Goal: Task Accomplishment & Management: Complete application form

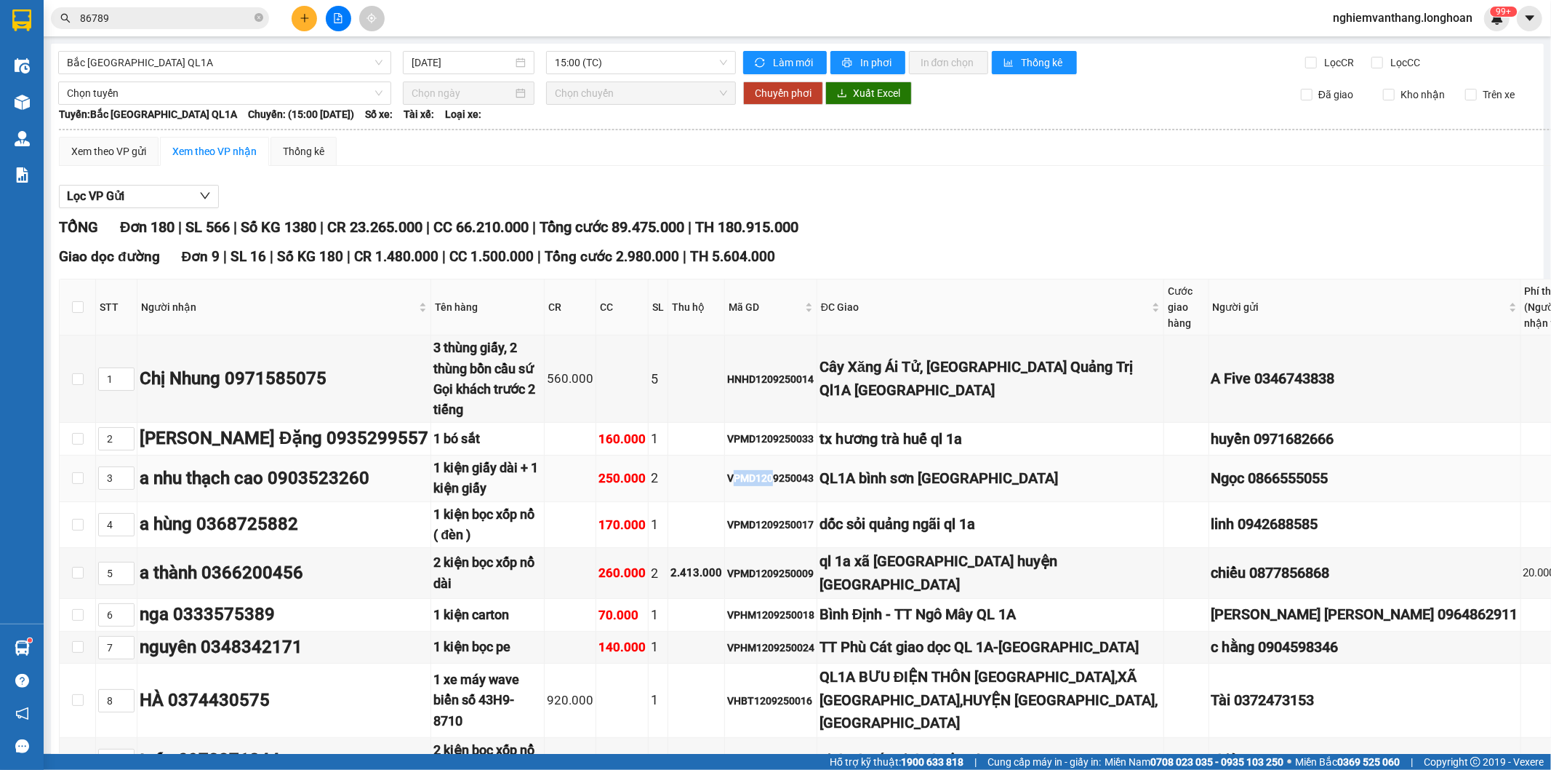
drag, startPoint x: 708, startPoint y: 452, endPoint x: 748, endPoint y: 473, distance: 45.2
click at [750, 469] on td "VPMD1209250043" at bounding box center [771, 478] width 92 height 47
click at [746, 478] on td "VPMD1209250043" at bounding box center [771, 478] width 92 height 47
drag, startPoint x: 709, startPoint y: 460, endPoint x: 732, endPoint y: 463, distance: 22.8
click at [732, 470] on div "VPMD1209250043" at bounding box center [770, 478] width 87 height 16
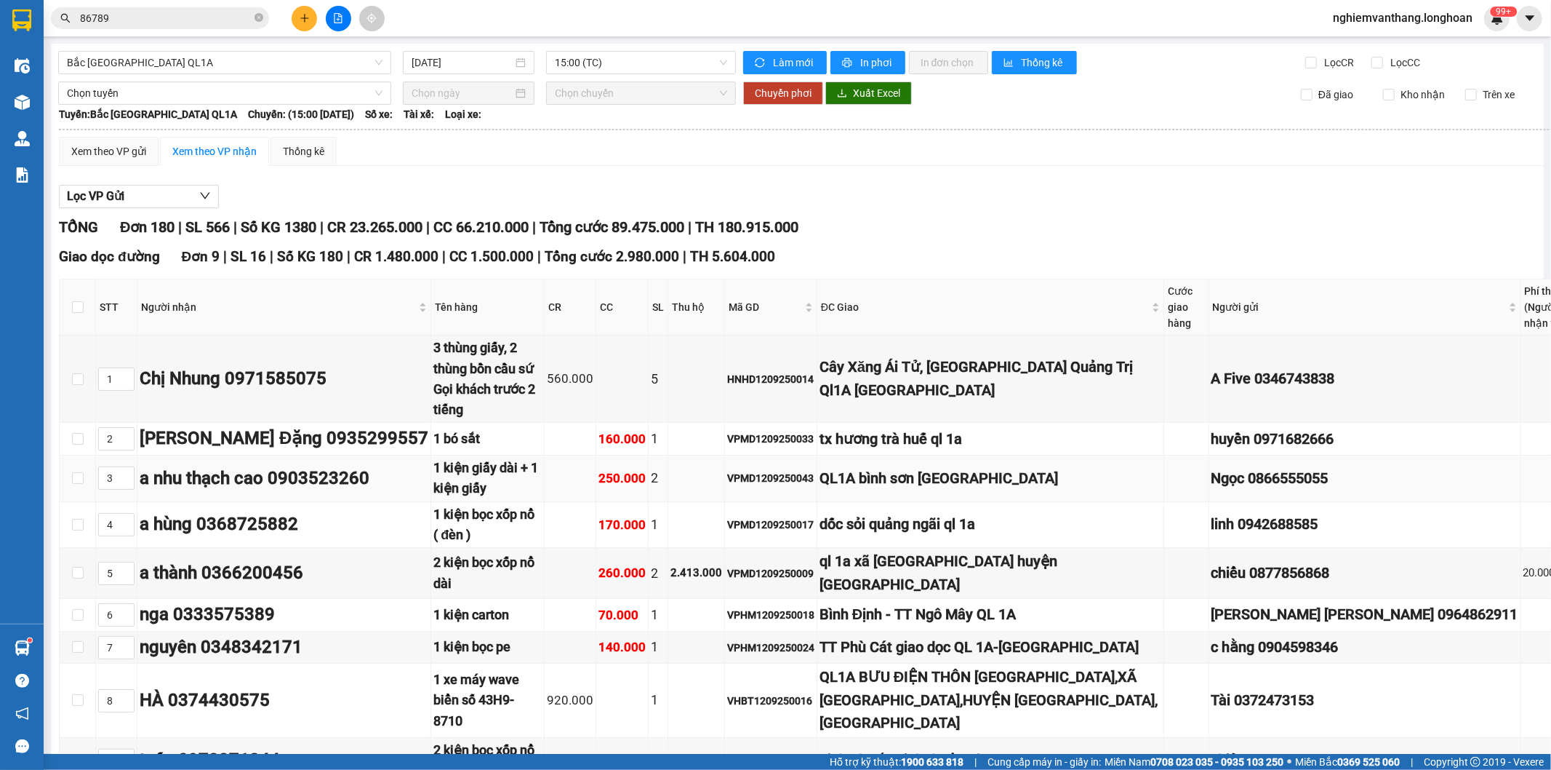
click at [757, 470] on div "VPMD1209250043" at bounding box center [770, 478] width 87 height 16
drag, startPoint x: 694, startPoint y: 460, endPoint x: 728, endPoint y: 466, distance: 34.8
click at [728, 466] on tr "3 a nhu thạch cao 0903523260 1 kiện giấy dài + 1 kiện giấy 250.000 2 VPMD120925…" at bounding box center [907, 478] width 1694 height 47
click at [738, 474] on td "VPMD1209250043" at bounding box center [771, 478] width 92 height 47
drag, startPoint x: 731, startPoint y: 460, endPoint x: 788, endPoint y: 465, distance: 57.8
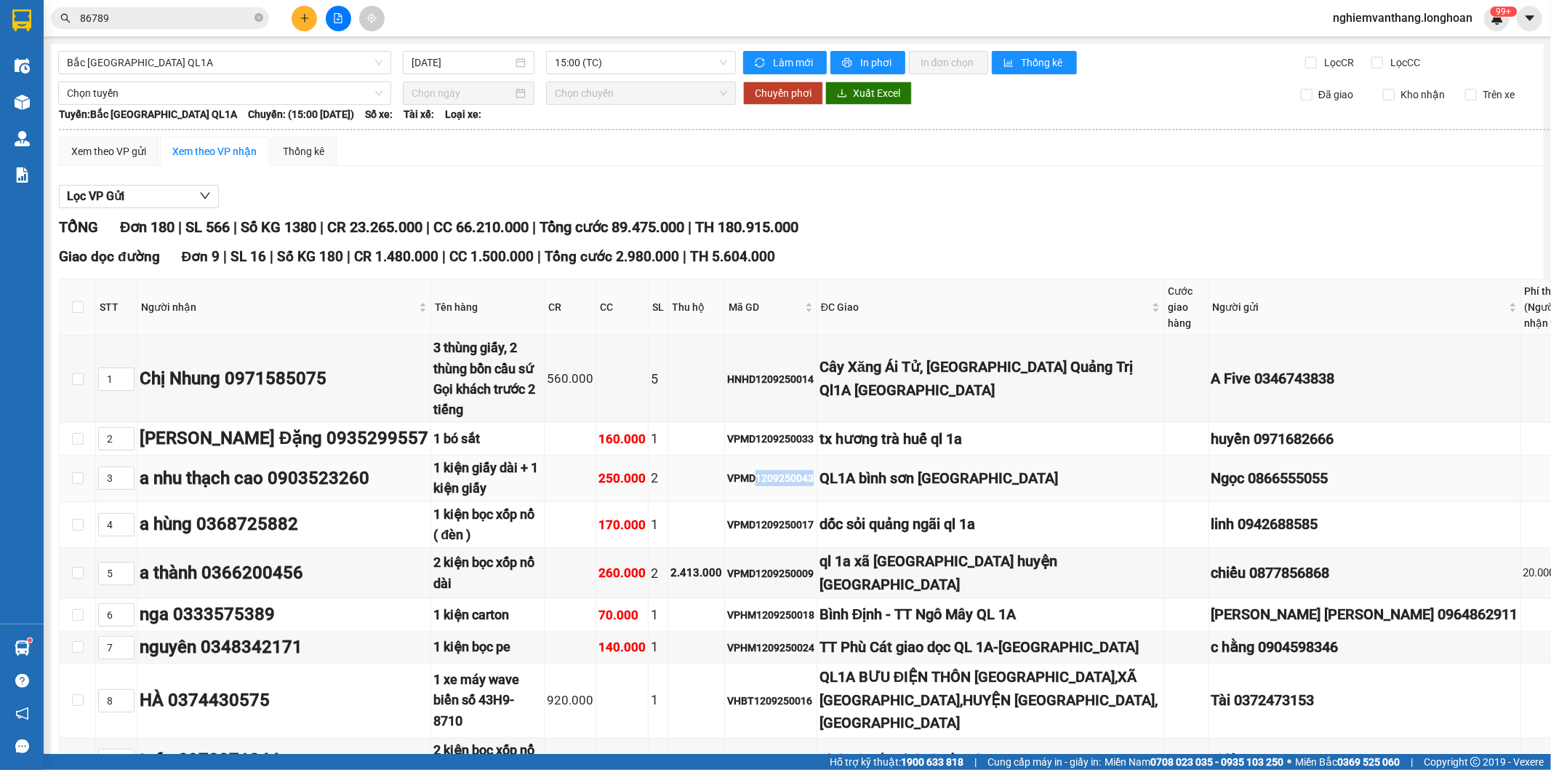
click at [788, 470] on div "VPMD1209250043" at bounding box center [770, 478] width 87 height 16
click at [778, 476] on td "VPMD1209250043" at bounding box center [771, 478] width 92 height 47
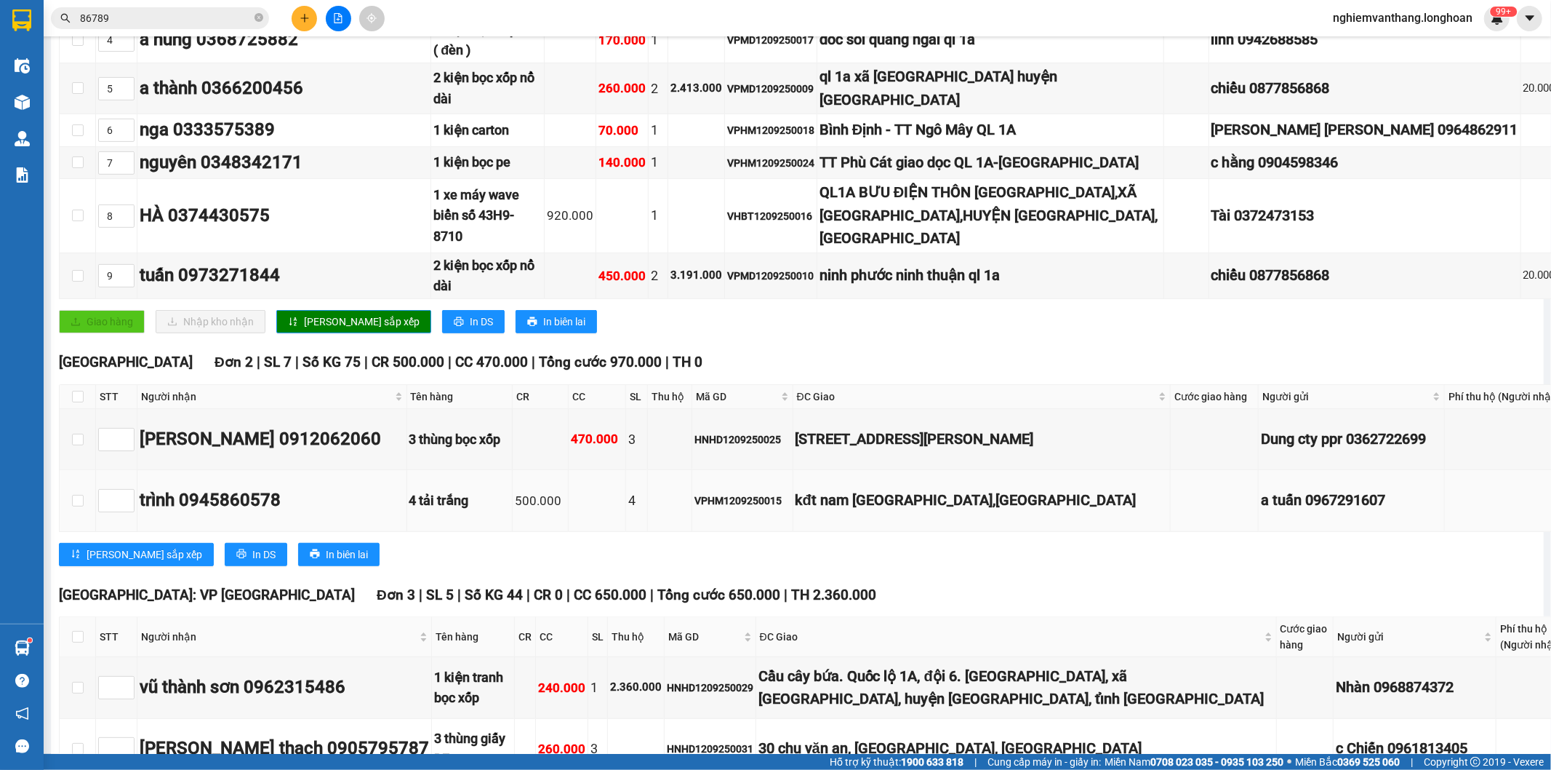
scroll to position [81, 0]
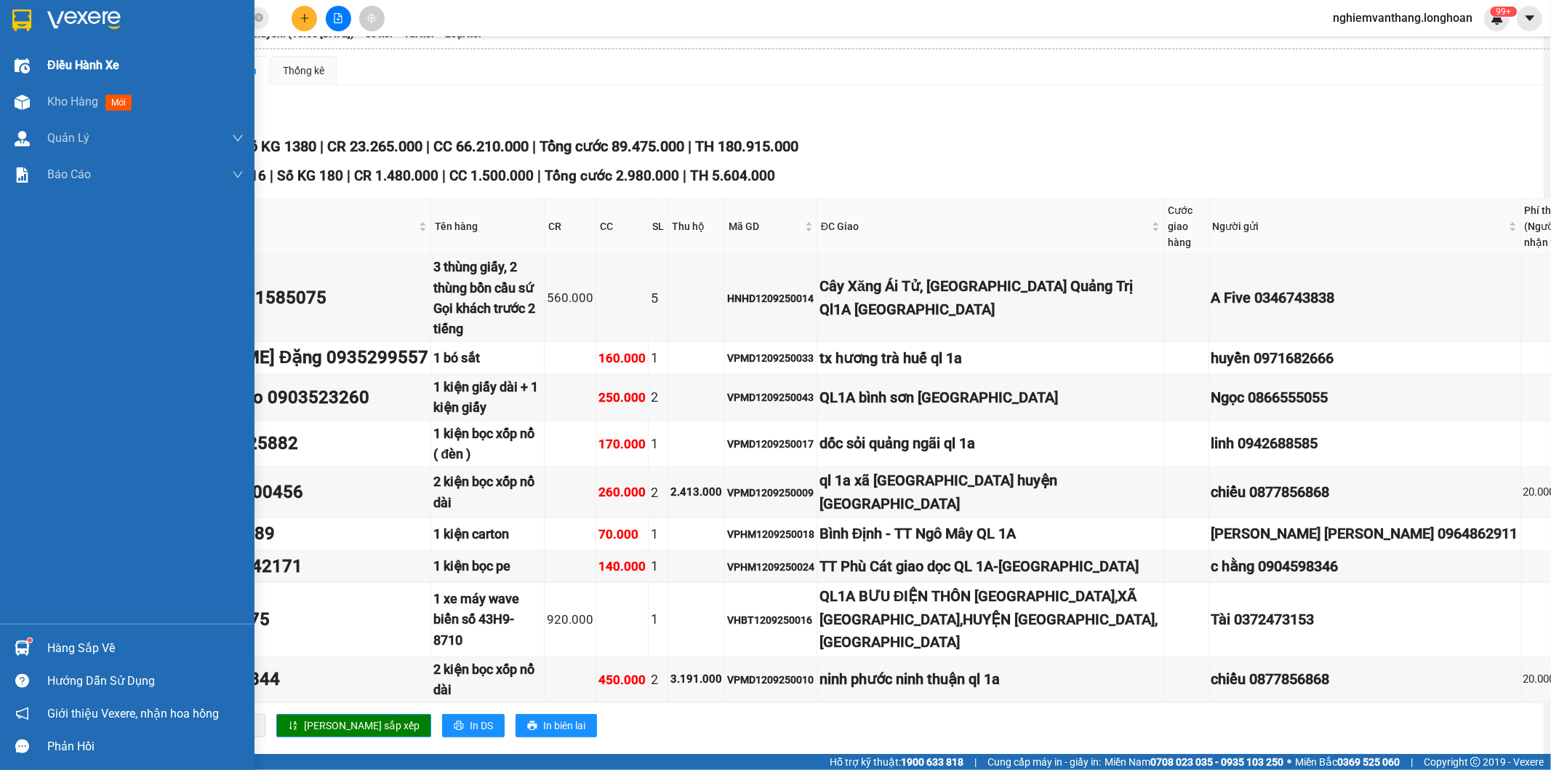
click at [95, 63] on span "Điều hành xe" at bounding box center [83, 65] width 72 height 18
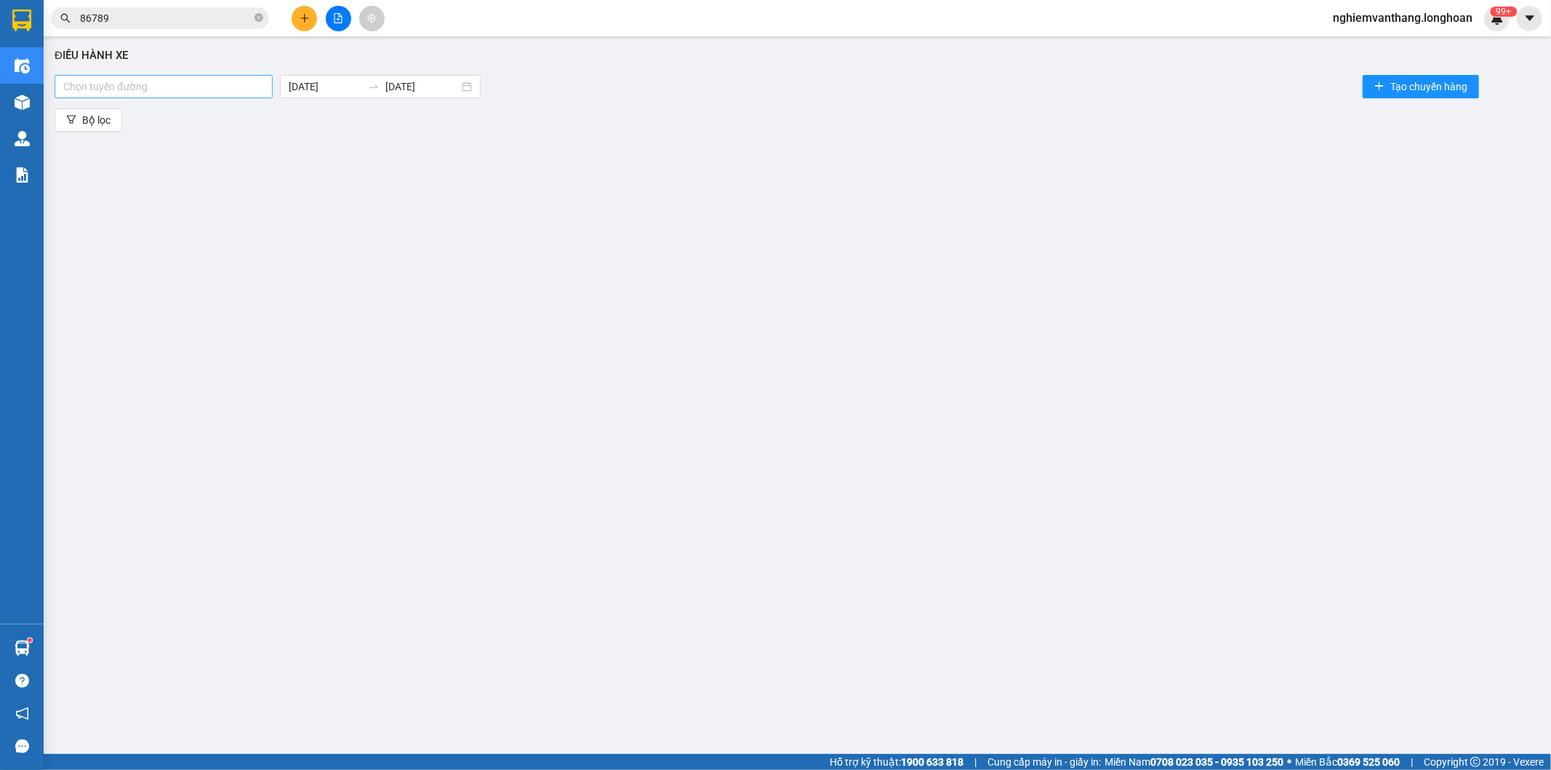
click at [207, 86] on div at bounding box center [163, 86] width 211 height 17
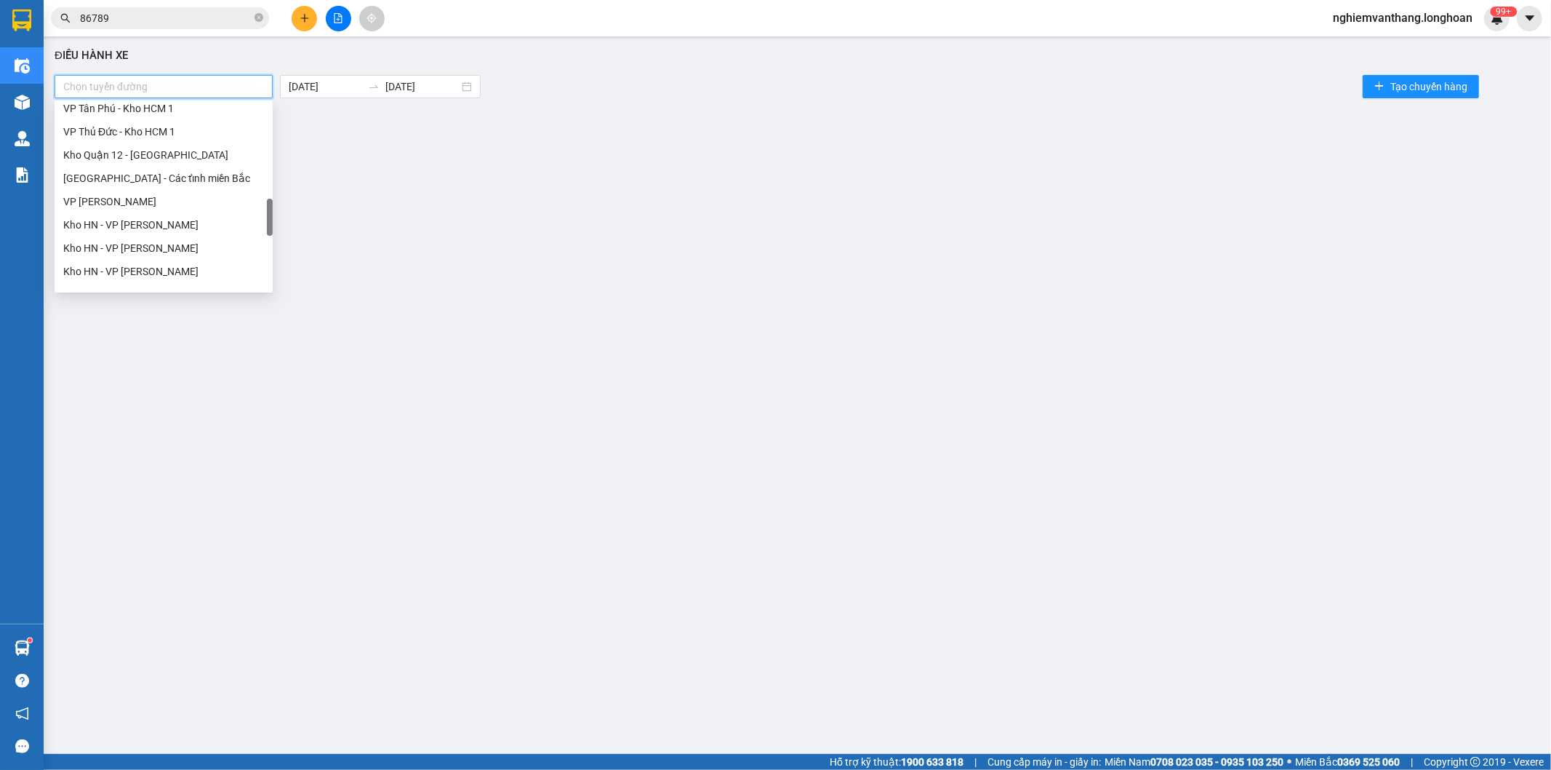
scroll to position [646, 0]
click at [182, 142] on div "Kho HN - VP [PERSON_NAME]" at bounding box center [163, 144] width 201 height 16
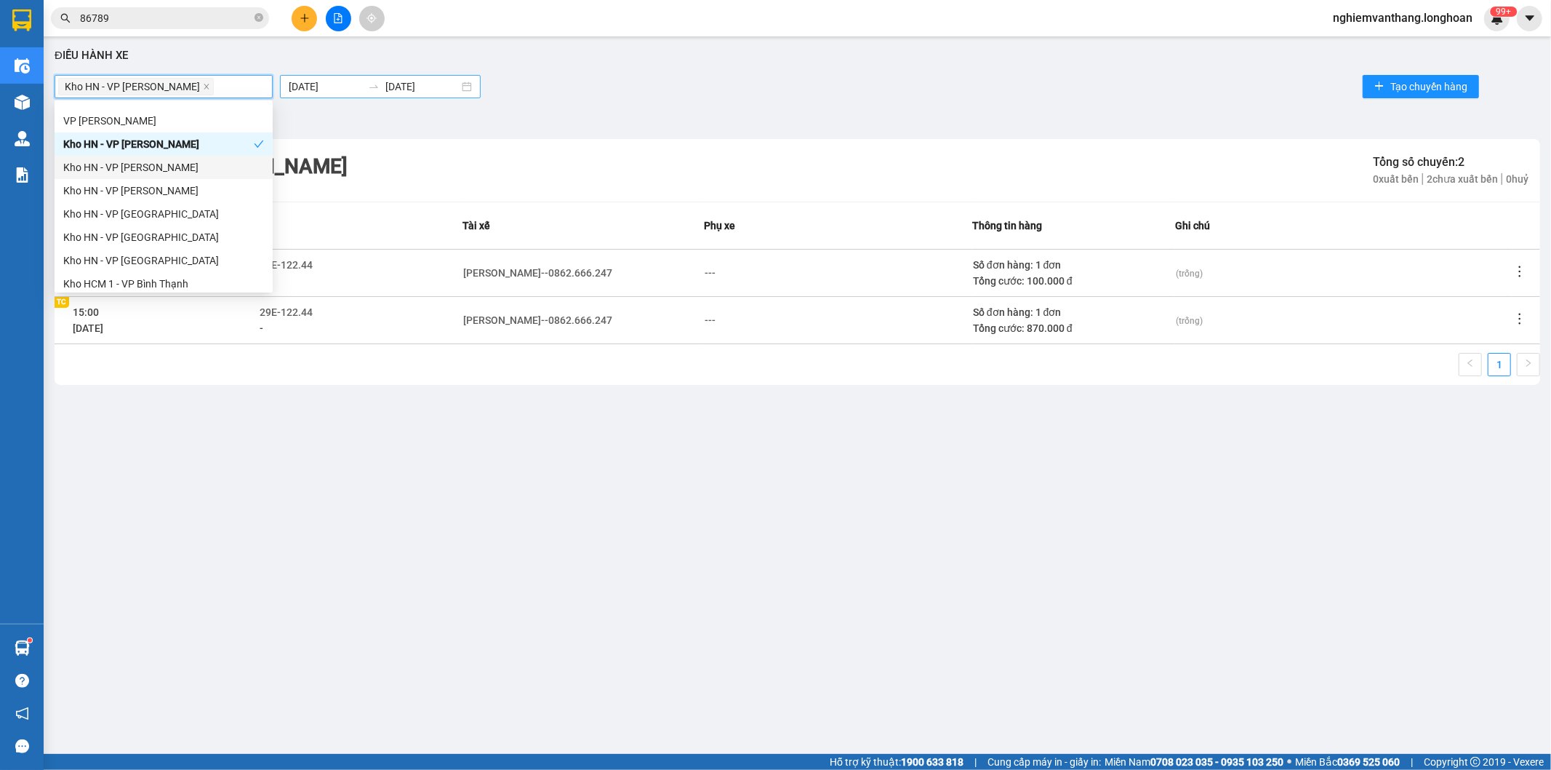
click at [353, 85] on body "Kết quả tìm kiếm ( 45 ) Bộ lọc Mã ĐH Trạng thái Món hàng Thu hộ Tổng cước Chưa …" at bounding box center [775, 385] width 1551 height 770
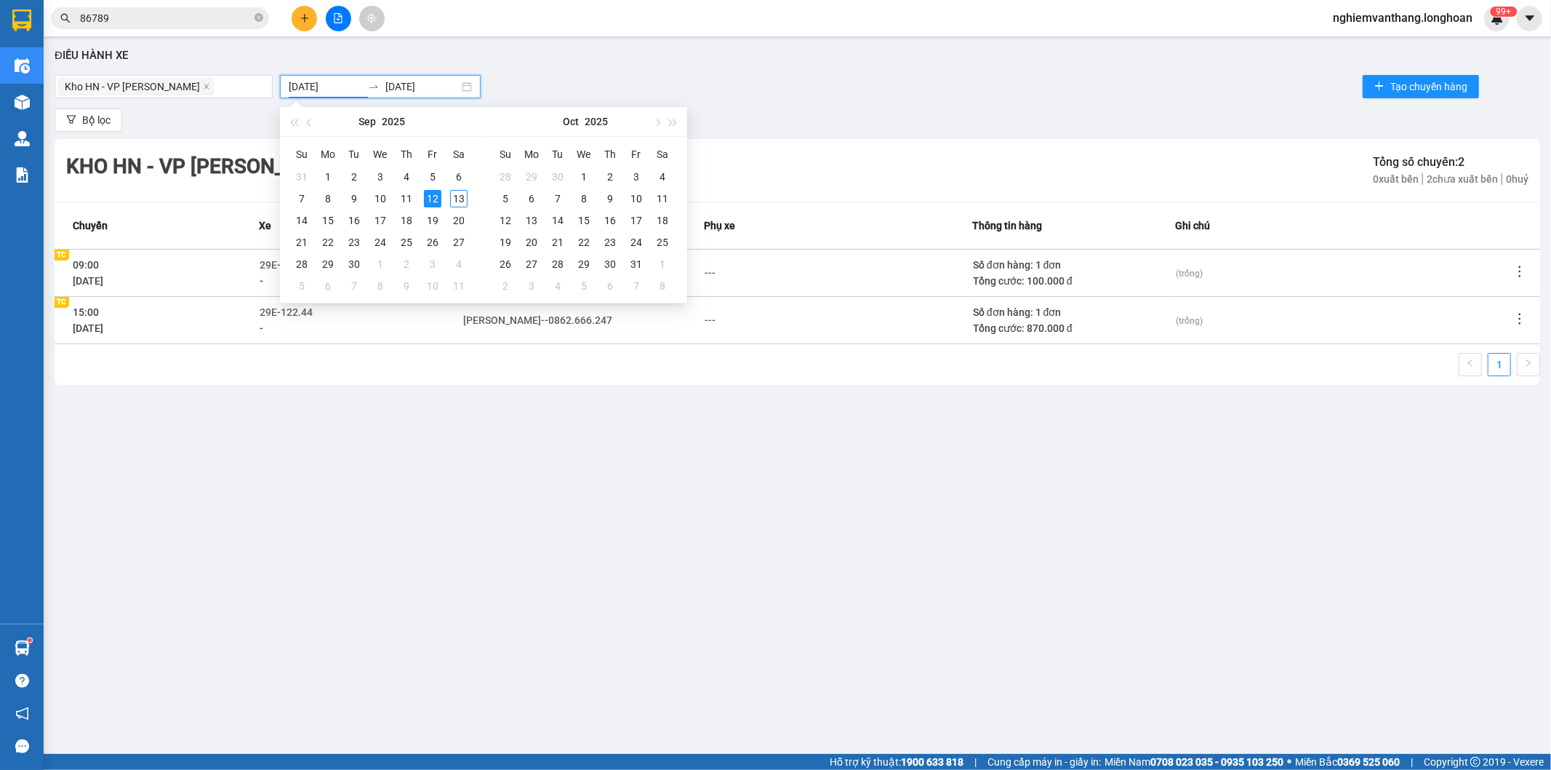
click at [624, 460] on div "Điều hành xe Kho HN - VP Nam Từ Liêm [DATE] [DATE] Tạo chuyến hàng Bộ lọc Kho H…" at bounding box center [797, 378] width 1493 height 669
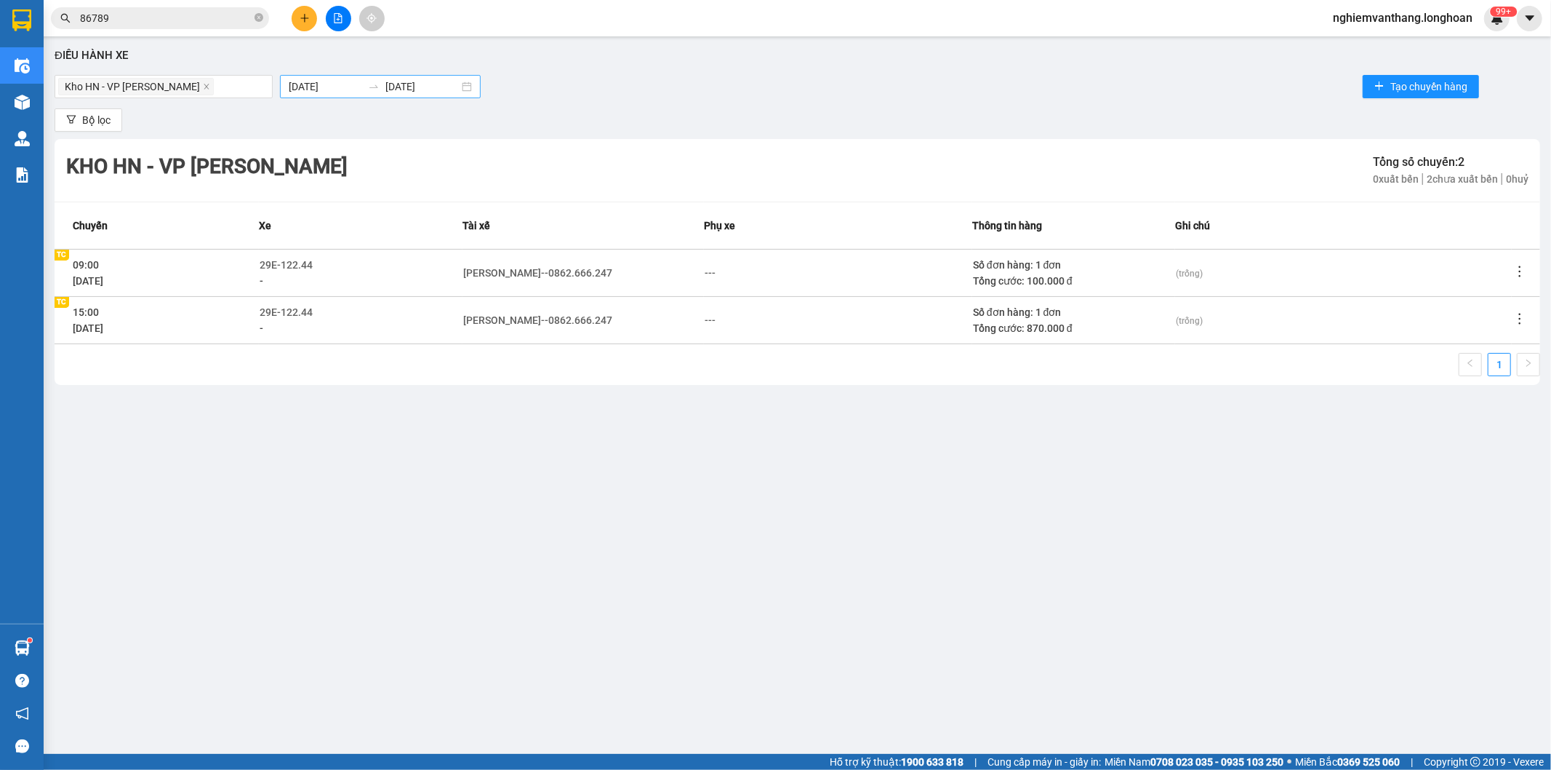
click at [328, 90] on input "[DATE]" at bounding box center [325, 87] width 73 height 16
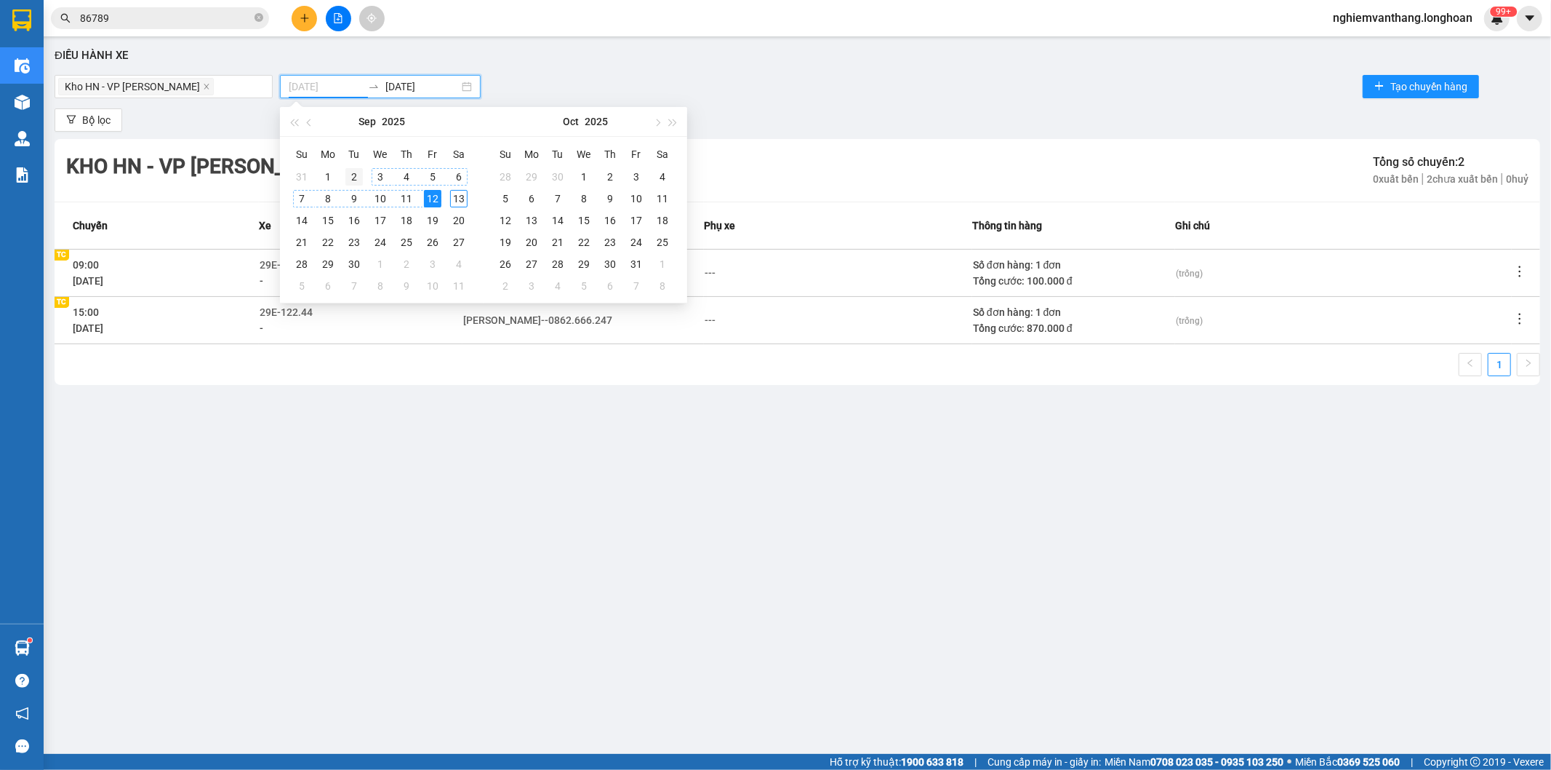
type input "[DATE]"
click at [359, 180] on div "2" at bounding box center [353, 176] width 17 height 17
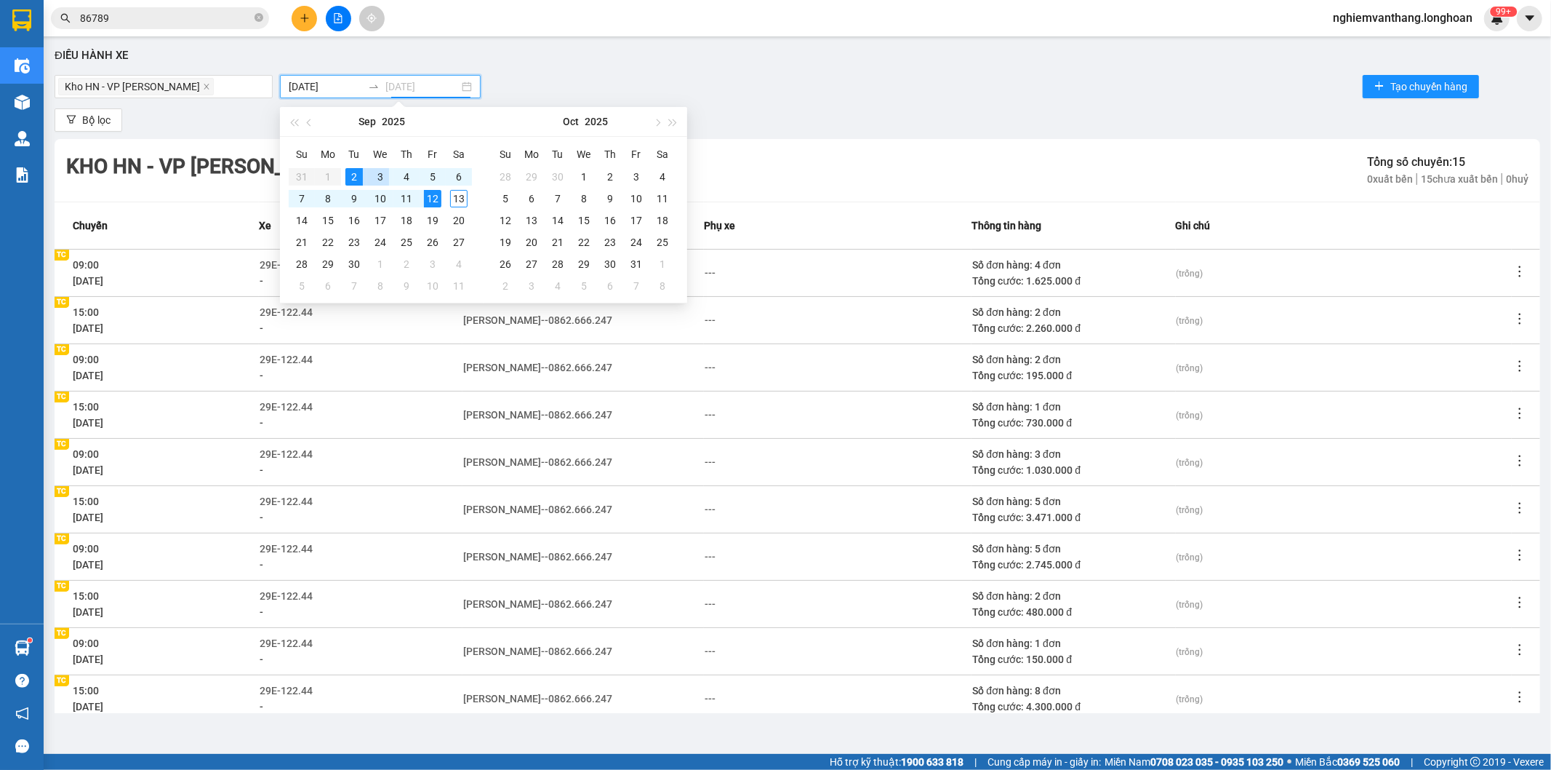
type input "[DATE]"
click at [347, 177] on div "2" at bounding box center [353, 176] width 17 height 17
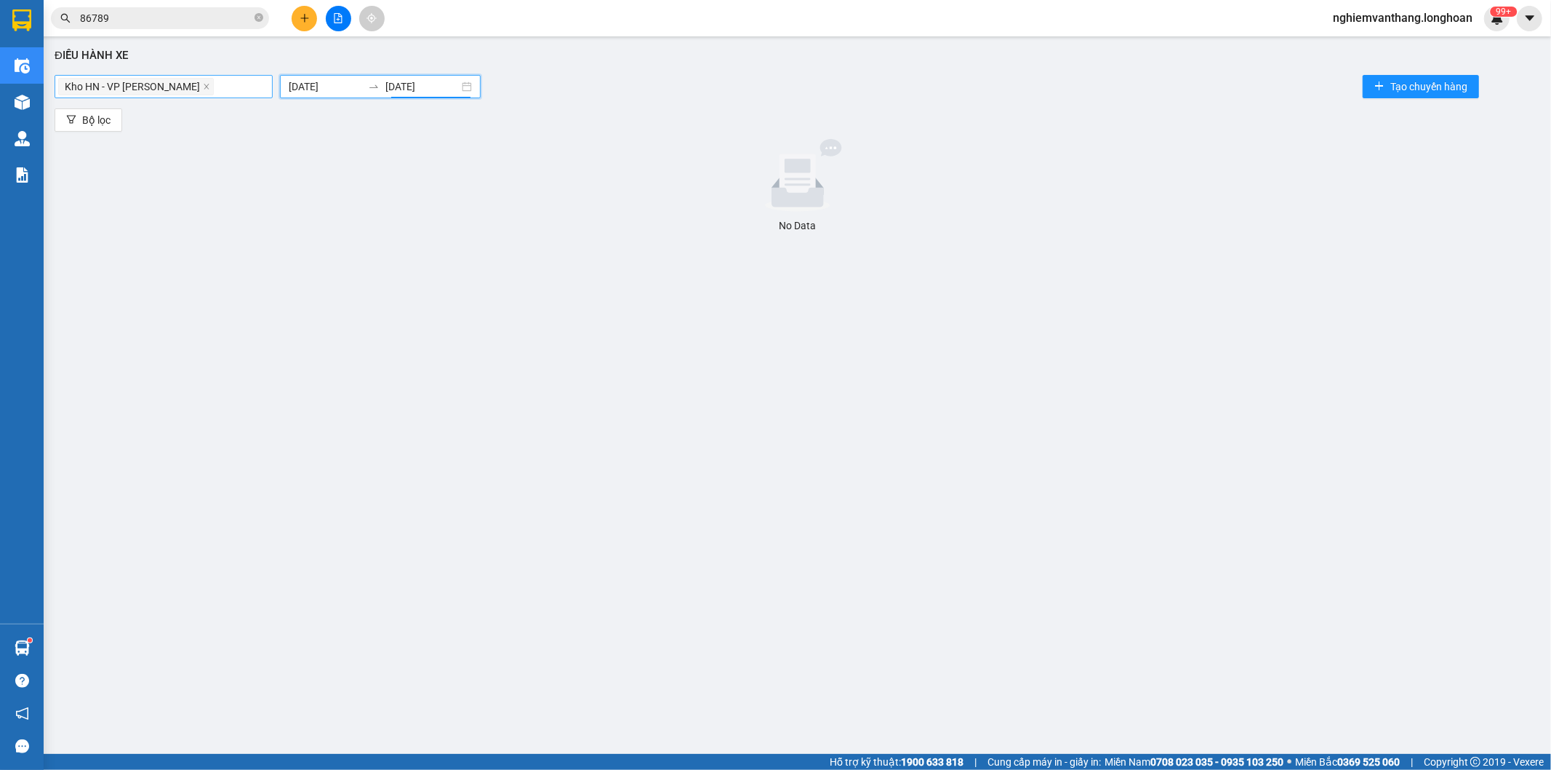
click at [213, 91] on div "Kho HN - VP [PERSON_NAME]" at bounding box center [163, 86] width 211 height 20
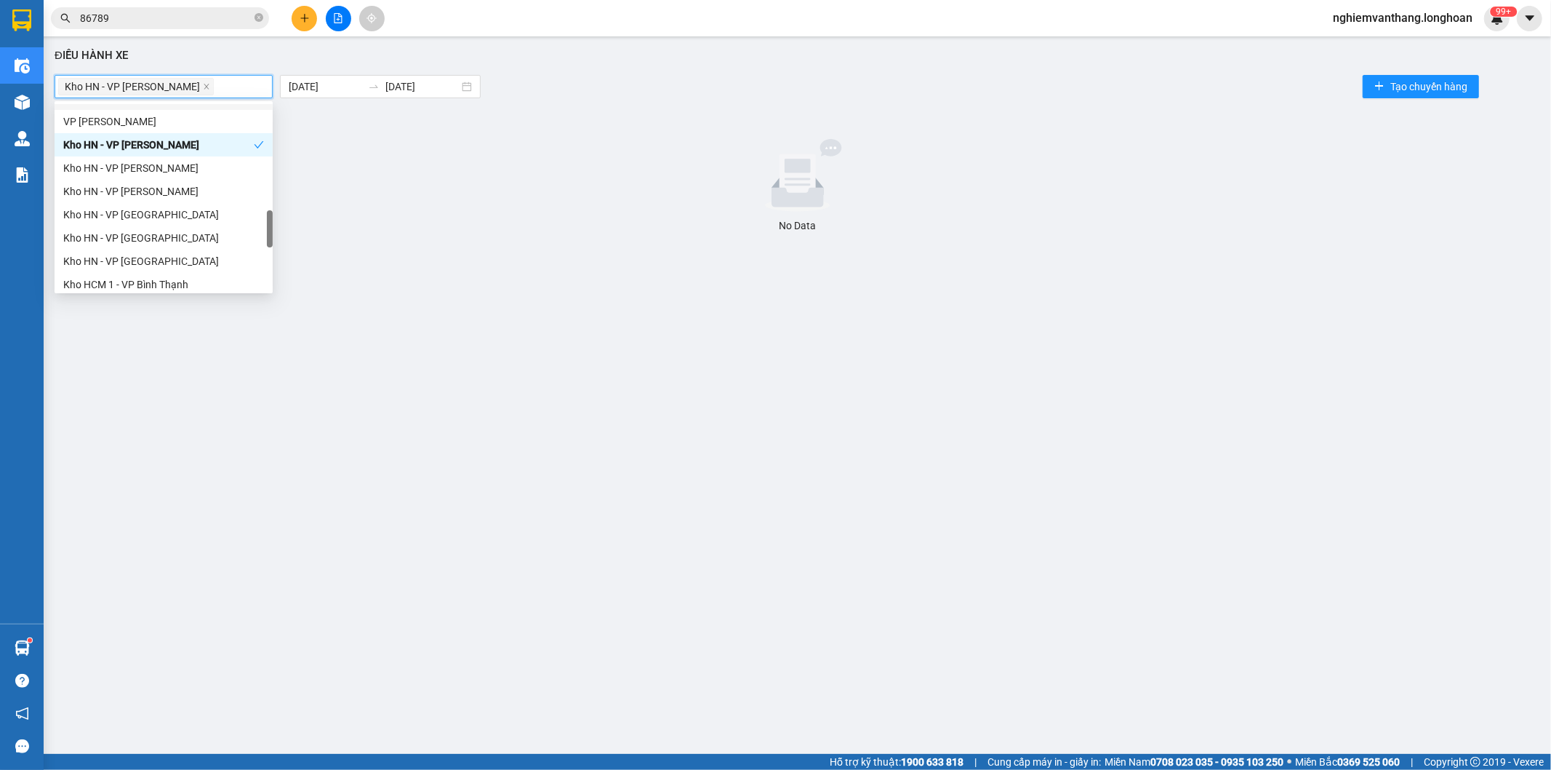
click at [452, 172] on div at bounding box center [797, 175] width 1474 height 73
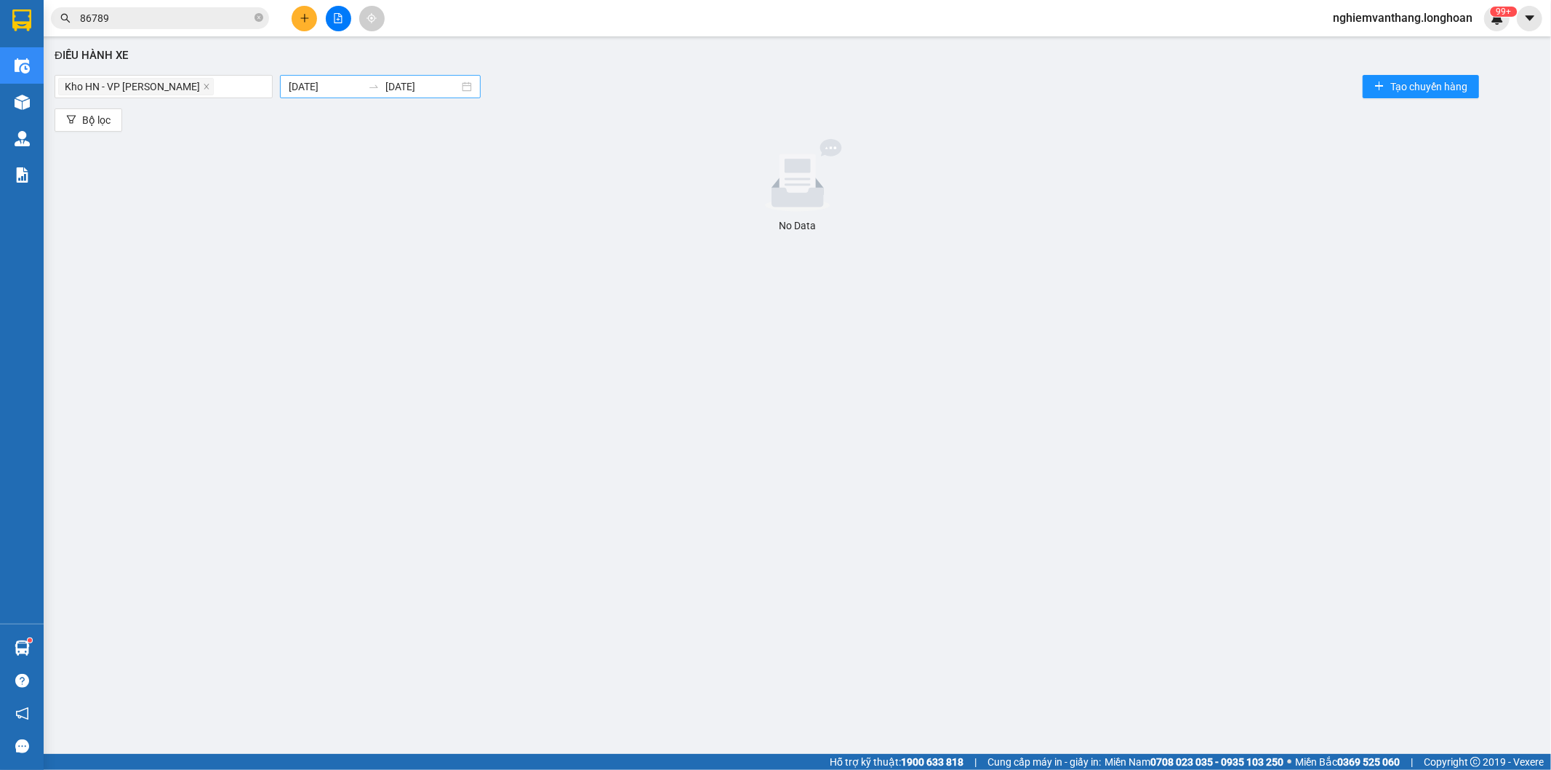
click at [321, 87] on input "[DATE]" at bounding box center [325, 87] width 73 height 16
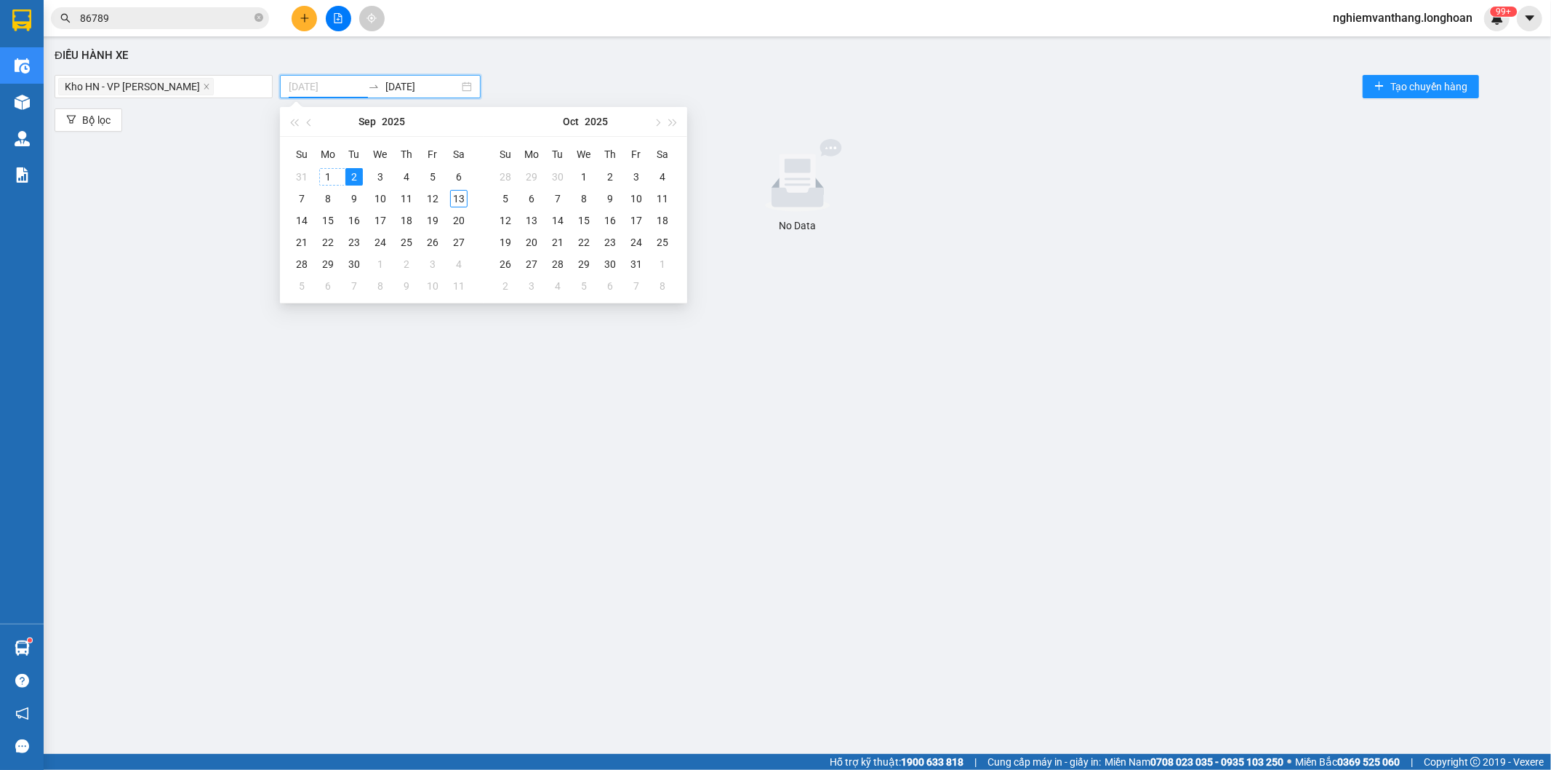
type input "[DATE]"
click at [329, 177] on div "1" at bounding box center [327, 176] width 17 height 17
click at [374, 180] on div "3" at bounding box center [380, 176] width 17 height 17
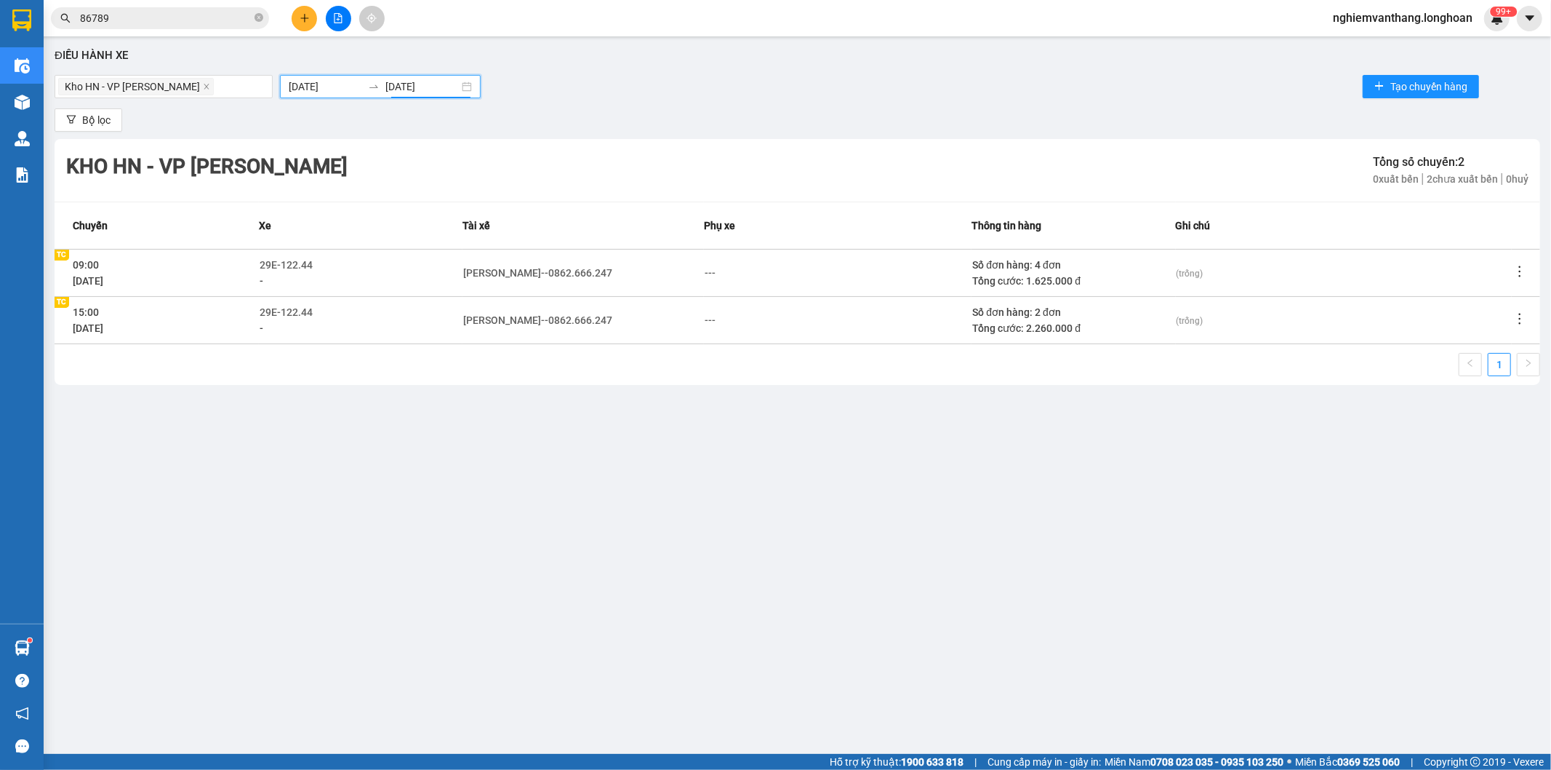
click at [403, 92] on input "[DATE]" at bounding box center [421, 87] width 73 height 16
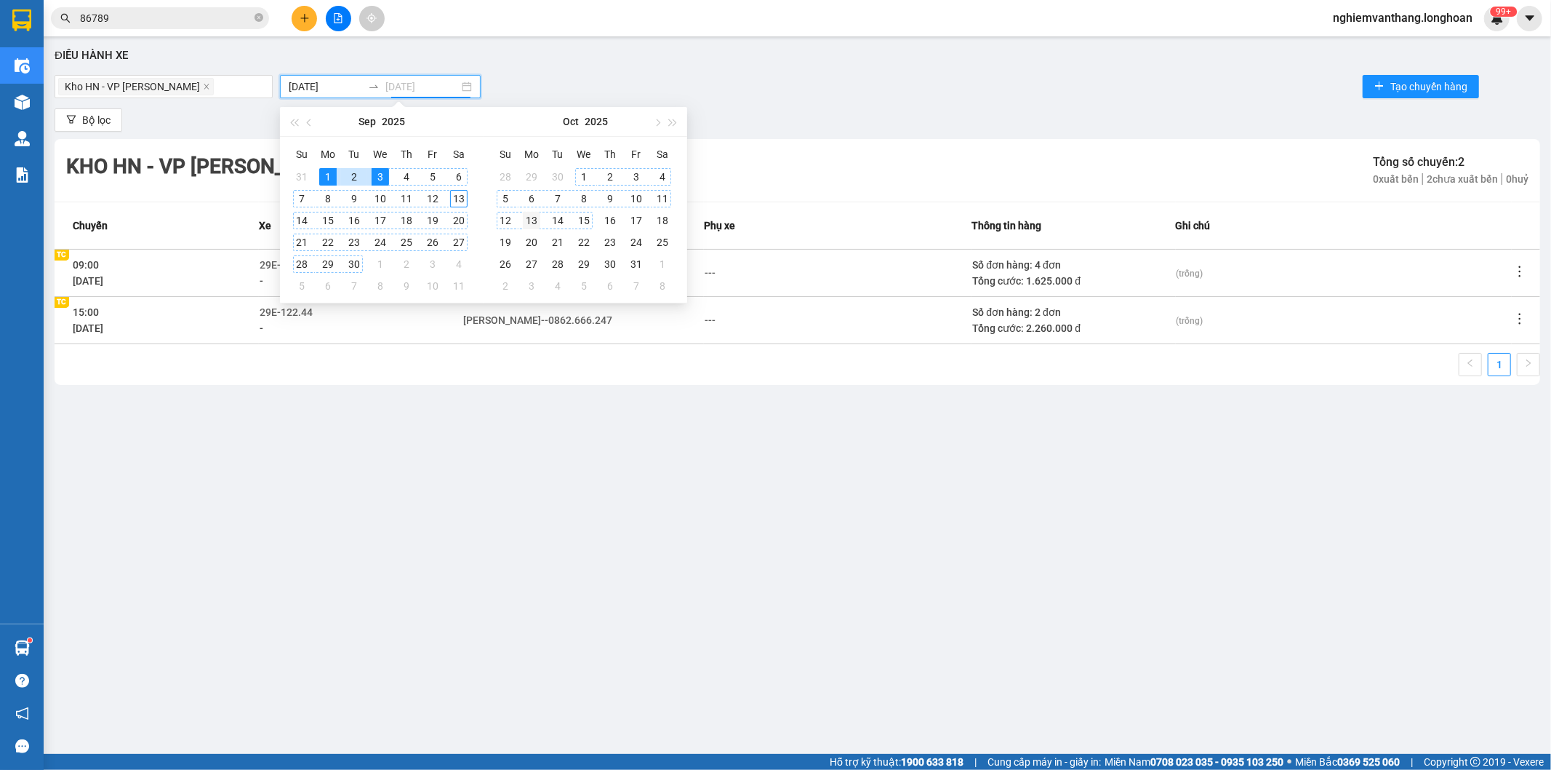
type input "[DATE]"
click at [533, 223] on div "13" at bounding box center [531, 220] width 17 height 17
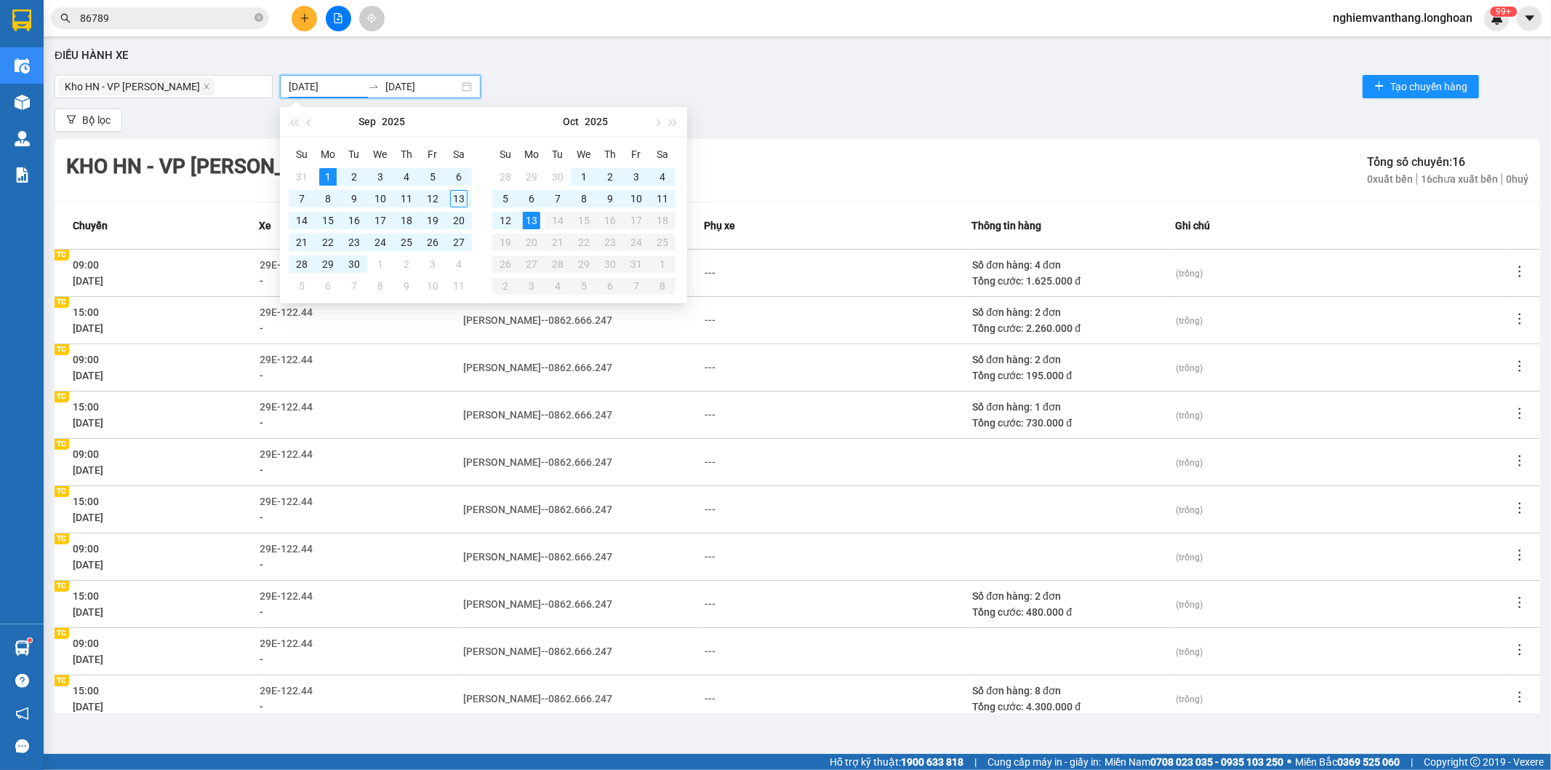
scroll to position [67, 0]
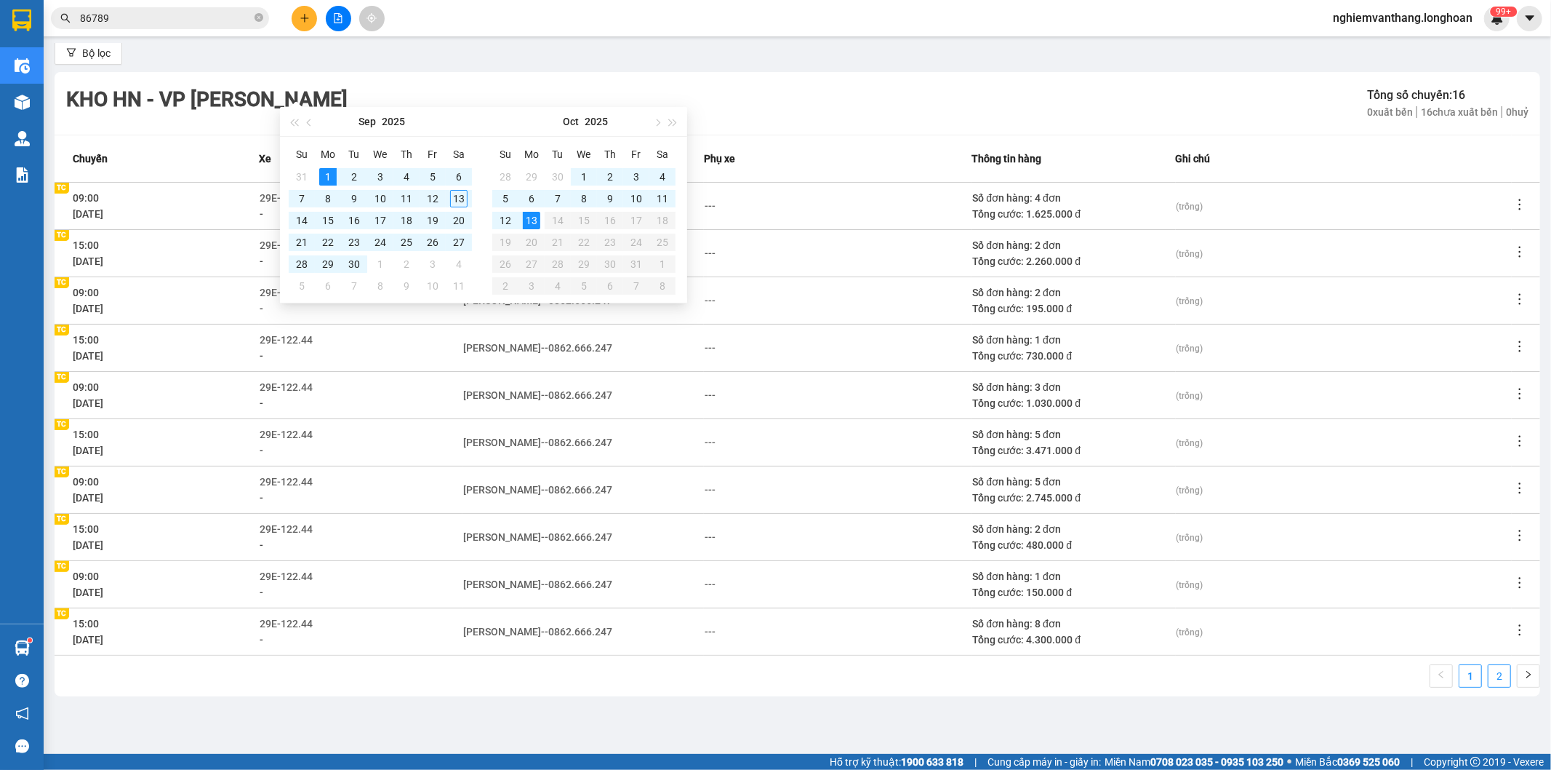
click at [1489, 671] on link "2" at bounding box center [1500, 676] width 22 height 22
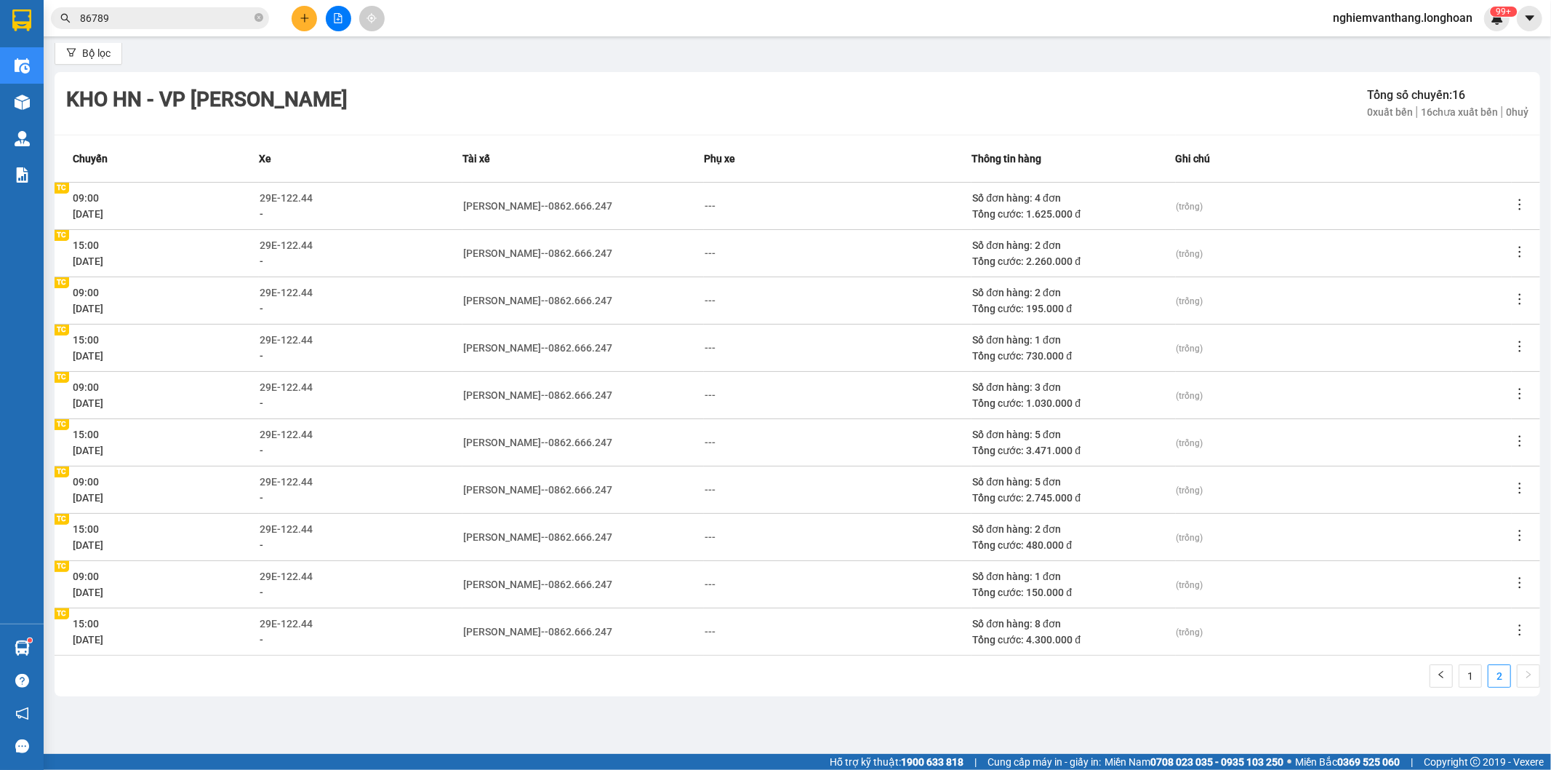
scroll to position [0, 0]
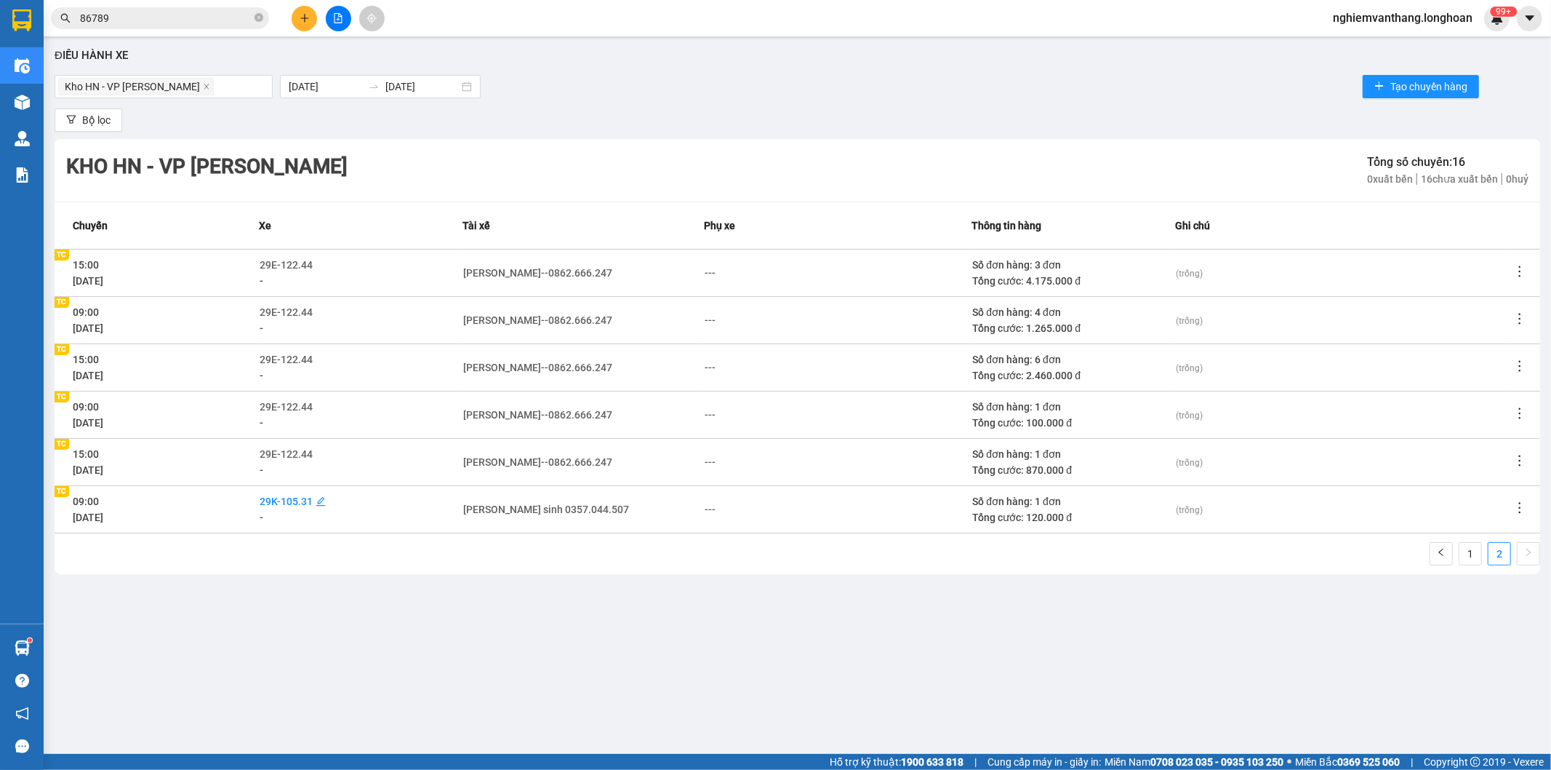
click at [308, 500] on span "29K-105.31" at bounding box center [286, 501] width 53 height 12
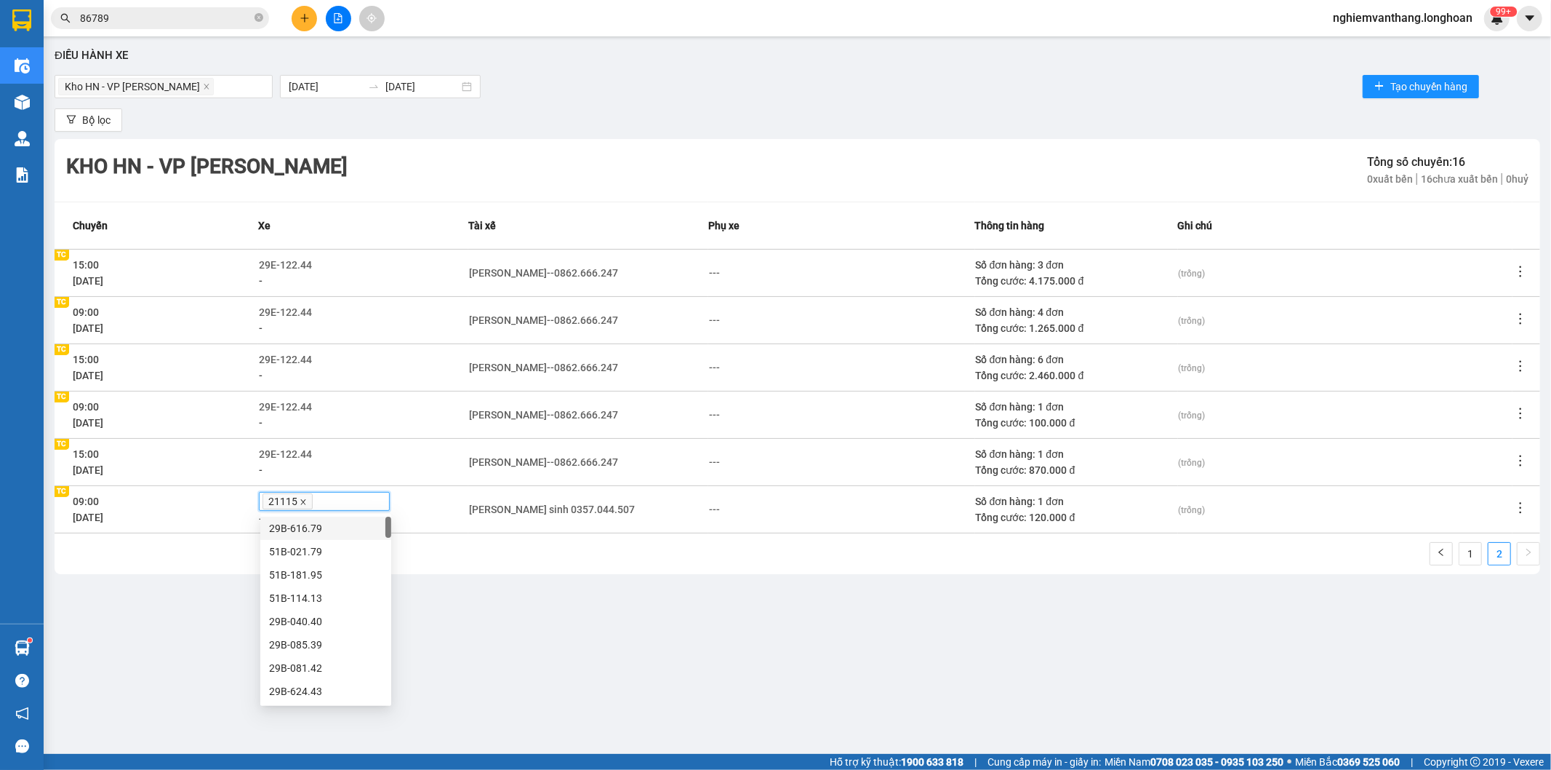
click at [302, 502] on icon "close" at bounding box center [303, 501] width 7 height 7
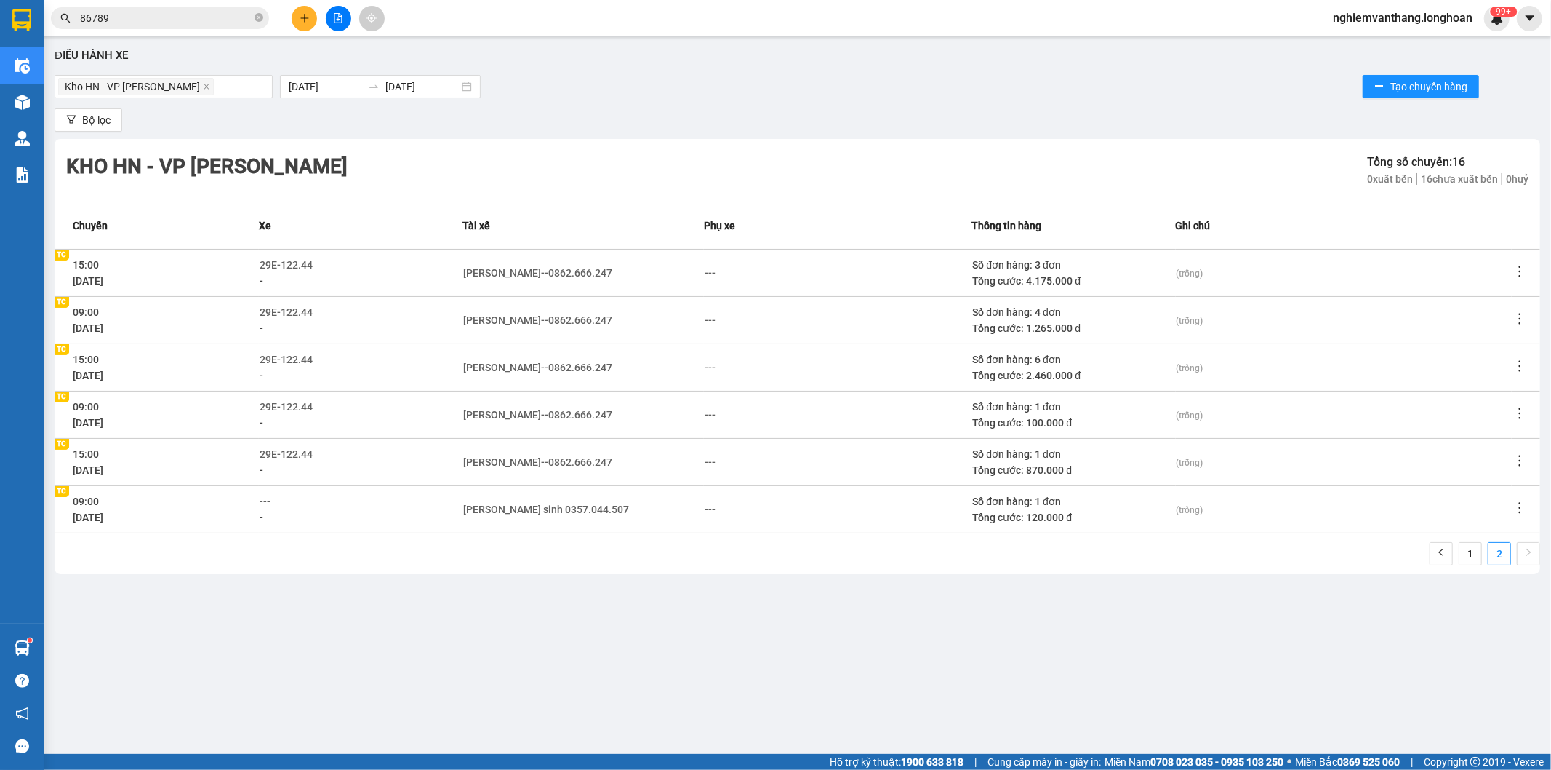
click at [306, 502] on div "---" at bounding box center [361, 501] width 202 height 16
click at [299, 500] on div "---" at bounding box center [361, 501] width 202 height 16
click at [282, 500] on icon "edit" at bounding box center [278, 501] width 10 height 10
click at [268, 500] on span "---" at bounding box center [265, 501] width 11 height 12
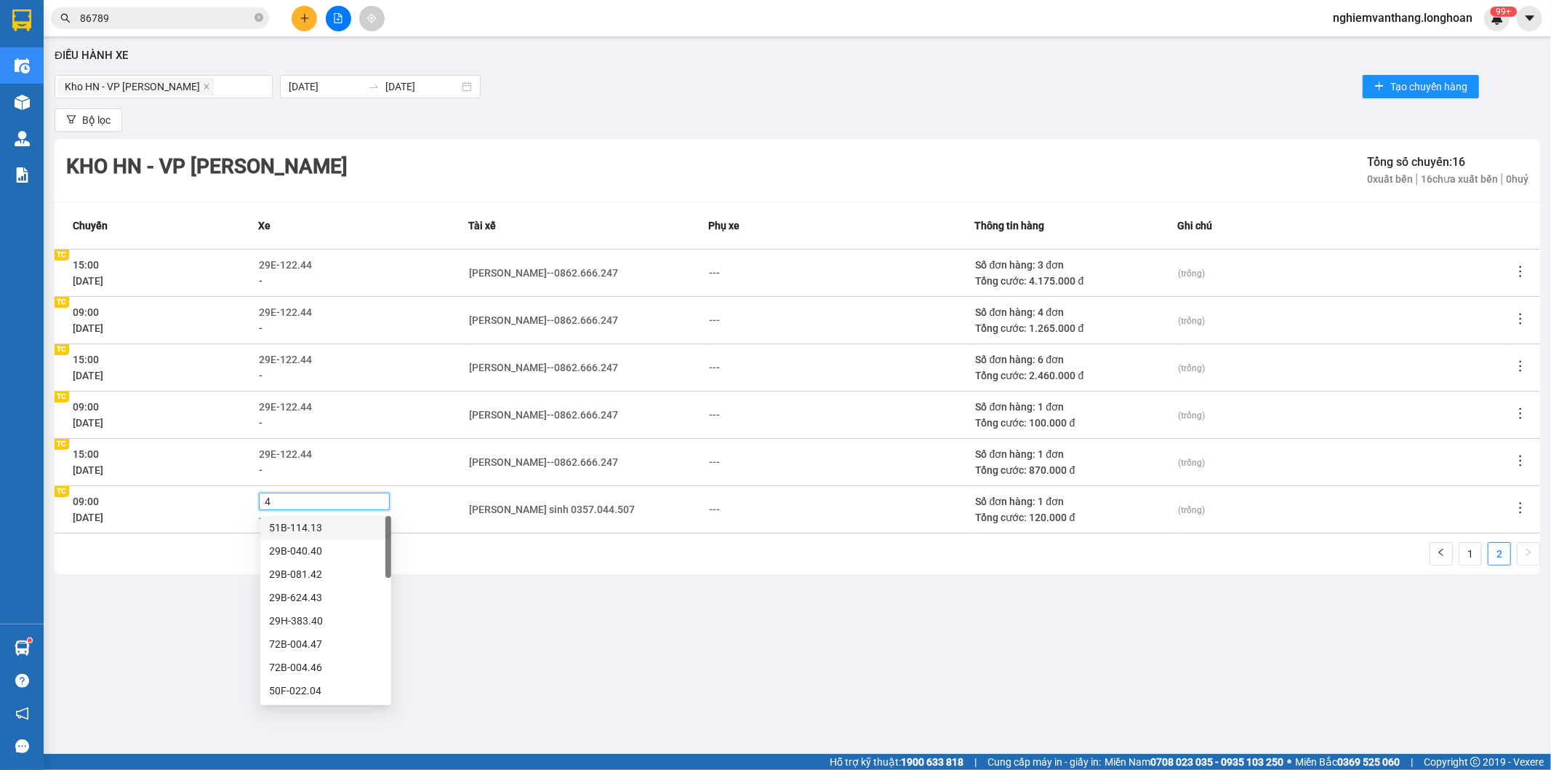
type input "44"
click at [329, 599] on div "29E-122.44" at bounding box center [325, 597] width 113 height 16
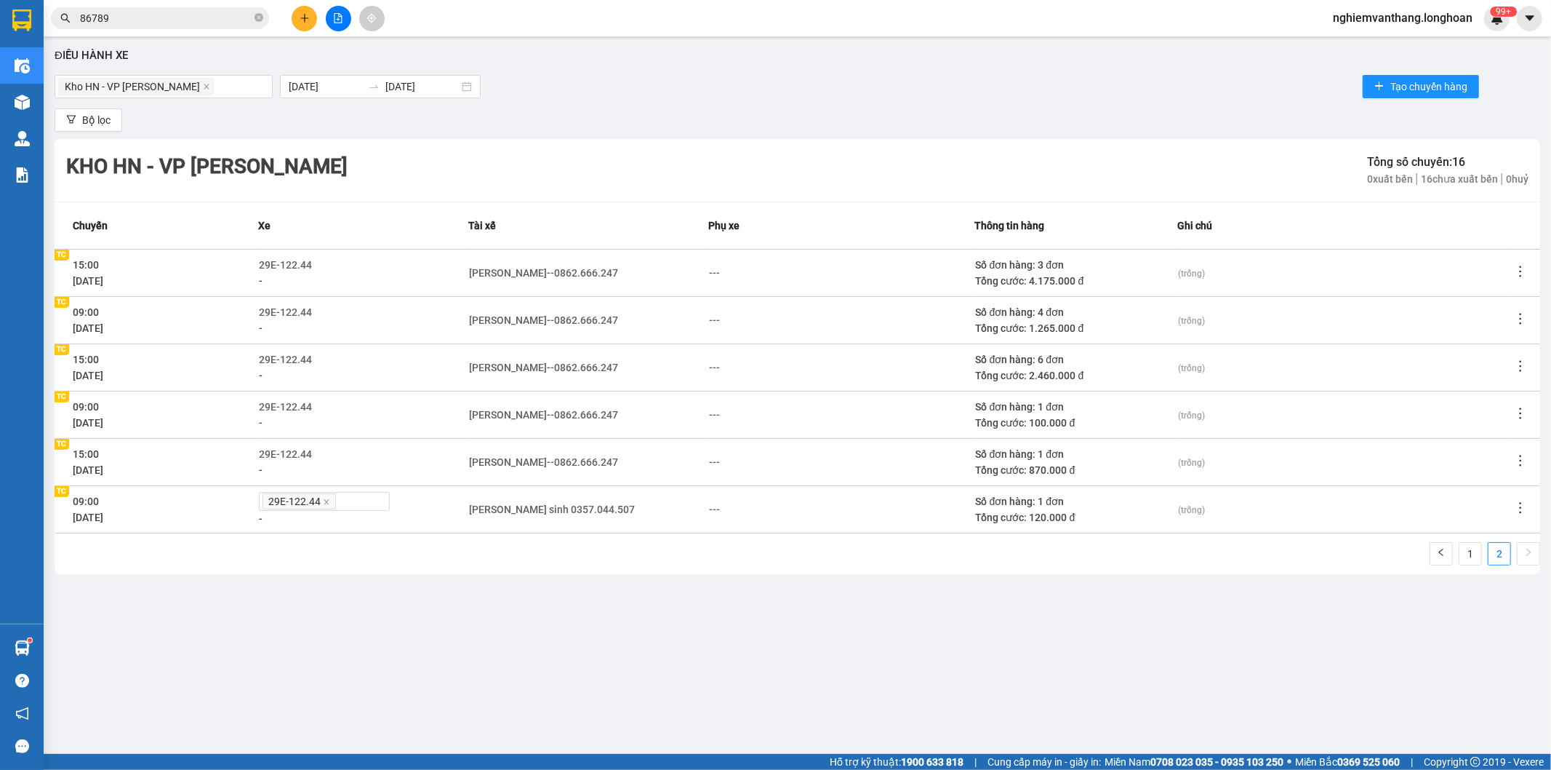
click at [638, 510] on icon "edit" at bounding box center [643, 509] width 10 height 10
click at [632, 510] on icon "edit" at bounding box center [637, 509] width 10 height 10
click at [580, 510] on div "[PERSON_NAME] sinh 0357.044.507" at bounding box center [546, 509] width 166 height 16
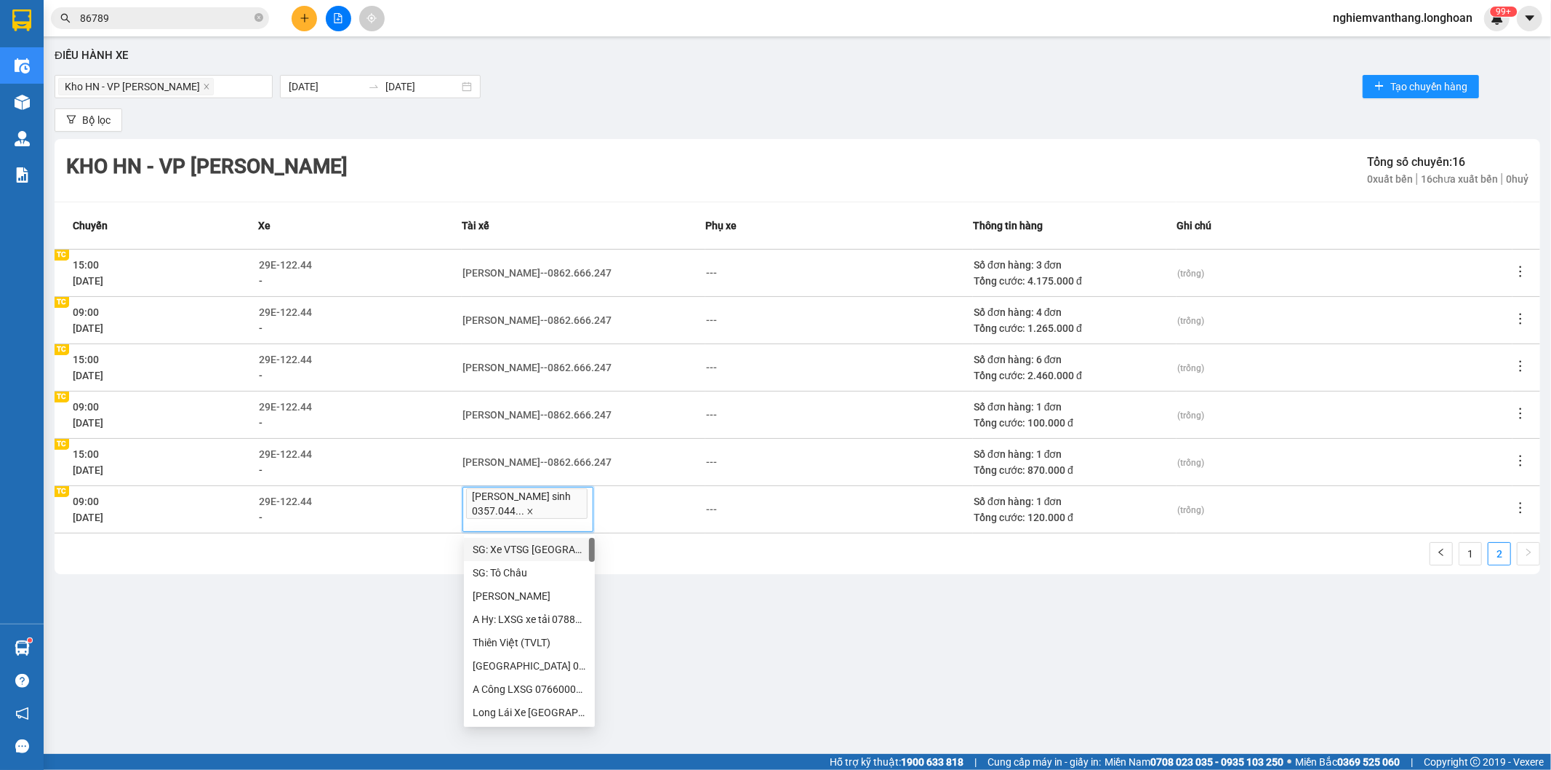
click at [527, 511] on icon "close" at bounding box center [530, 511] width 7 height 7
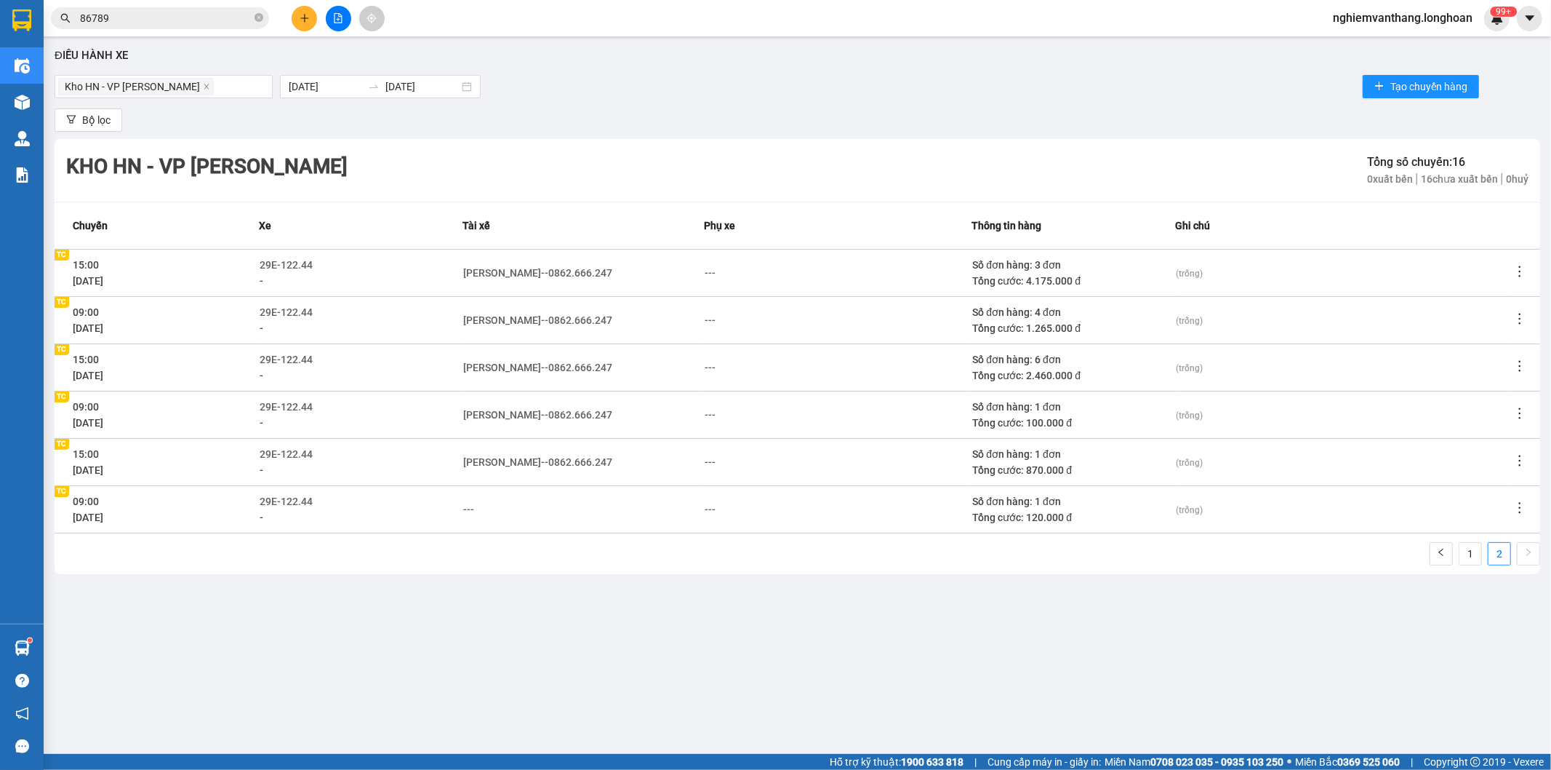
click at [481, 508] on icon "edit" at bounding box center [482, 509] width 10 height 10
click at [474, 507] on div "---" at bounding box center [468, 509] width 11 height 16
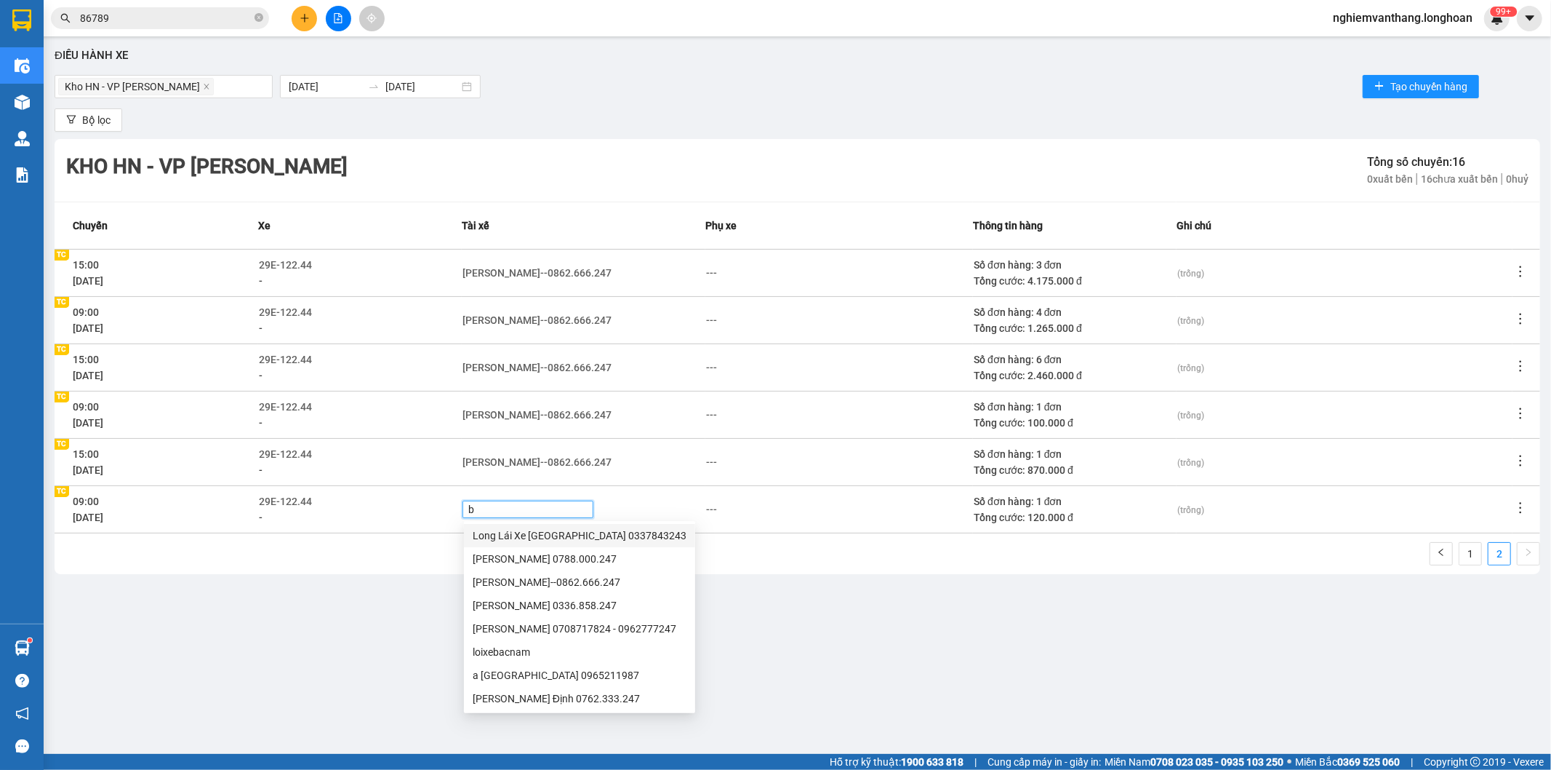
type input "bi"
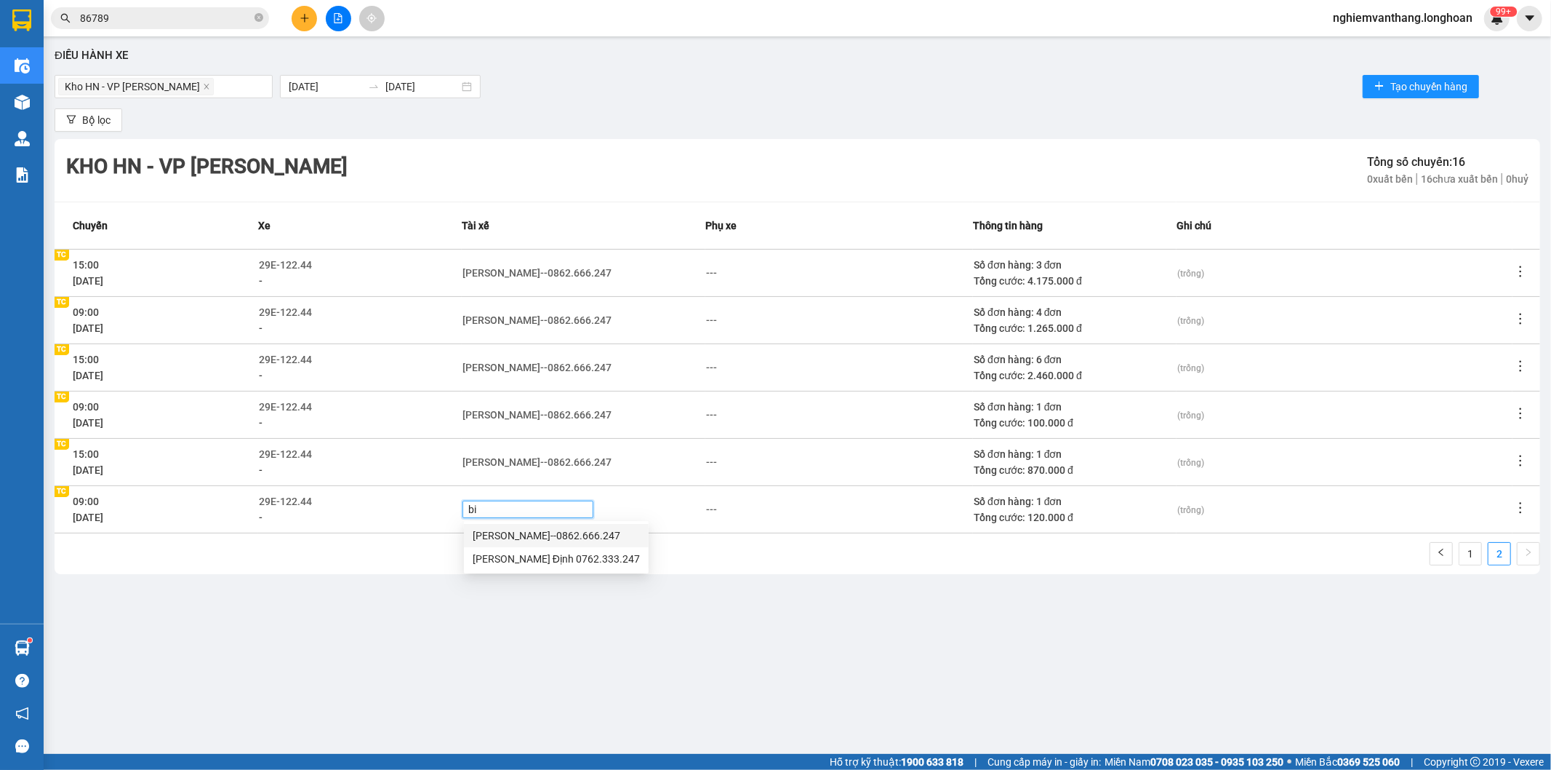
click at [521, 527] on div "[PERSON_NAME]--0862.666.247" at bounding box center [556, 535] width 167 height 16
click at [1162, 154] on div "Kho HN - VP Nam Từ Liêm Tổng số chuyến: 16 0 xuất bến 16 chưa xuất bến 0 huỷ" at bounding box center [798, 170] width 1486 height 63
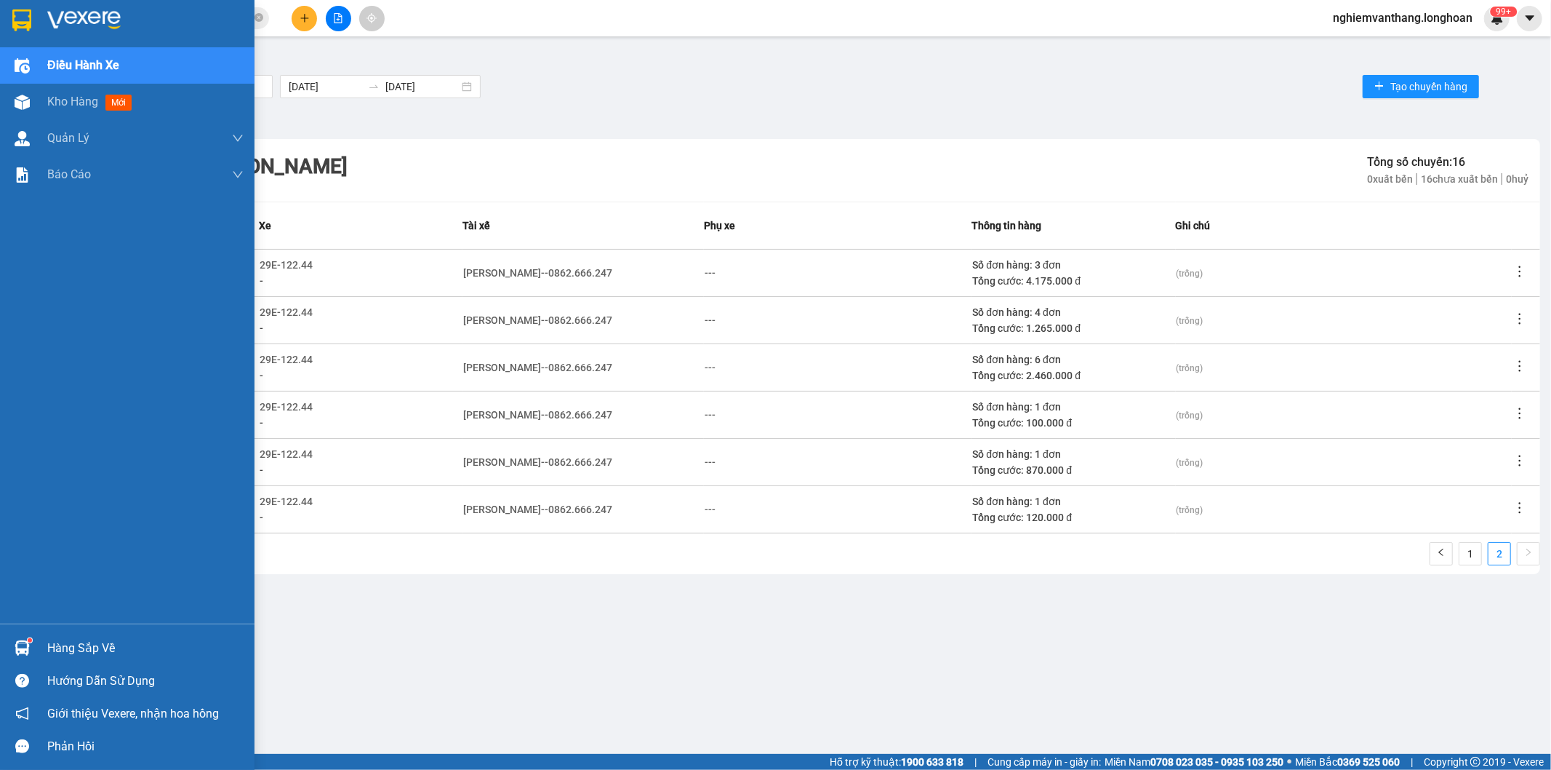
click at [11, 16] on div at bounding box center [21, 19] width 25 height 25
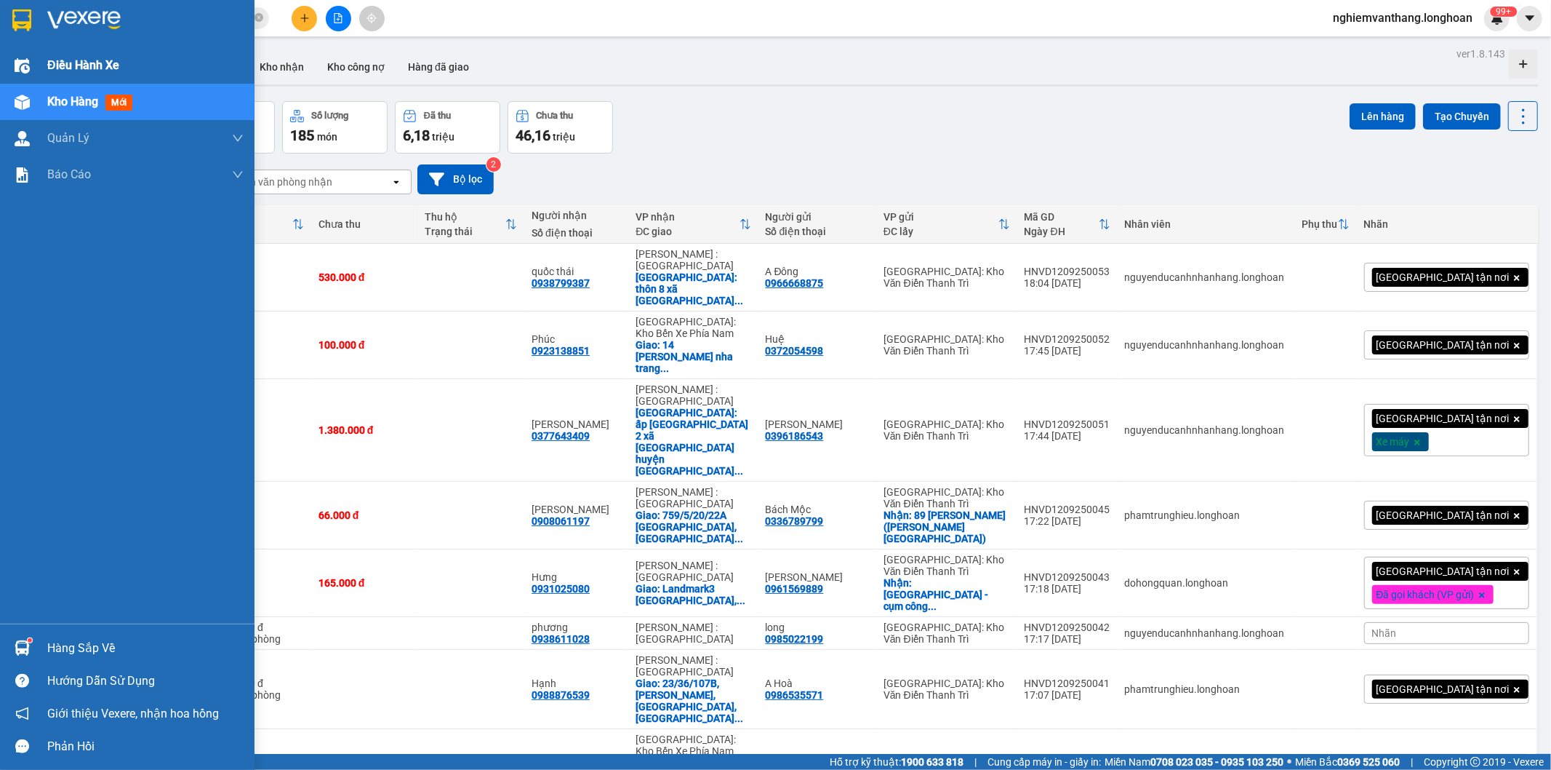
drag, startPoint x: 66, startPoint y: 64, endPoint x: 80, endPoint y: 69, distance: 14.7
click at [68, 66] on span "Điều hành xe" at bounding box center [83, 65] width 72 height 18
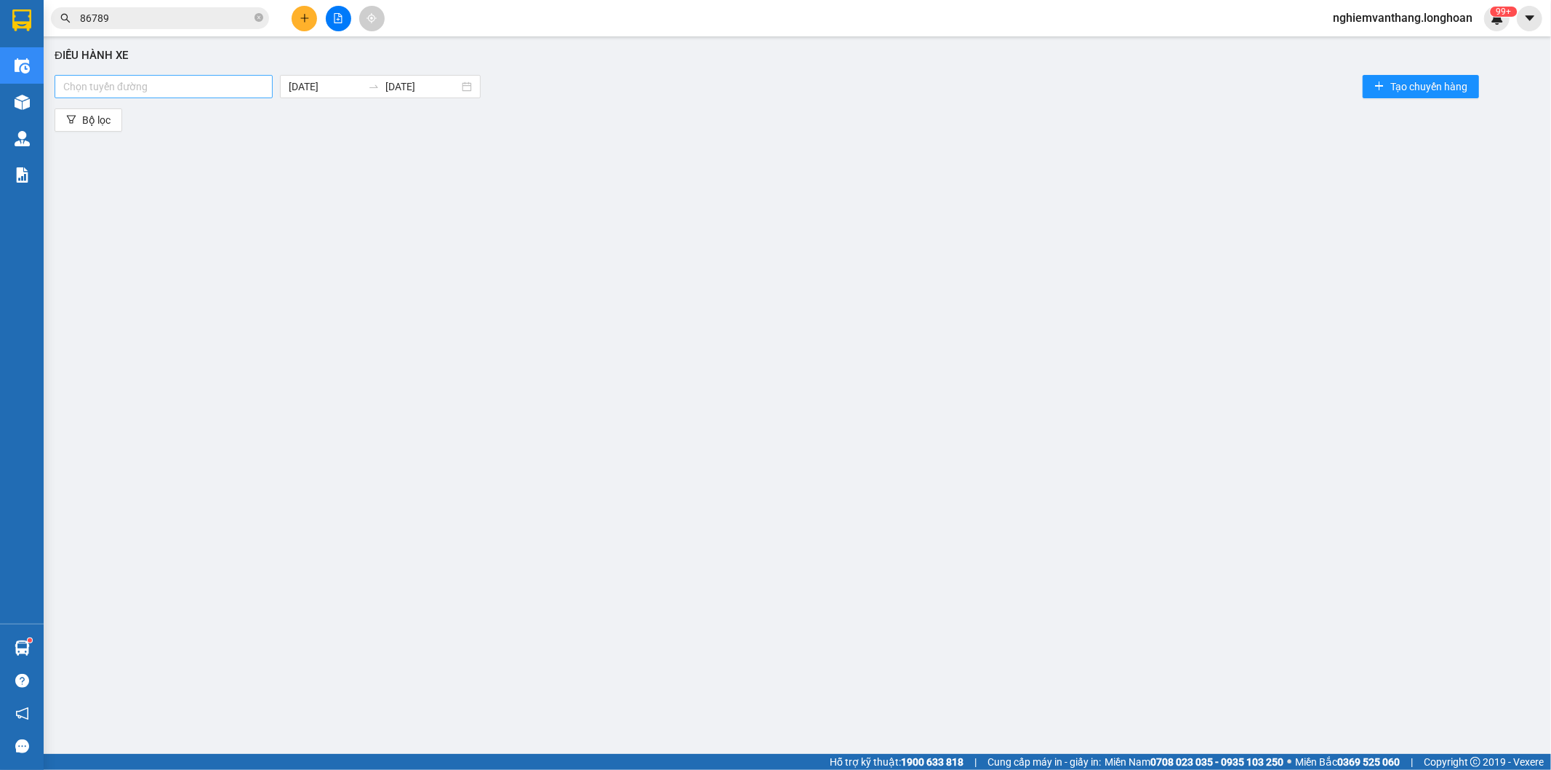
click at [191, 90] on div at bounding box center [163, 86] width 211 height 17
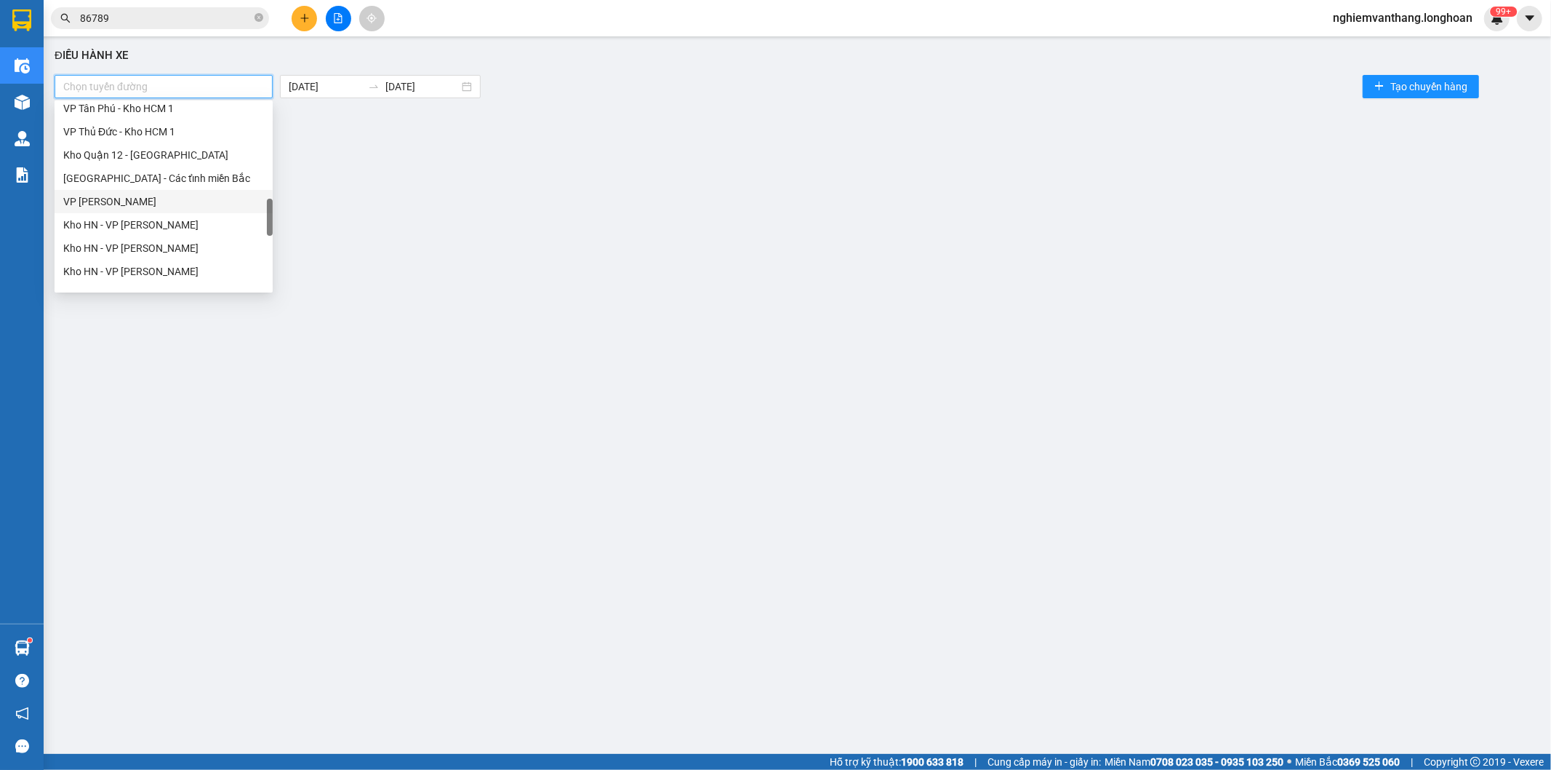
scroll to position [646, 0]
click at [166, 140] on div "Kho HN - VP [PERSON_NAME]" at bounding box center [163, 144] width 201 height 16
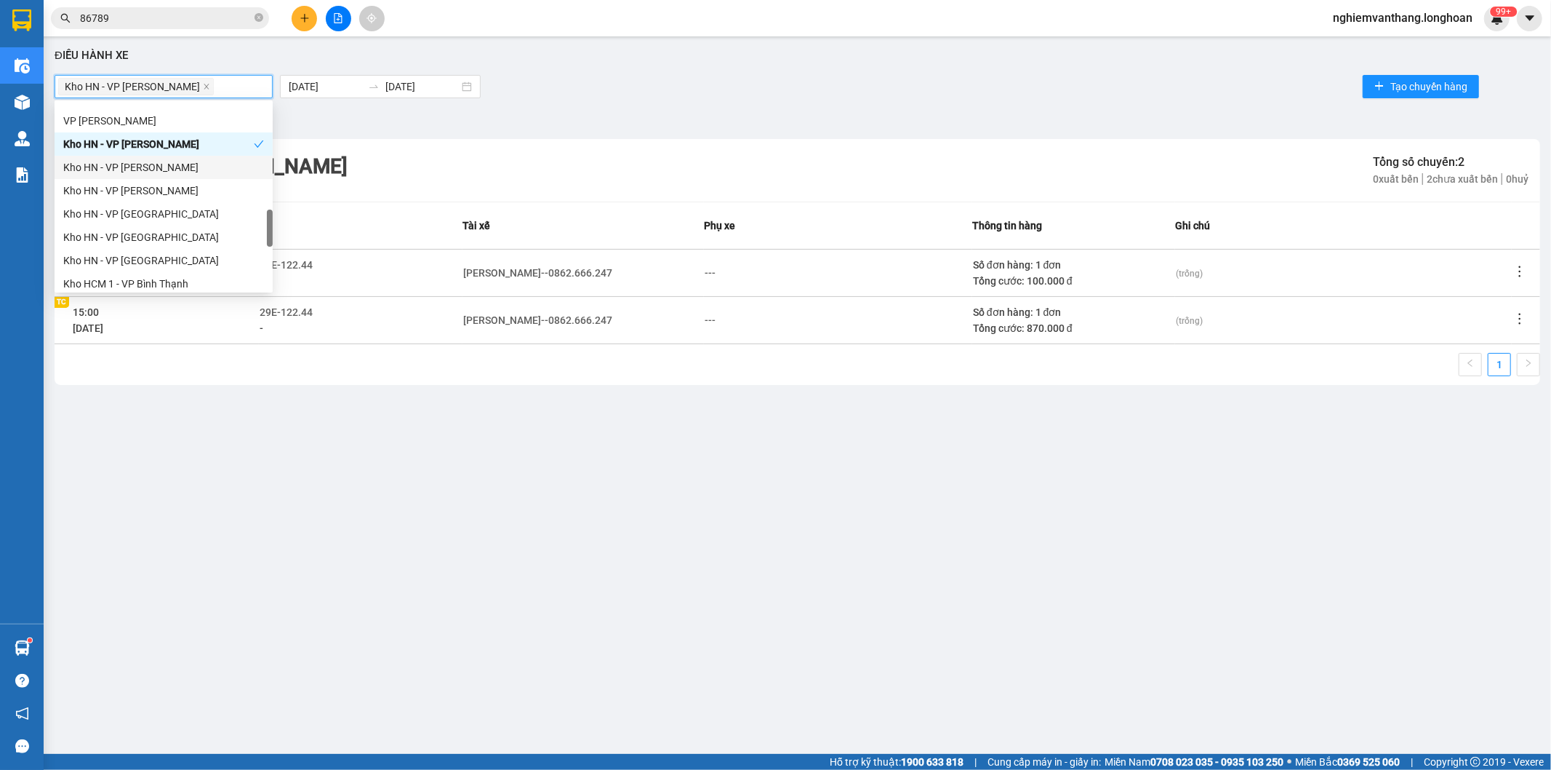
click at [158, 170] on div "Kho HN - VP [PERSON_NAME]" at bounding box center [163, 167] width 201 height 16
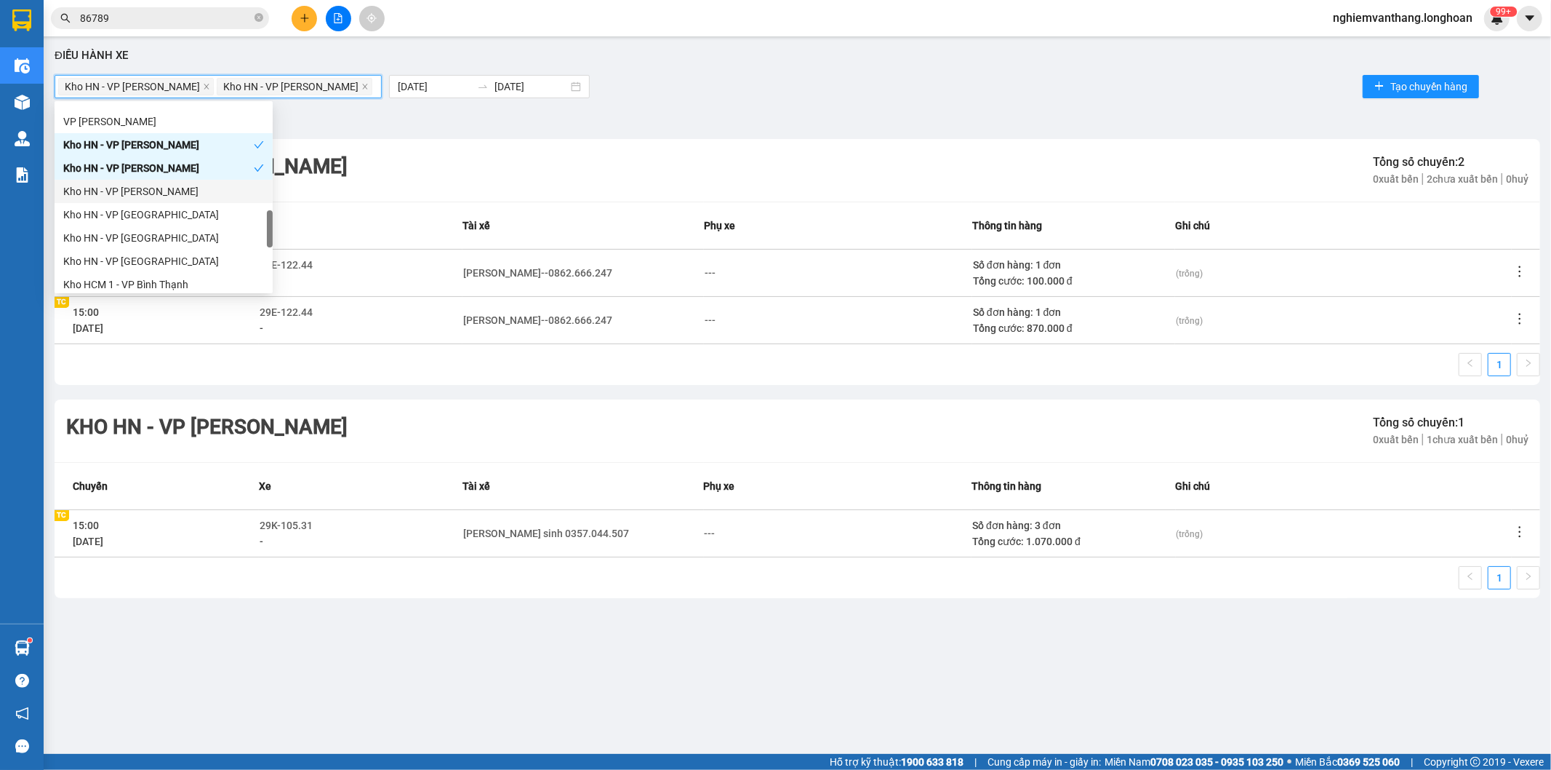
click at [157, 189] on div "Kho HN - VP [PERSON_NAME]" at bounding box center [163, 191] width 201 height 16
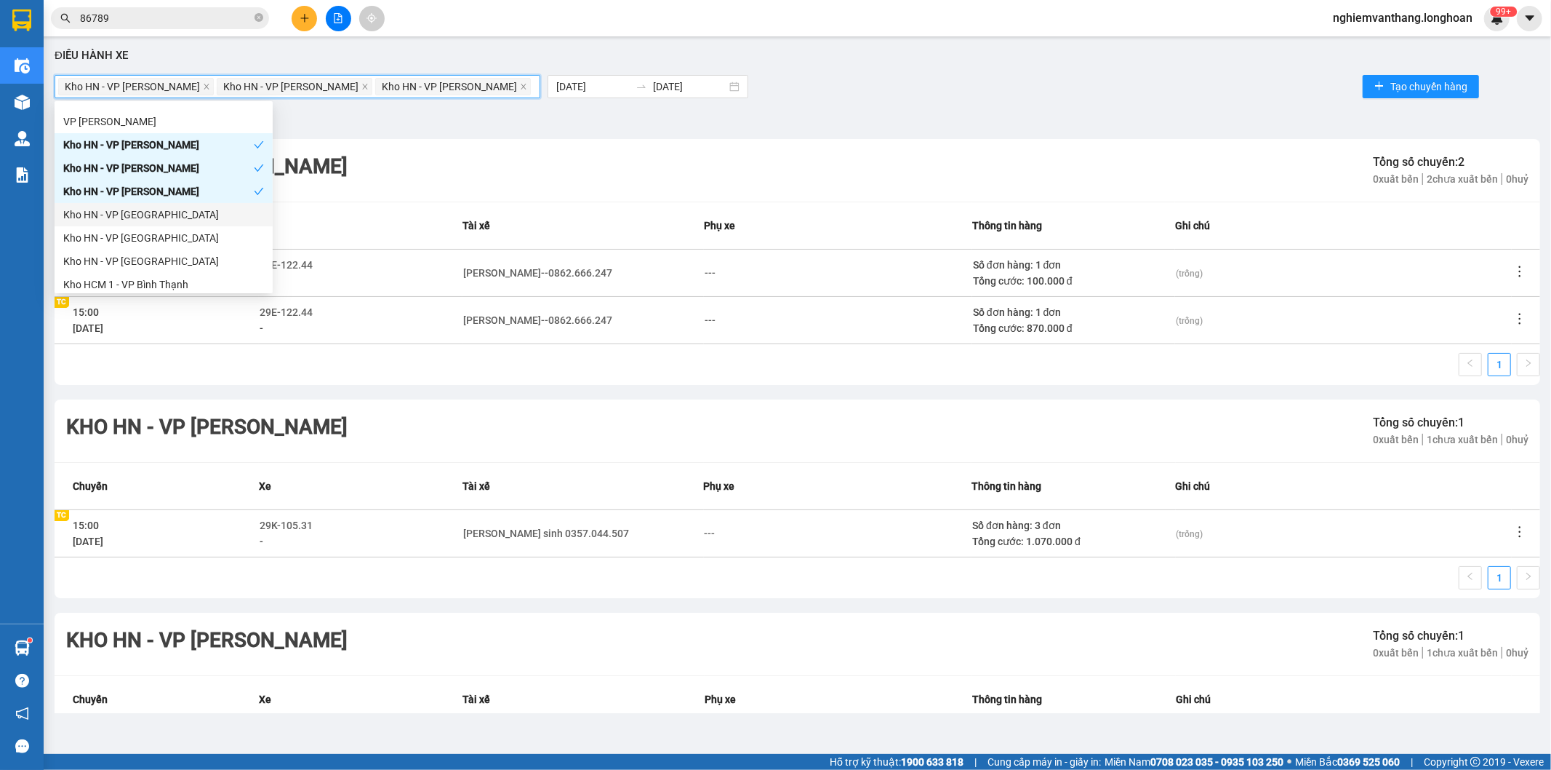
click at [149, 218] on div "Kho HN - VP [GEOGRAPHIC_DATA]" at bounding box center [163, 215] width 201 height 16
click at [153, 236] on div "Kho HN - VP [GEOGRAPHIC_DATA]" at bounding box center [163, 238] width 201 height 16
click at [154, 257] on div "Kho HN - VP [GEOGRAPHIC_DATA]" at bounding box center [163, 261] width 201 height 16
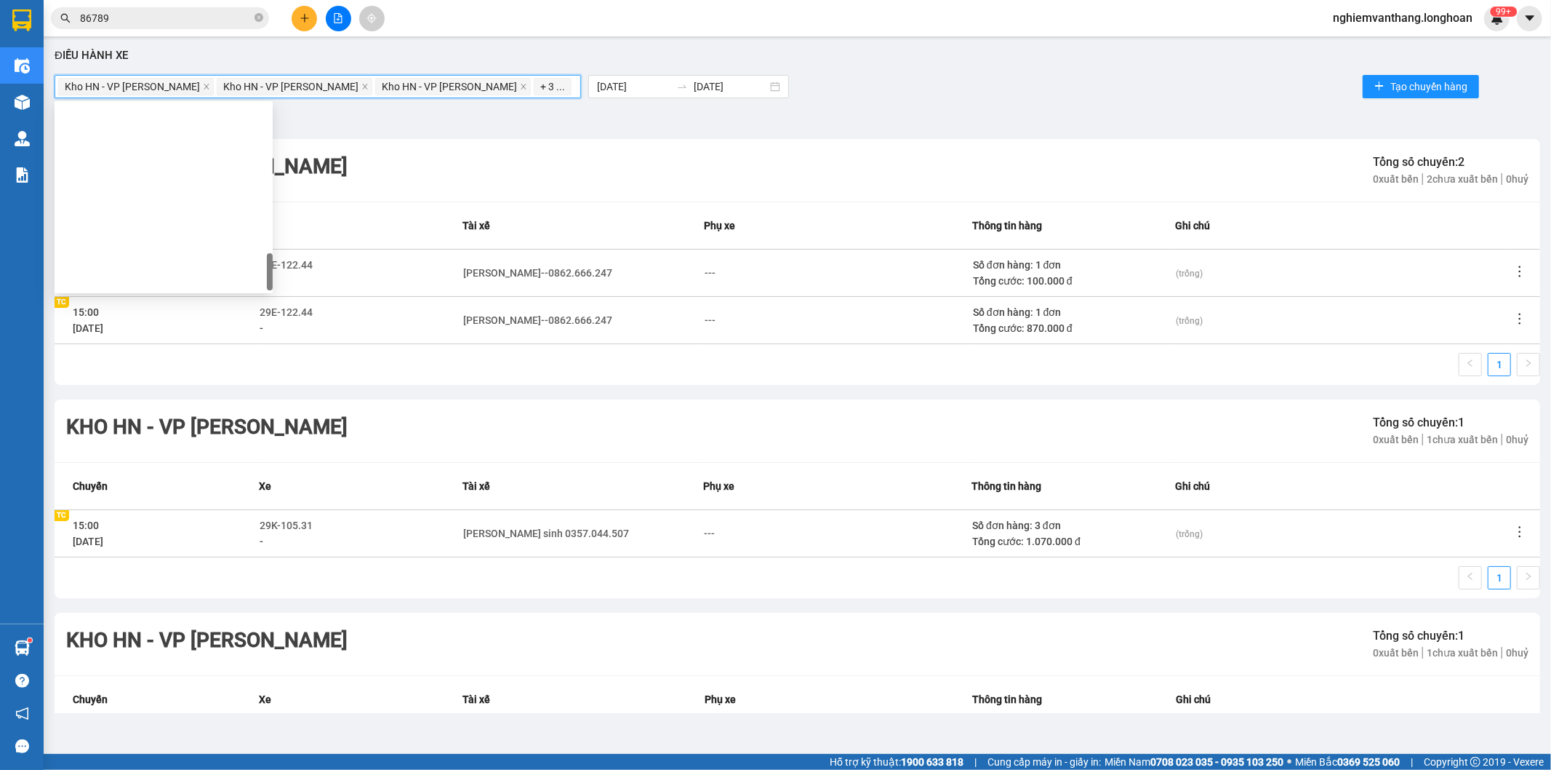
scroll to position [978, 0]
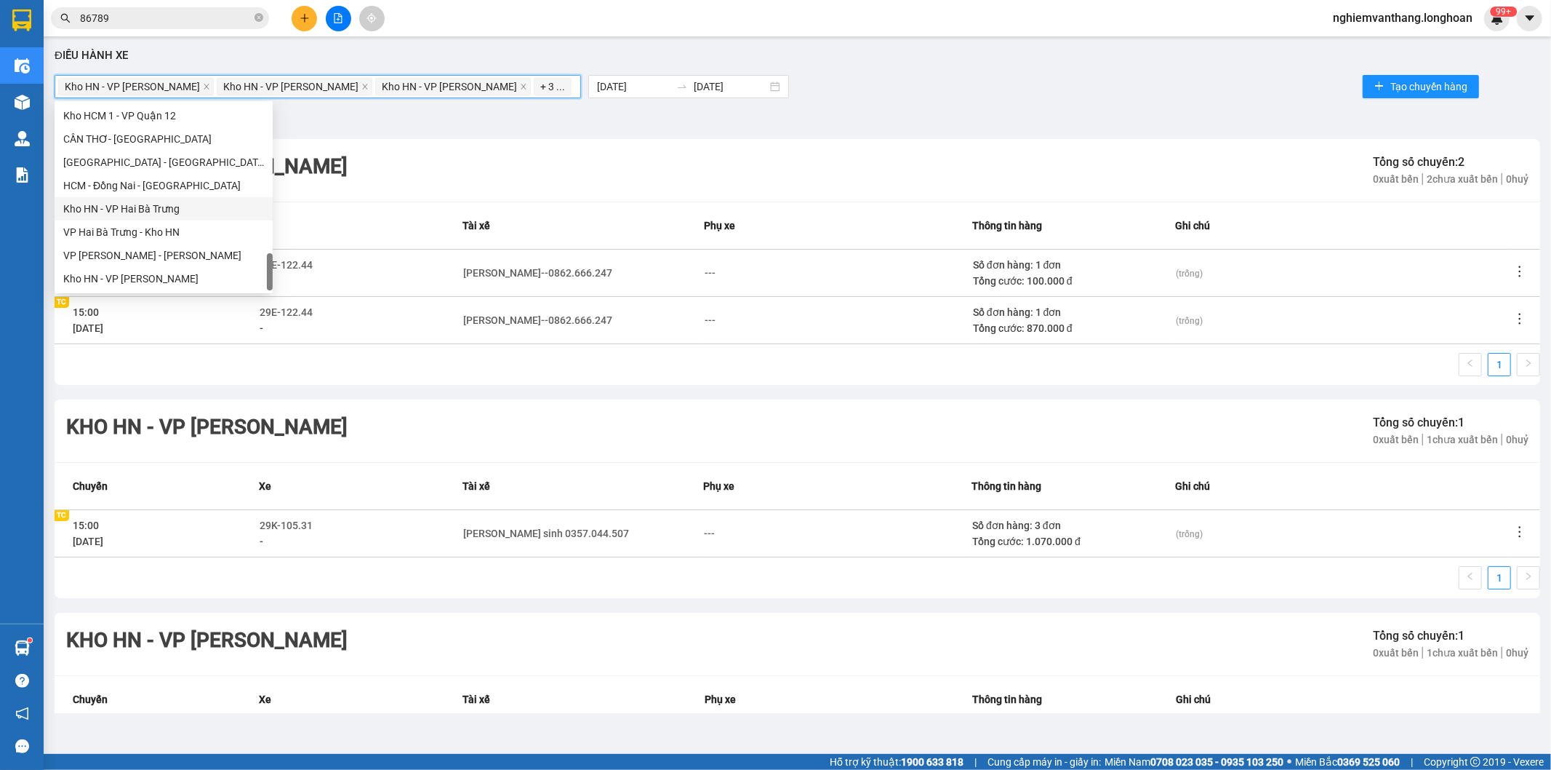
click at [169, 211] on div "Kho HN - VP Hai Bà Trưng" at bounding box center [163, 209] width 201 height 16
drag, startPoint x: 149, startPoint y: 274, endPoint x: 168, endPoint y: 265, distance: 20.8
click at [149, 273] on div "Kho HN - VP [PERSON_NAME]" at bounding box center [163, 279] width 201 height 16
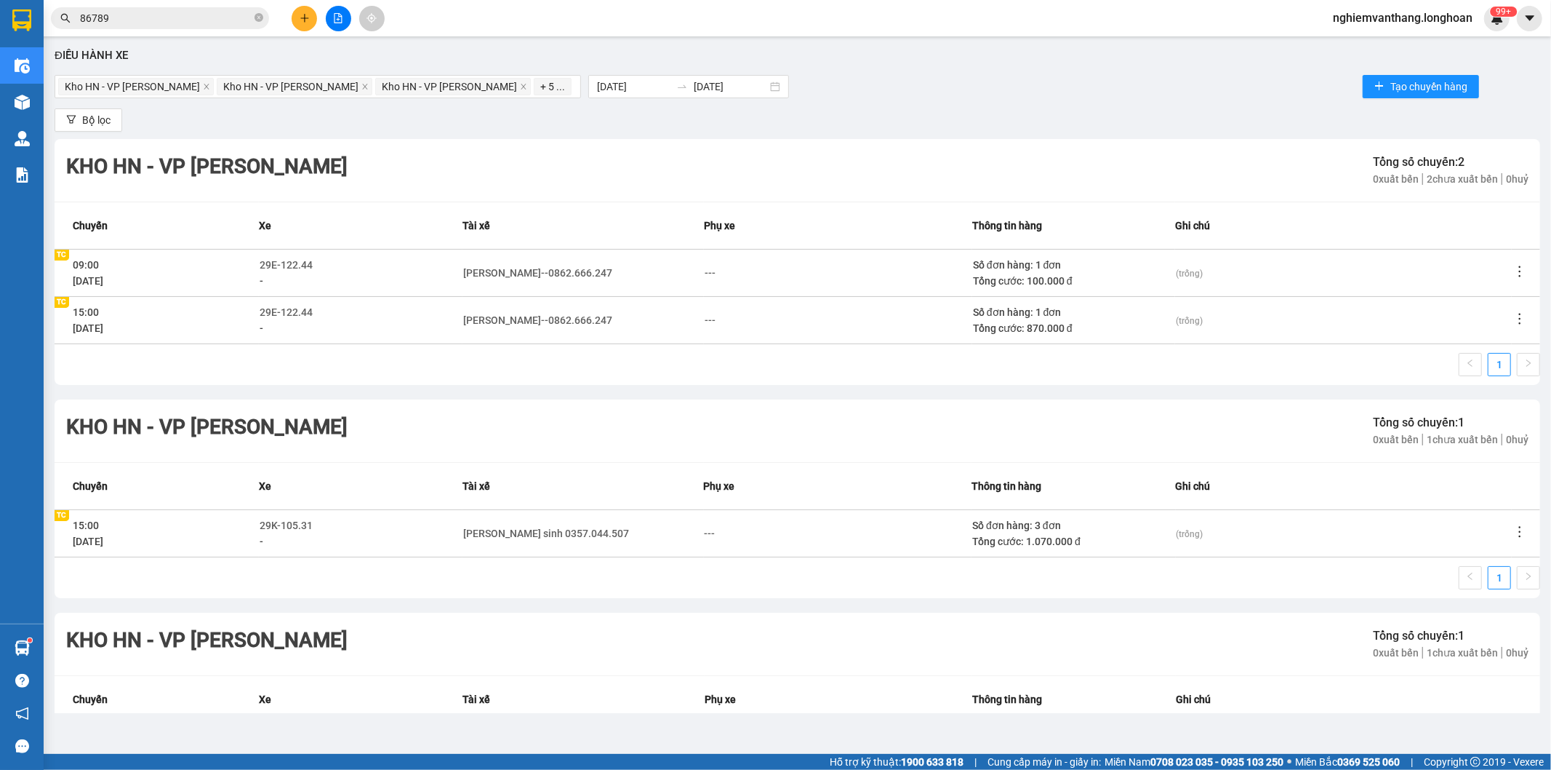
click at [495, 191] on div "Kho HN - VP Nam Từ Liêm Tổng số chuyến: 2 0 xuất bến 2 chưa xuất bến 0 huỷ" at bounding box center [798, 170] width 1486 height 63
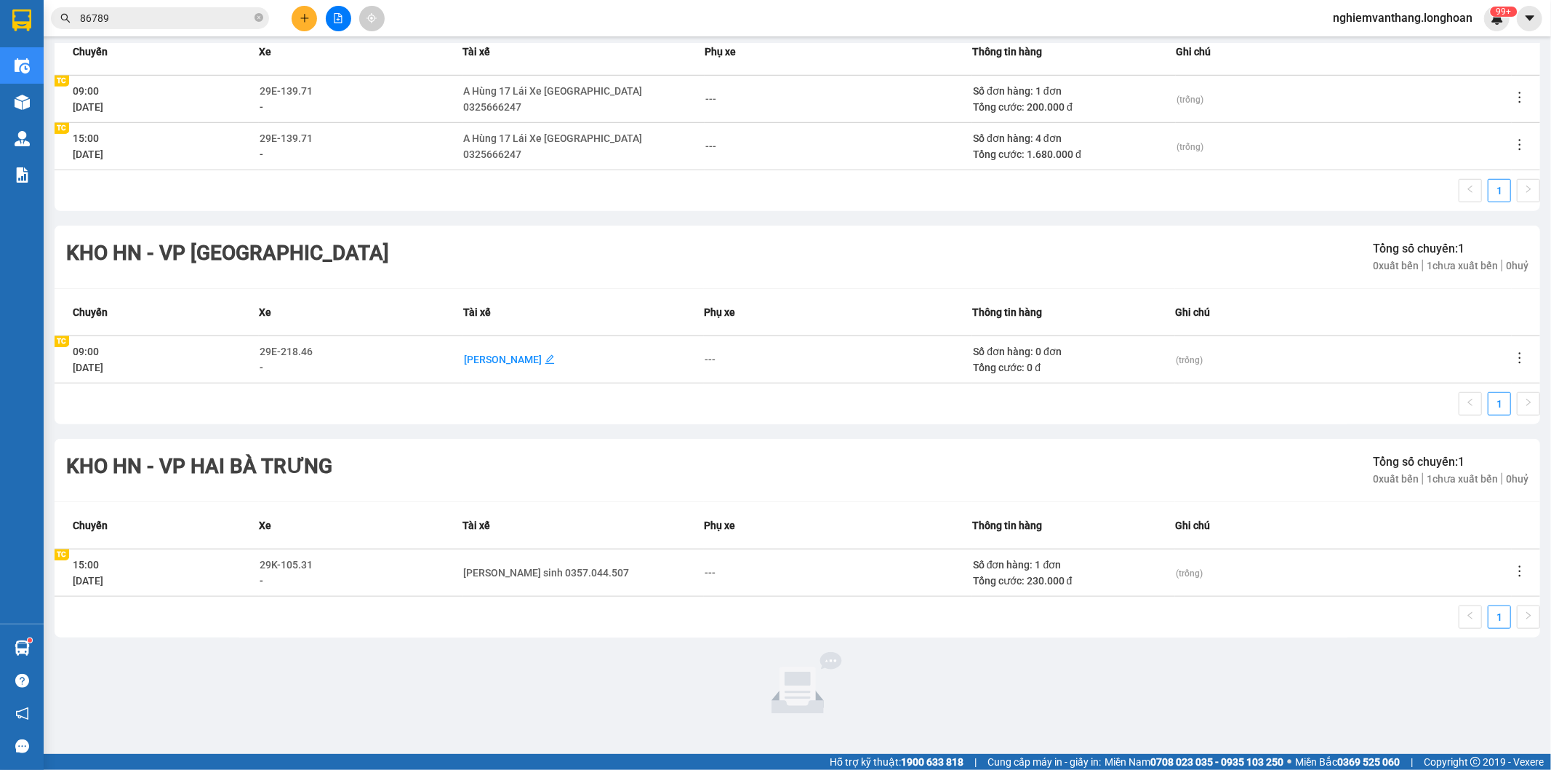
scroll to position [1020, 0]
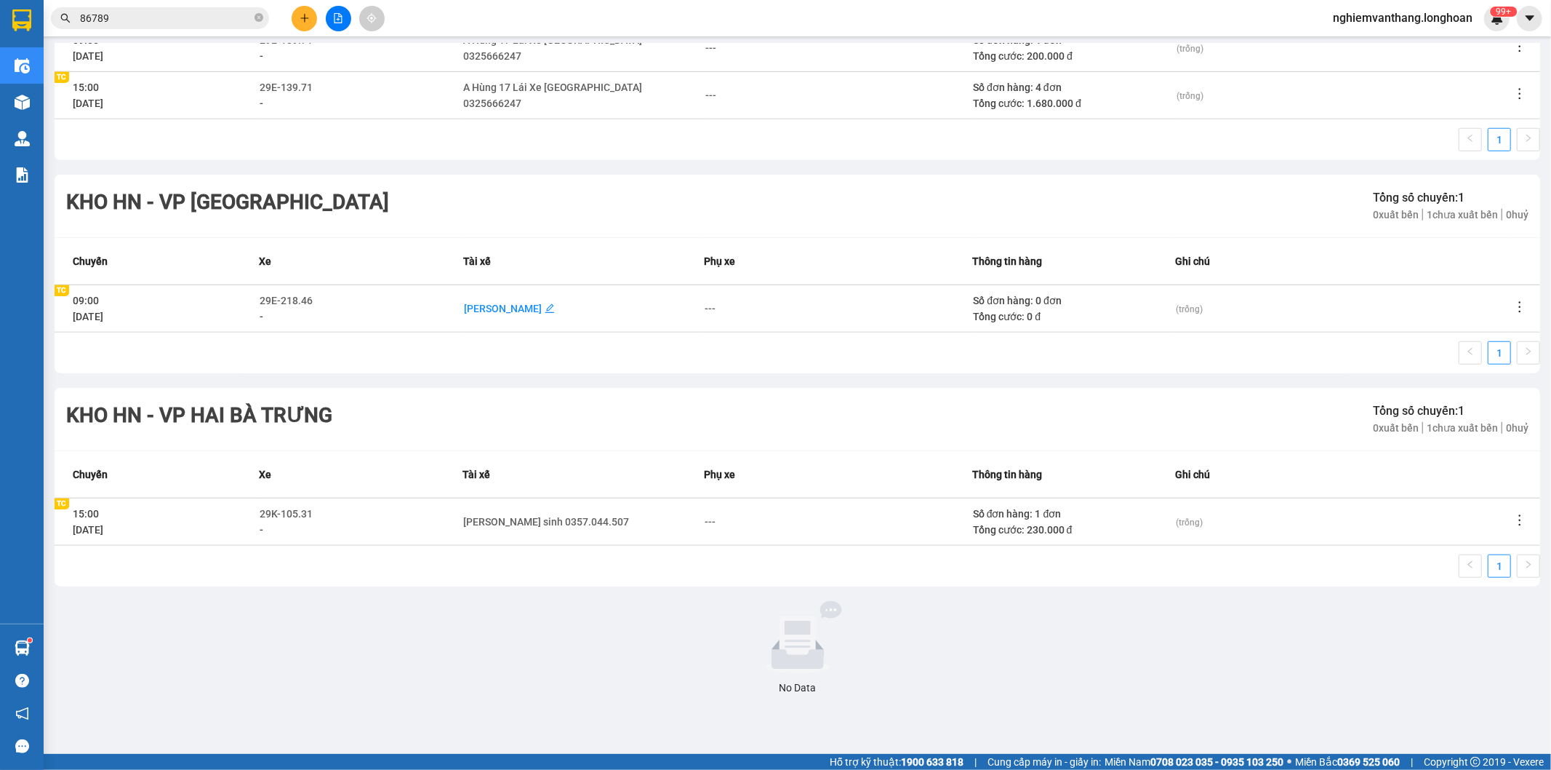
click at [522, 308] on div "[PERSON_NAME]" at bounding box center [503, 308] width 78 height 16
click at [553, 308] on icon "close" at bounding box center [555, 308] width 5 height 5
click at [504, 307] on div "---" at bounding box center [582, 308] width 235 height 16
drag, startPoint x: 474, startPoint y: 298, endPoint x: 464, endPoint y: 307, distance: 13.4
click at [474, 303] on td "---" at bounding box center [583, 307] width 236 height 47
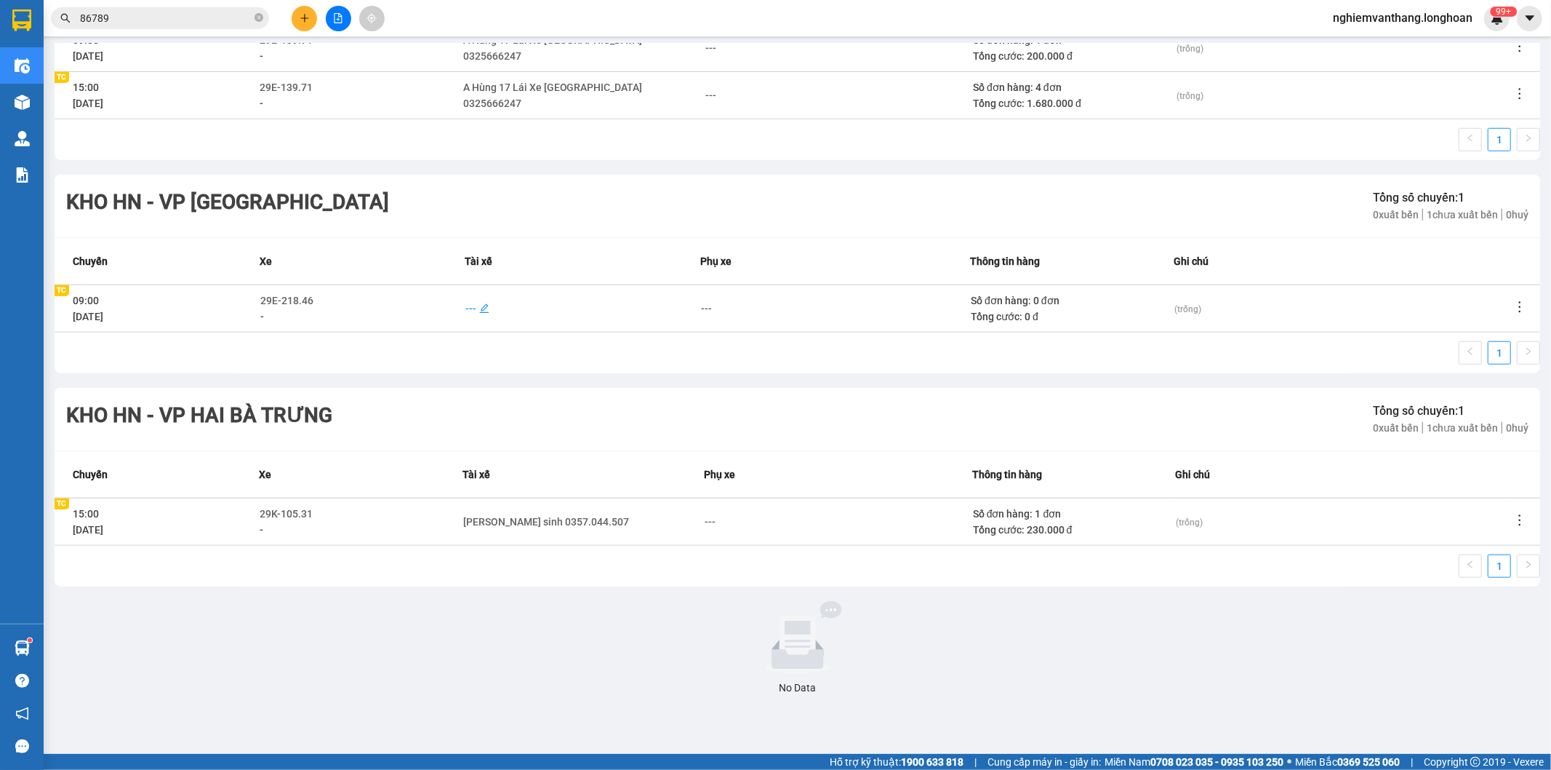
click at [465, 307] on div "---" at bounding box center [470, 308] width 11 height 16
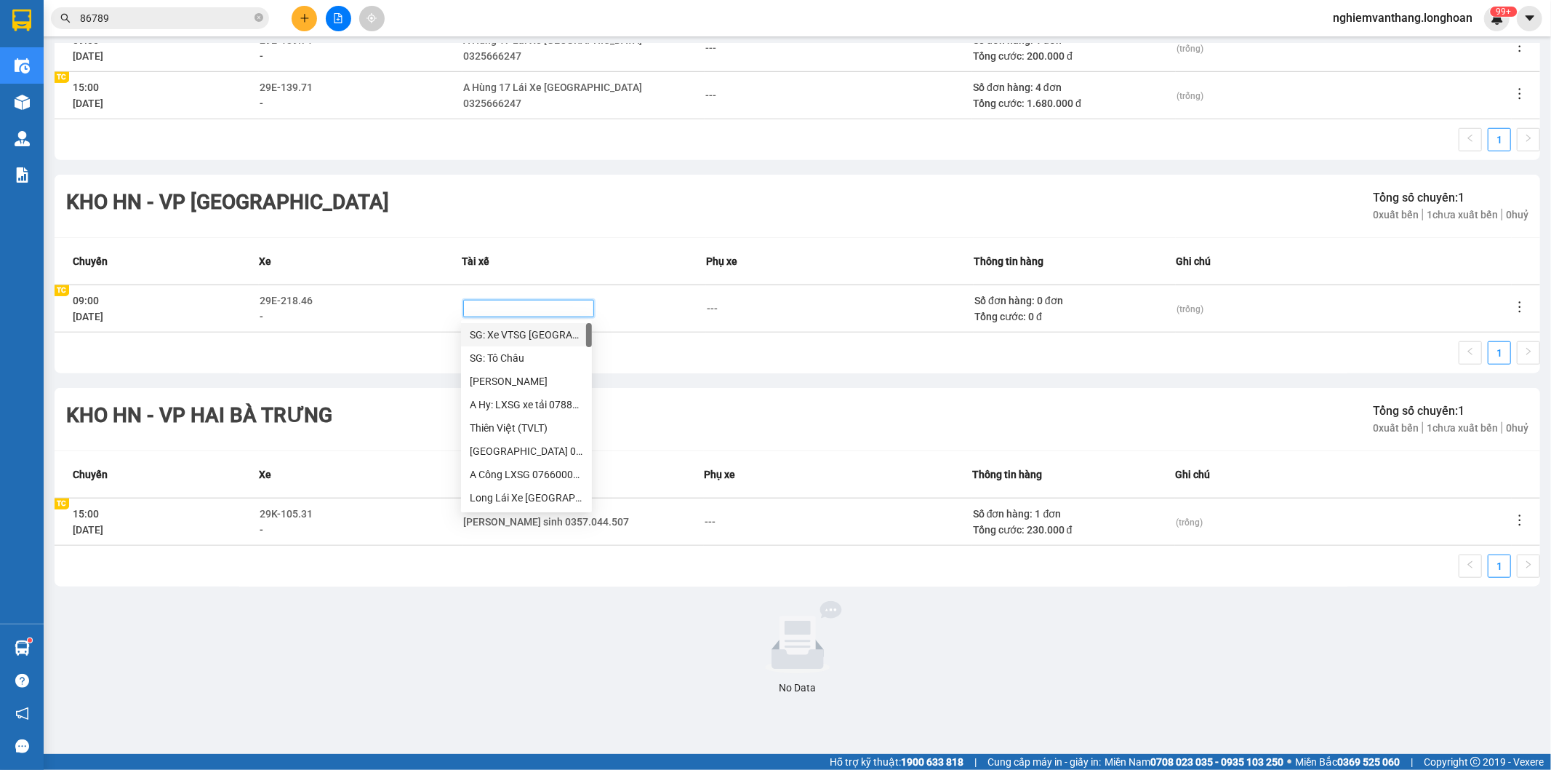
type input "9"
type input "3"
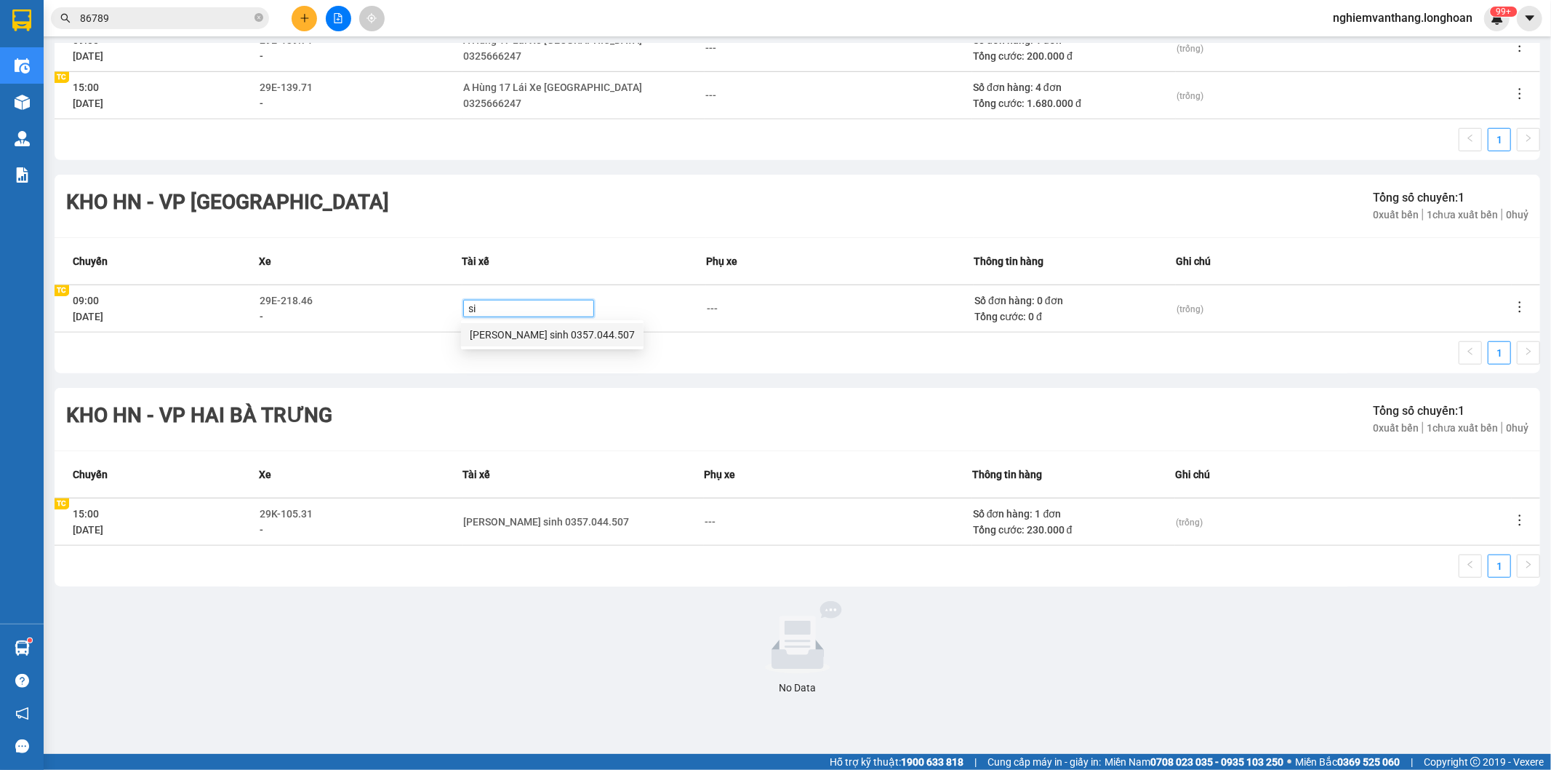
type input "sin"
click at [525, 323] on div "[PERSON_NAME] sinh 0357.044.507" at bounding box center [552, 334] width 183 height 23
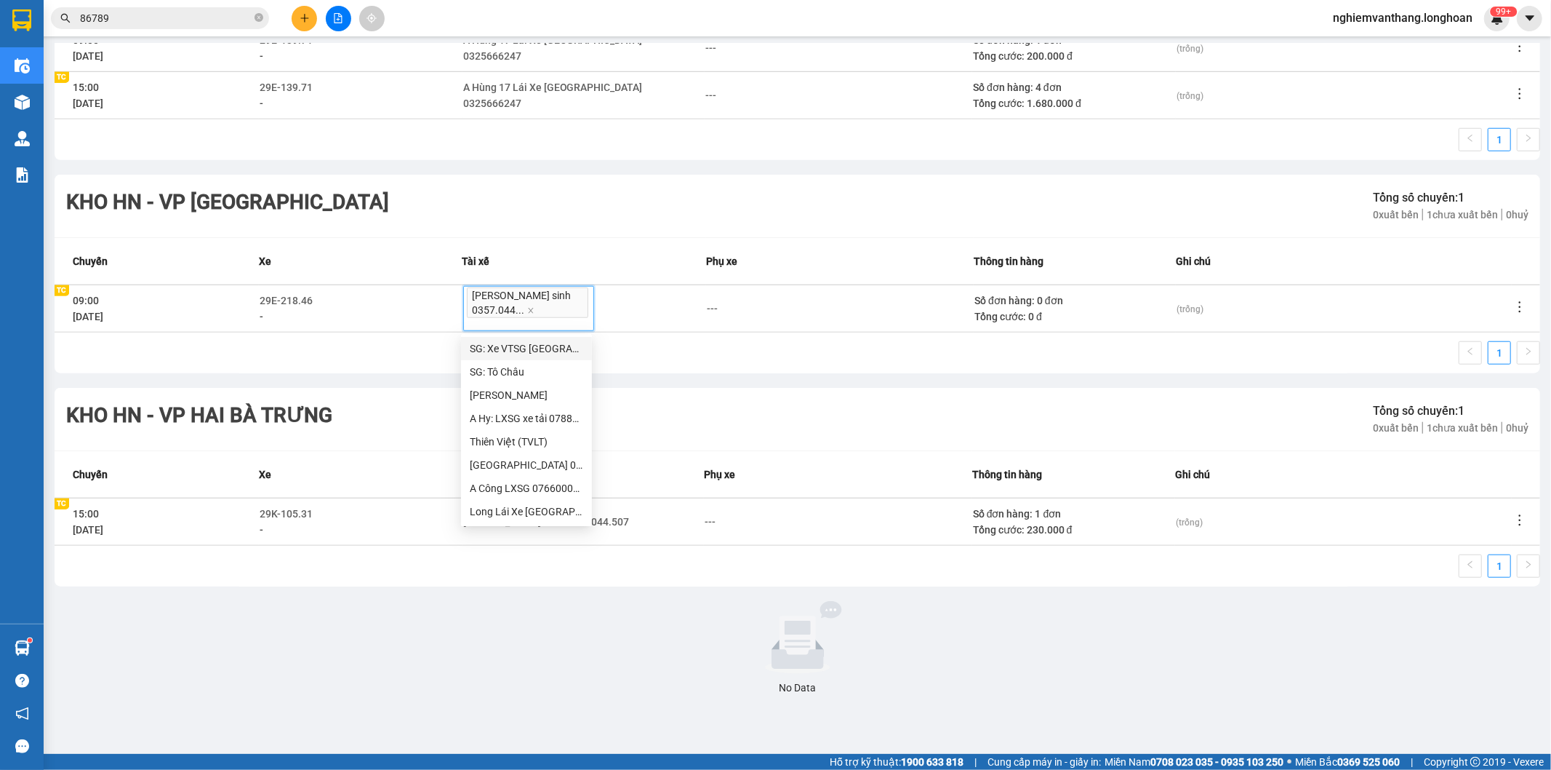
click at [769, 369] on div "1" at bounding box center [798, 357] width 1486 height 32
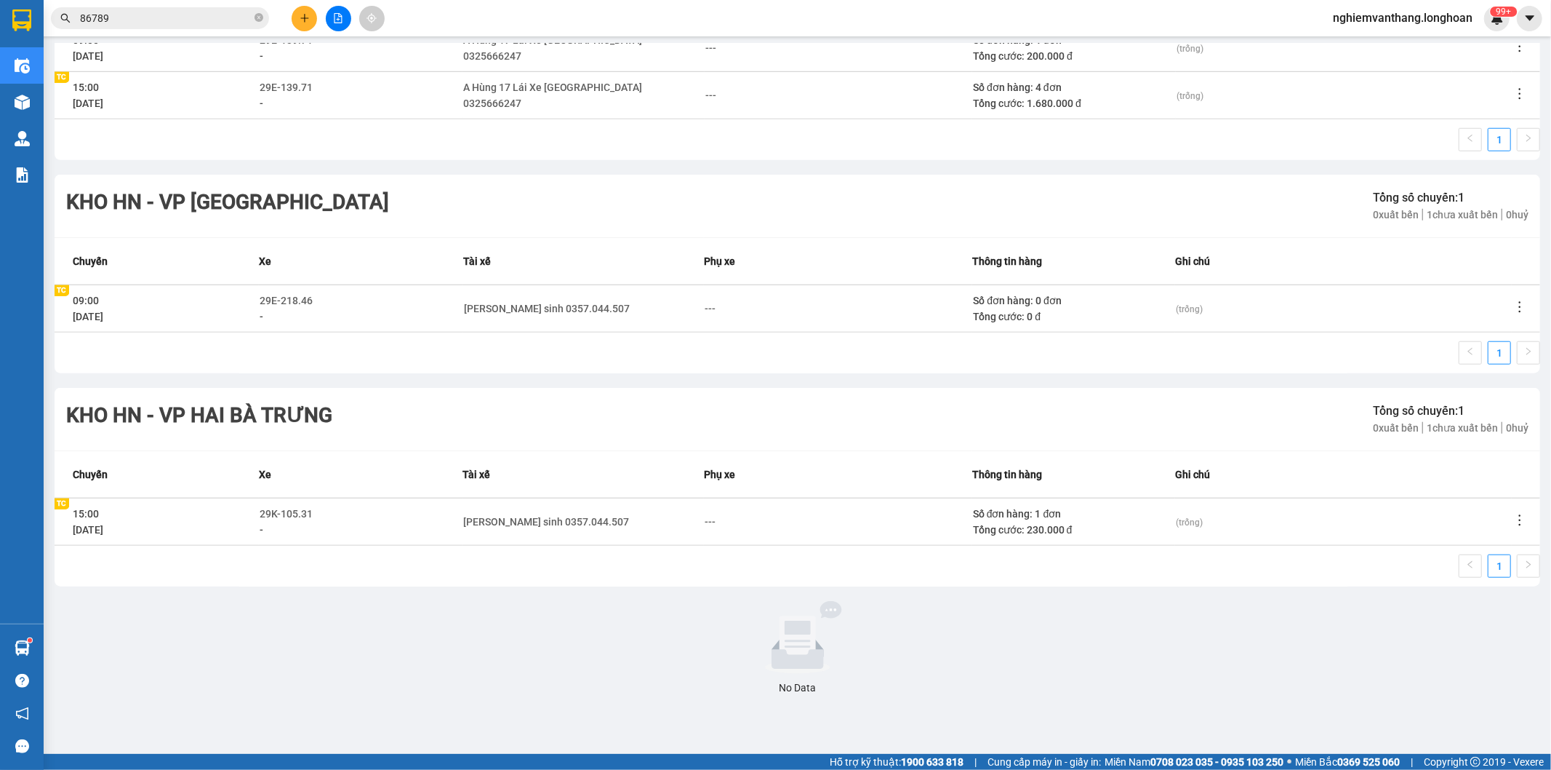
click at [316, 298] on icon "edit" at bounding box center [321, 300] width 10 height 10
click at [308, 300] on span "29E-218.46" at bounding box center [286, 301] width 53 height 12
click at [307, 300] on span "22575" at bounding box center [288, 300] width 50 height 16
click at [300, 300] on span "29E-218.46" at bounding box center [286, 301] width 53 height 12
click at [300, 303] on icon "close" at bounding box center [303, 300] width 7 height 7
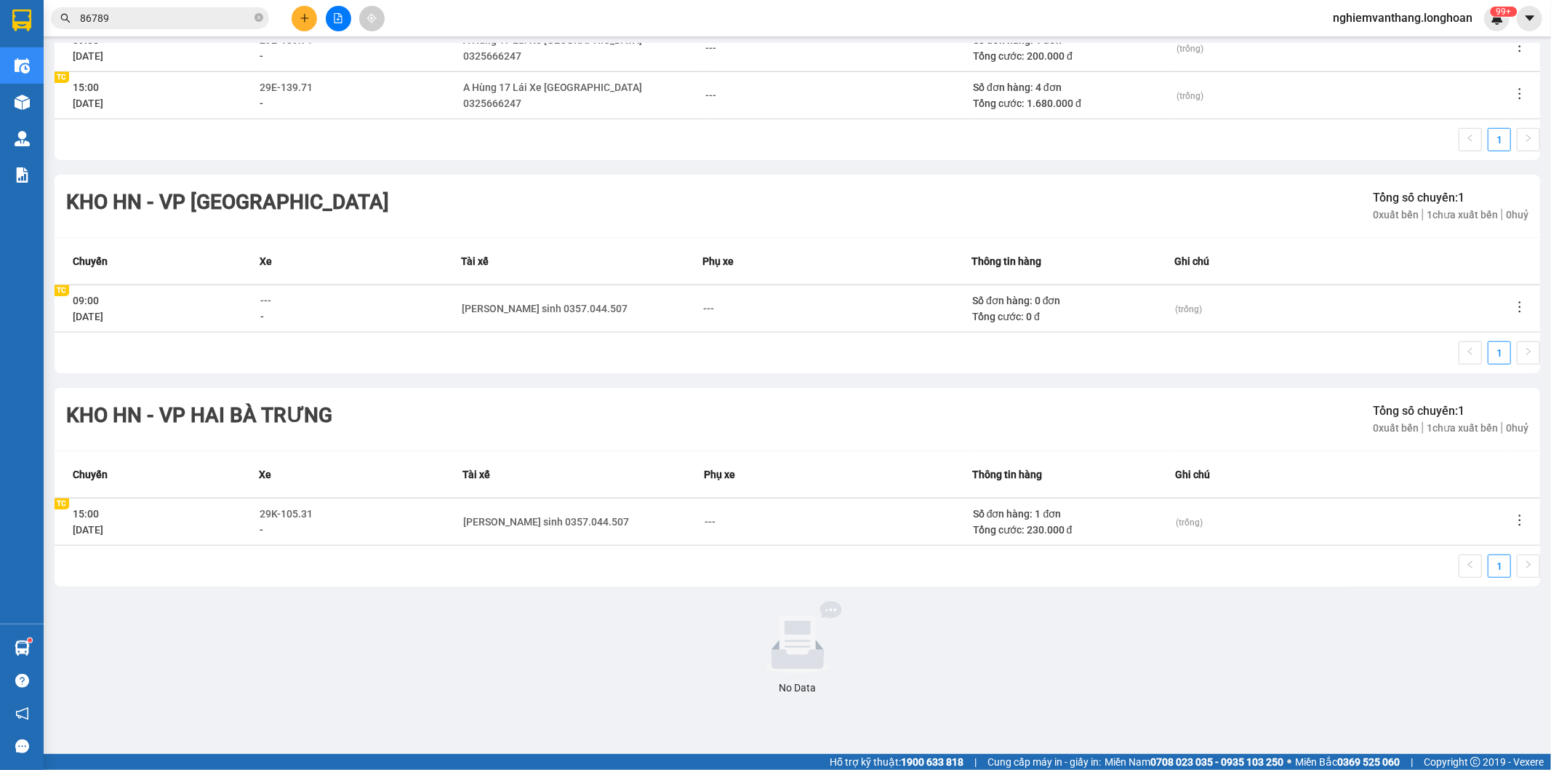
drag, startPoint x: 301, startPoint y: 302, endPoint x: 294, endPoint y: 299, distance: 7.8
click at [300, 302] on div "---" at bounding box center [360, 300] width 201 height 16
click at [265, 300] on span "---" at bounding box center [265, 301] width 11 height 12
type input "31"
drag, startPoint x: 310, startPoint y: 353, endPoint x: 524, endPoint y: 367, distance: 215.1
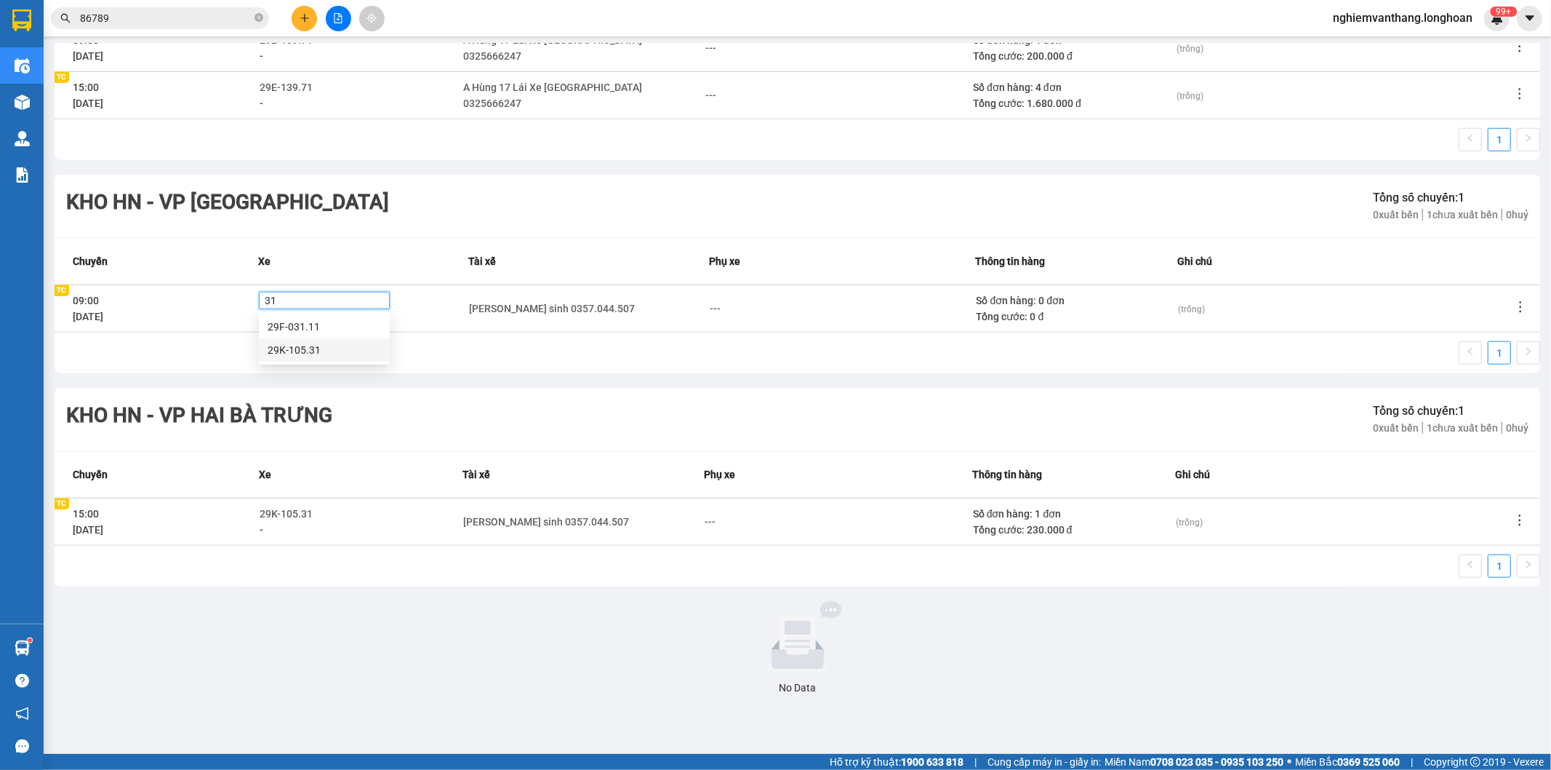
click at [311, 352] on div "29K-105.31" at bounding box center [324, 350] width 113 height 16
click at [620, 364] on div "1" at bounding box center [798, 357] width 1486 height 32
click at [314, 300] on div "29K-105.31" at bounding box center [361, 300] width 202 height 16
click at [291, 301] on span "29K-105.31" at bounding box center [286, 301] width 53 height 12
click at [327, 299] on icon "close" at bounding box center [326, 300] width 5 height 5
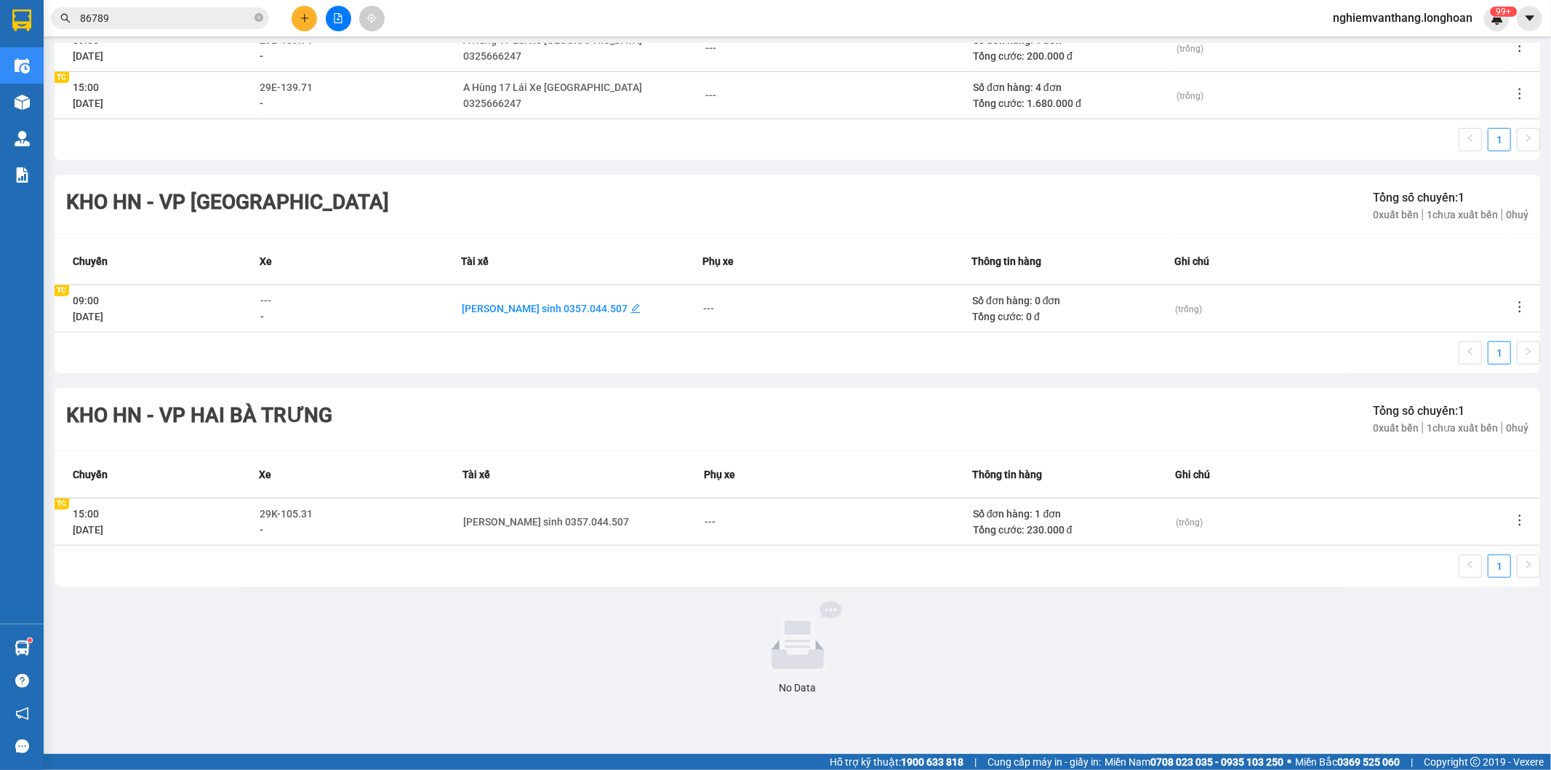
click at [553, 311] on div "[PERSON_NAME] sinh 0357.044.507" at bounding box center [545, 308] width 166 height 16
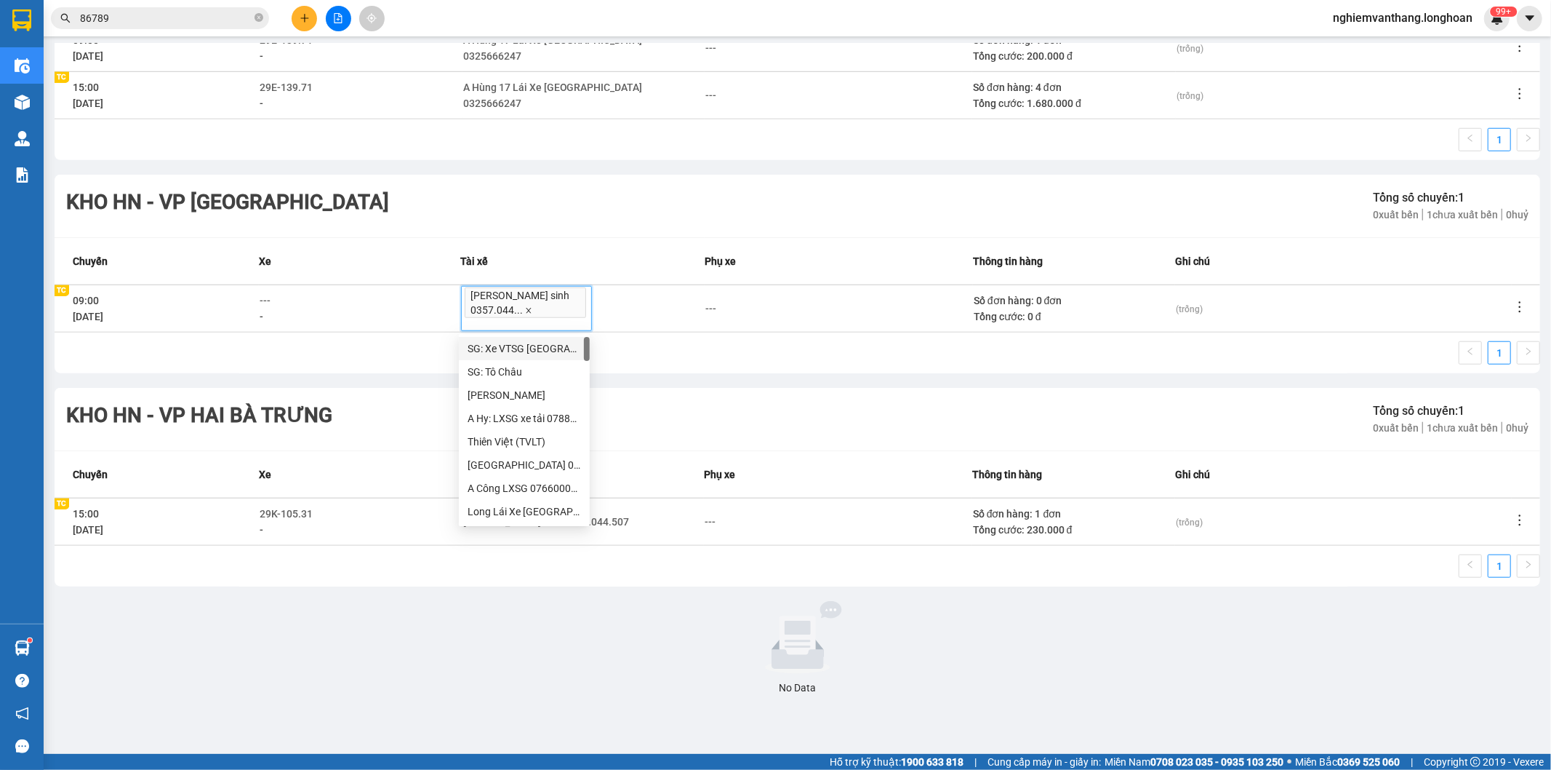
click at [525, 311] on icon "close" at bounding box center [528, 310] width 7 height 7
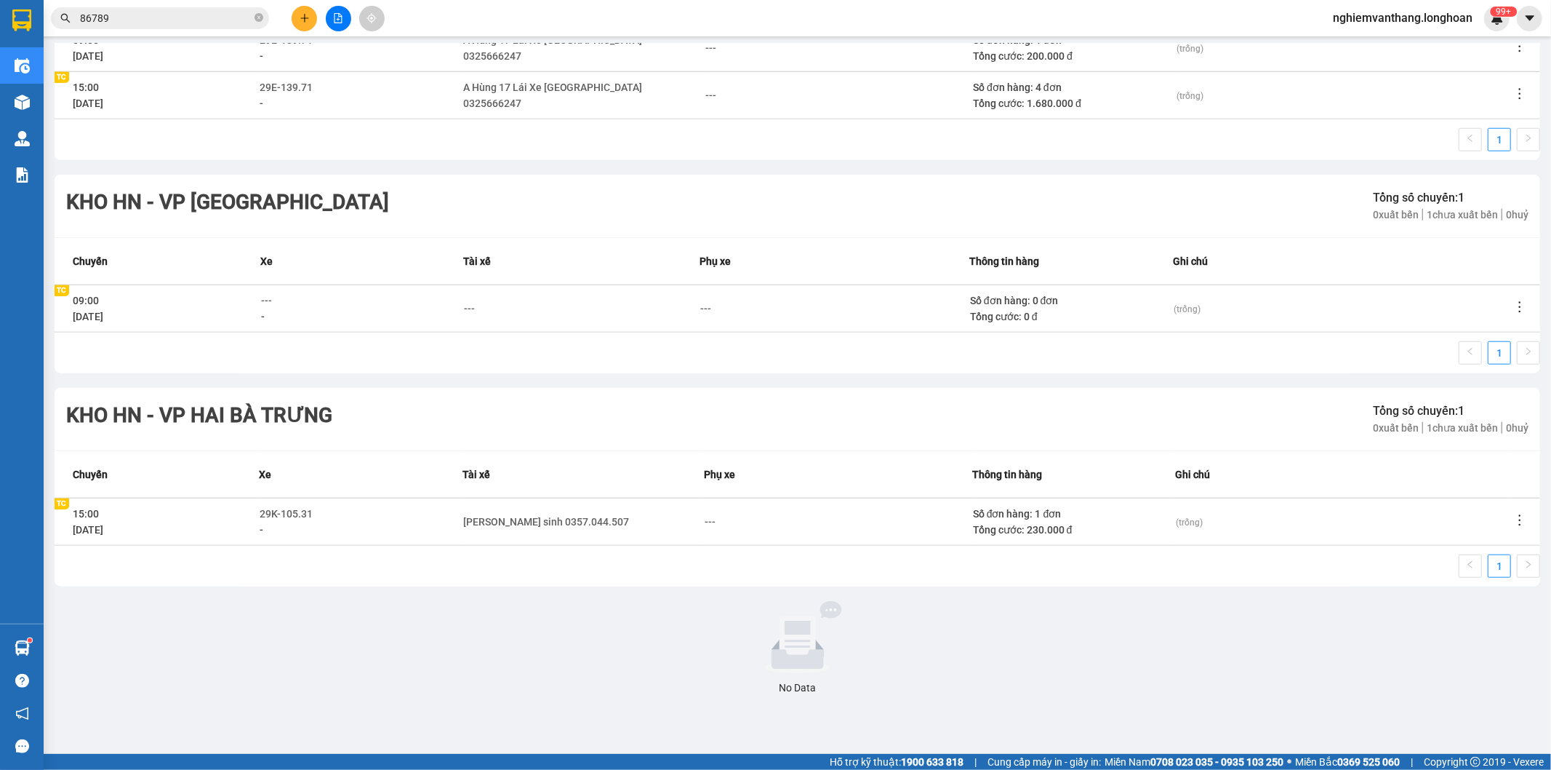
click at [738, 364] on div "1" at bounding box center [798, 357] width 1486 height 32
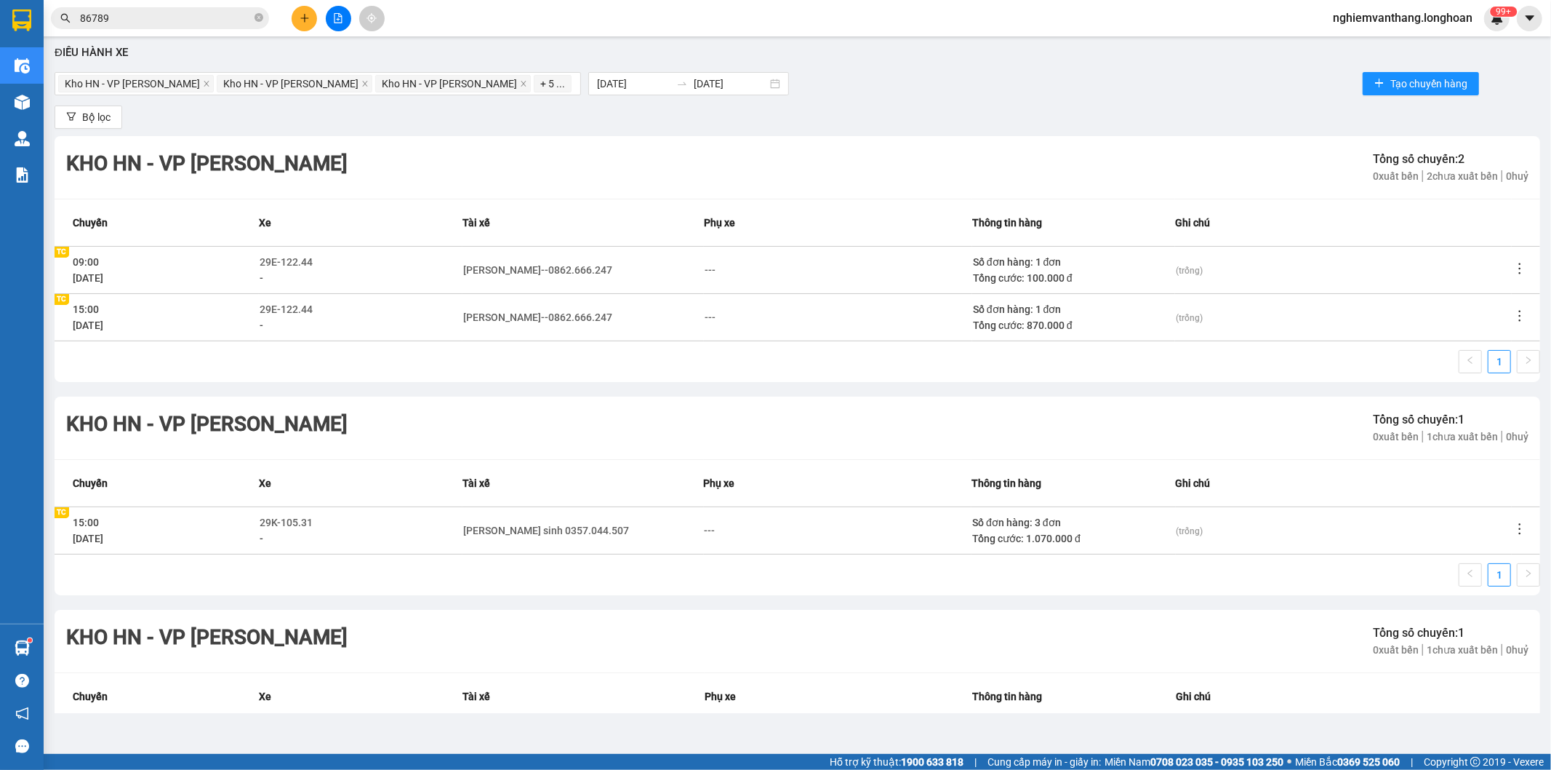
scroll to position [0, 0]
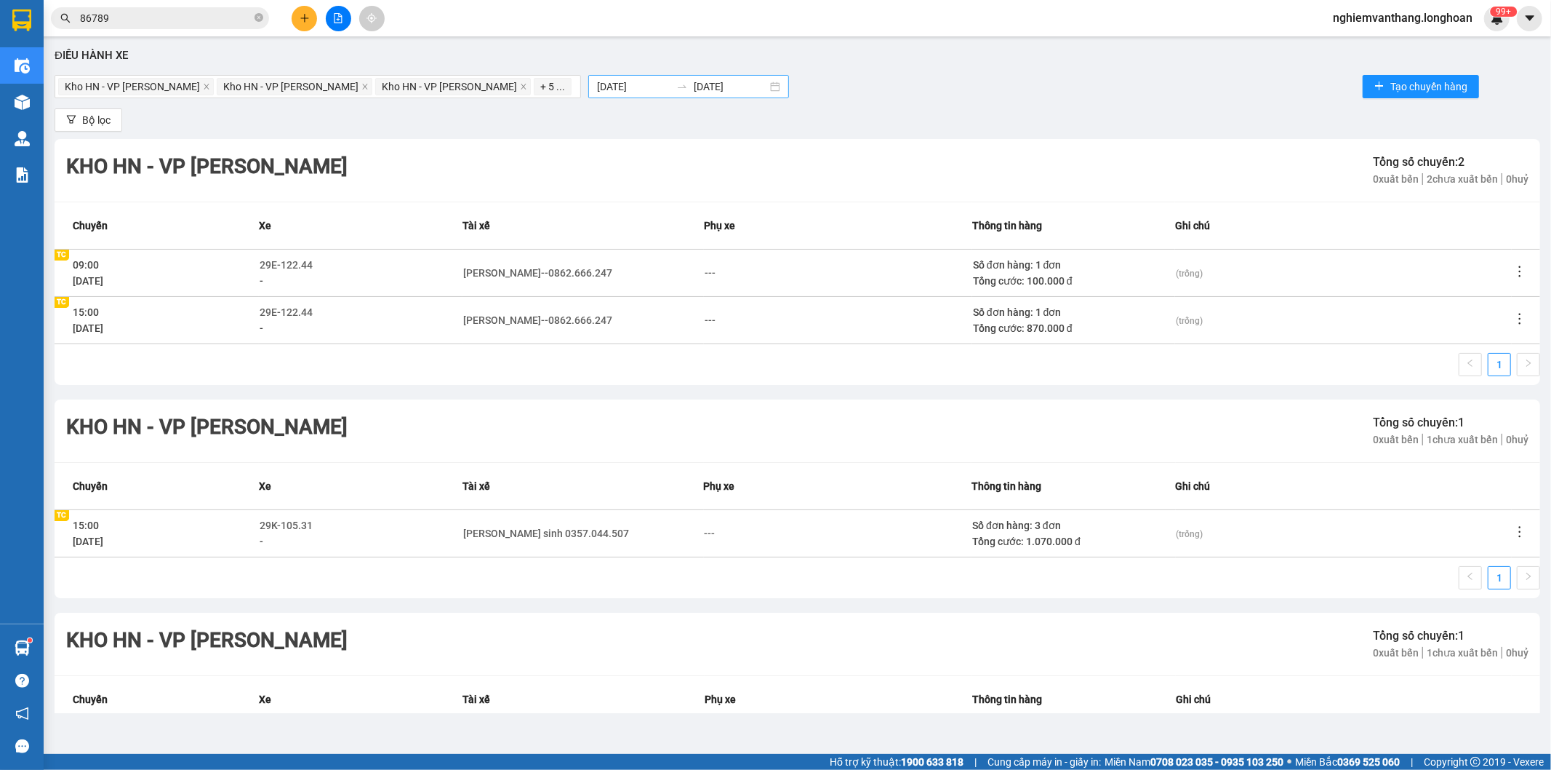
click at [597, 84] on input "[DATE]" at bounding box center [633, 87] width 73 height 16
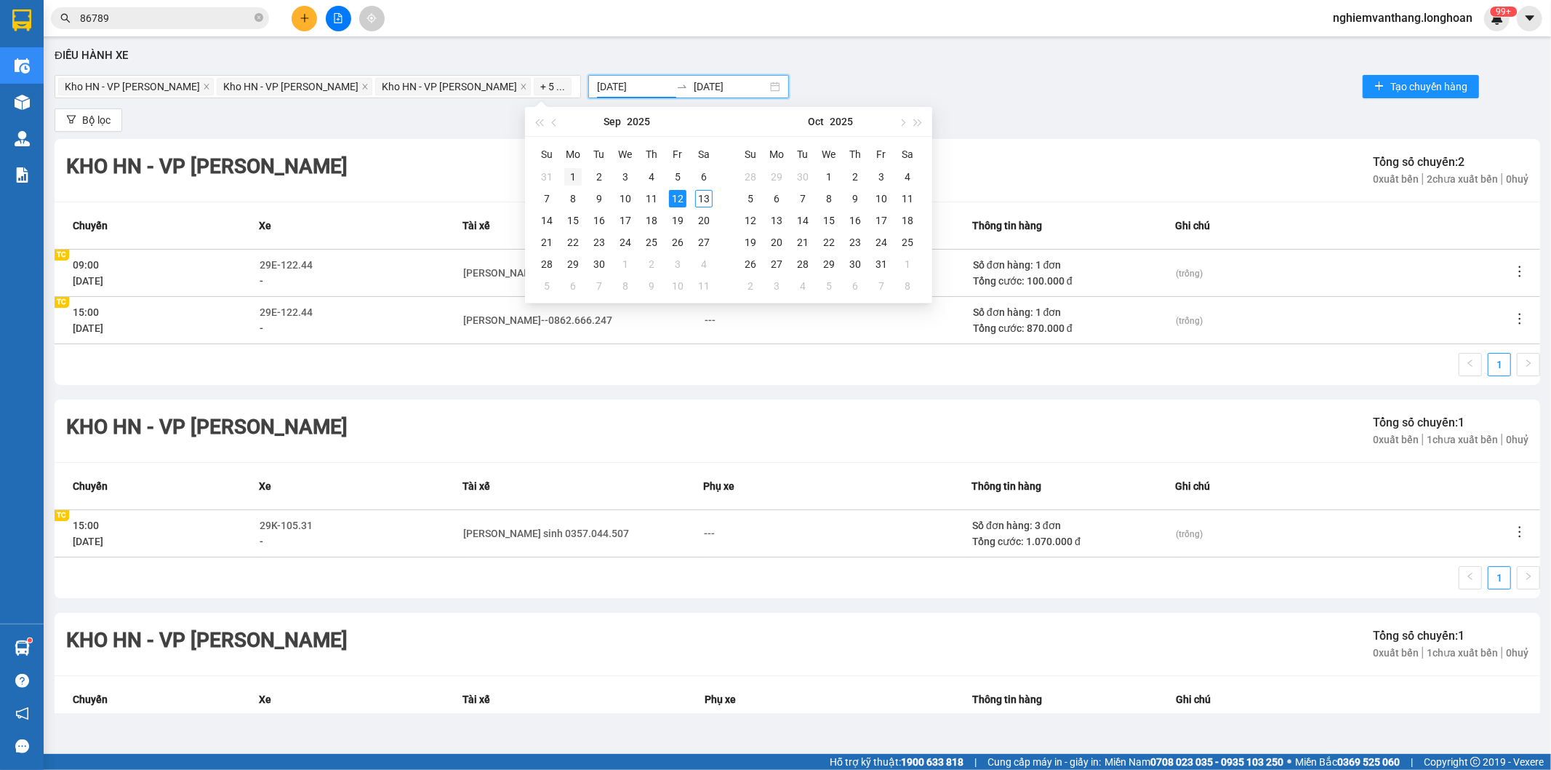
type input "[DATE]"
click at [570, 172] on div "1" at bounding box center [572, 176] width 17 height 17
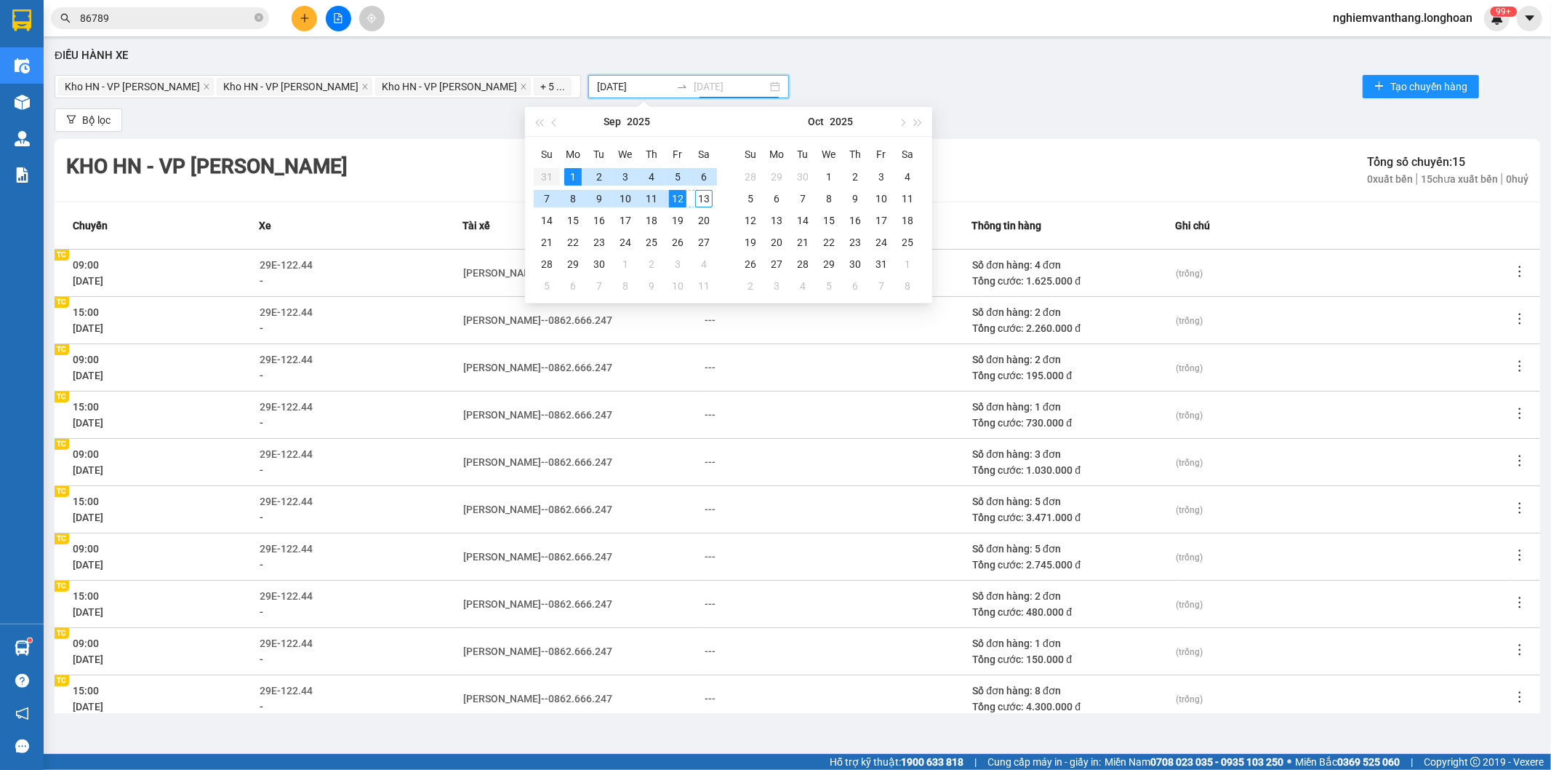
type input "[DATE]"
click at [703, 198] on div "13" at bounding box center [703, 198] width 17 height 17
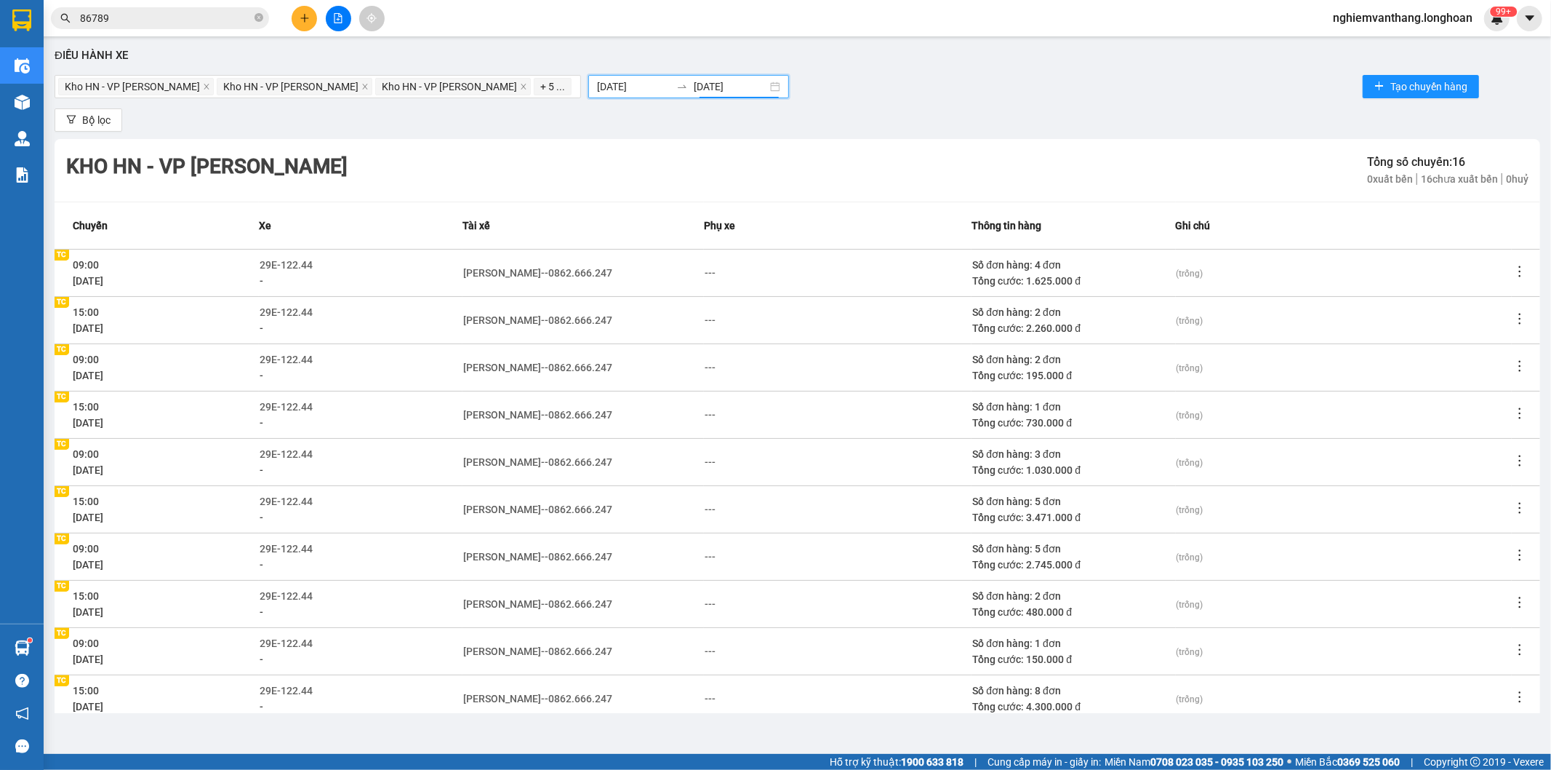
click at [1026, 113] on div "Bộ lọc" at bounding box center [798, 119] width 1486 height 23
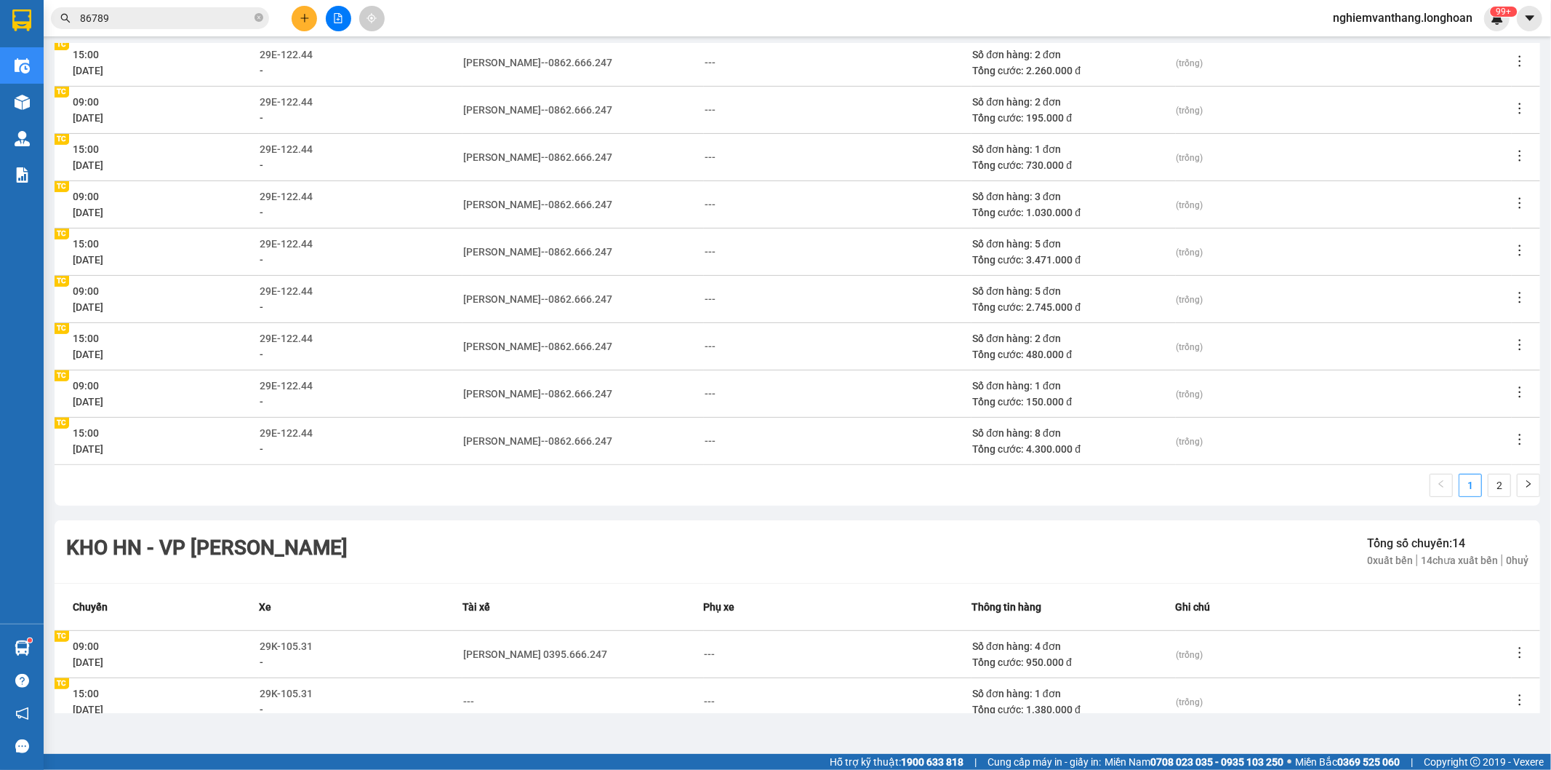
scroll to position [323, 0]
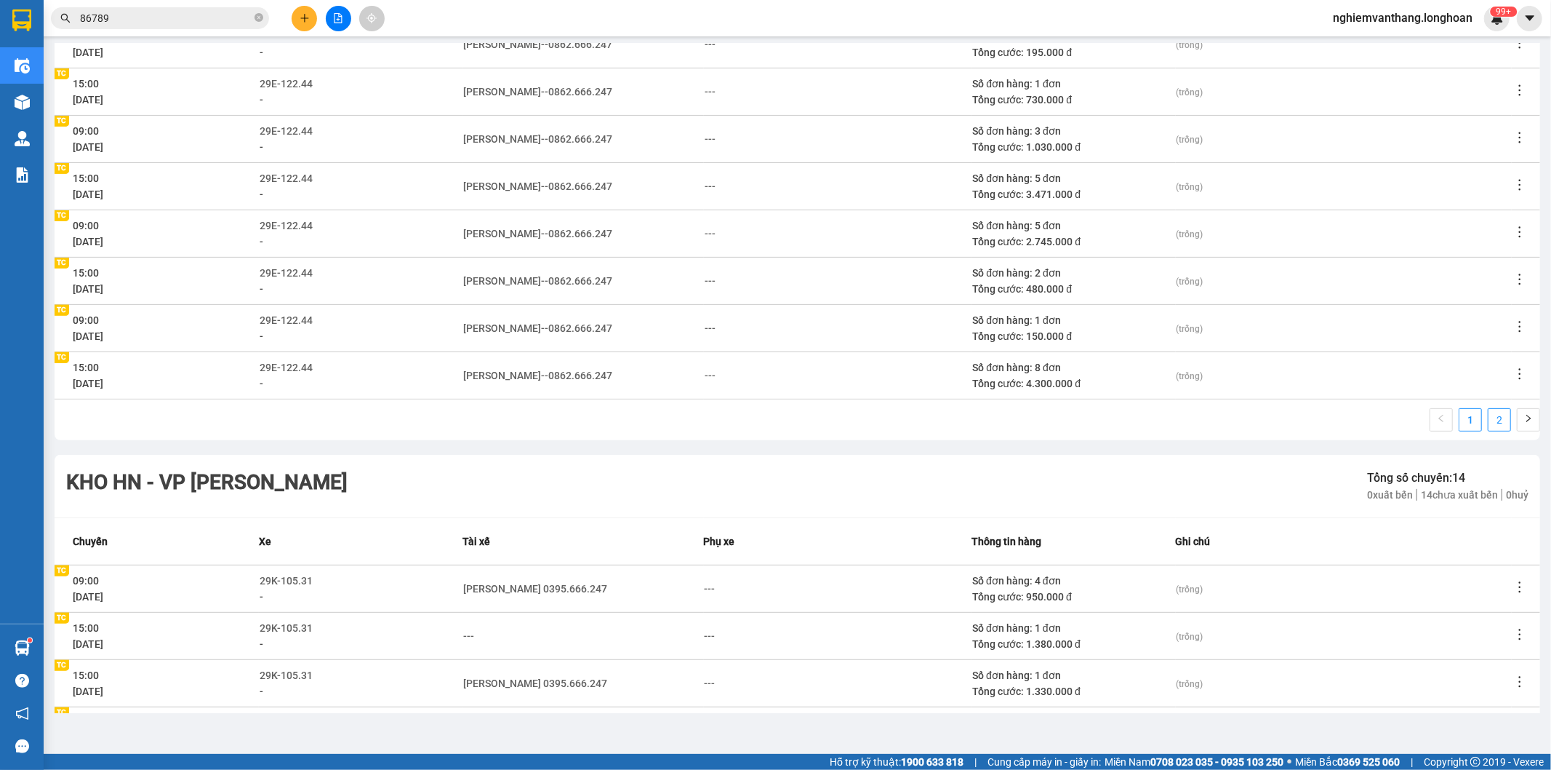
click at [1489, 422] on link "2" at bounding box center [1500, 420] width 22 height 22
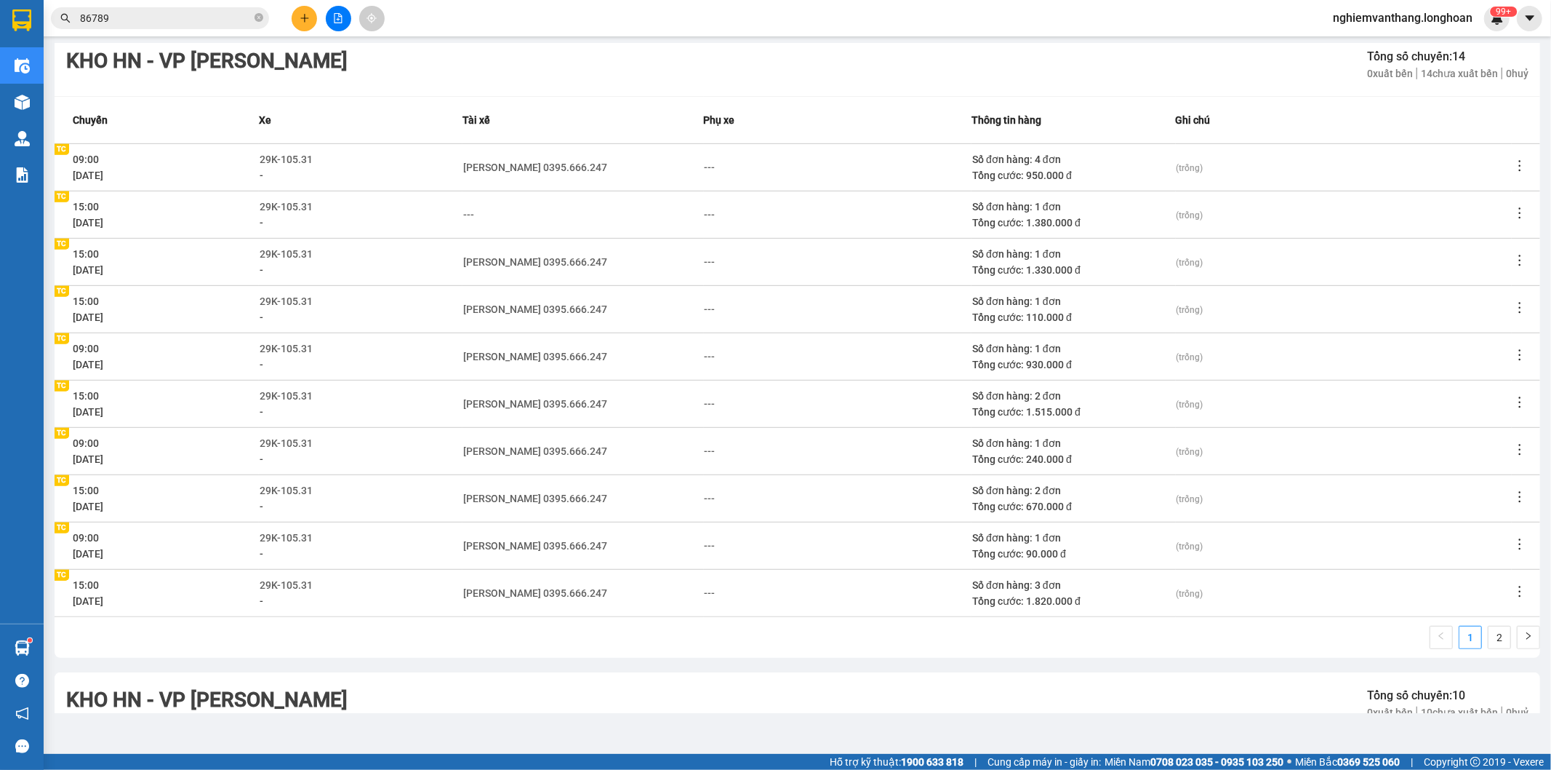
scroll to position [565, 0]
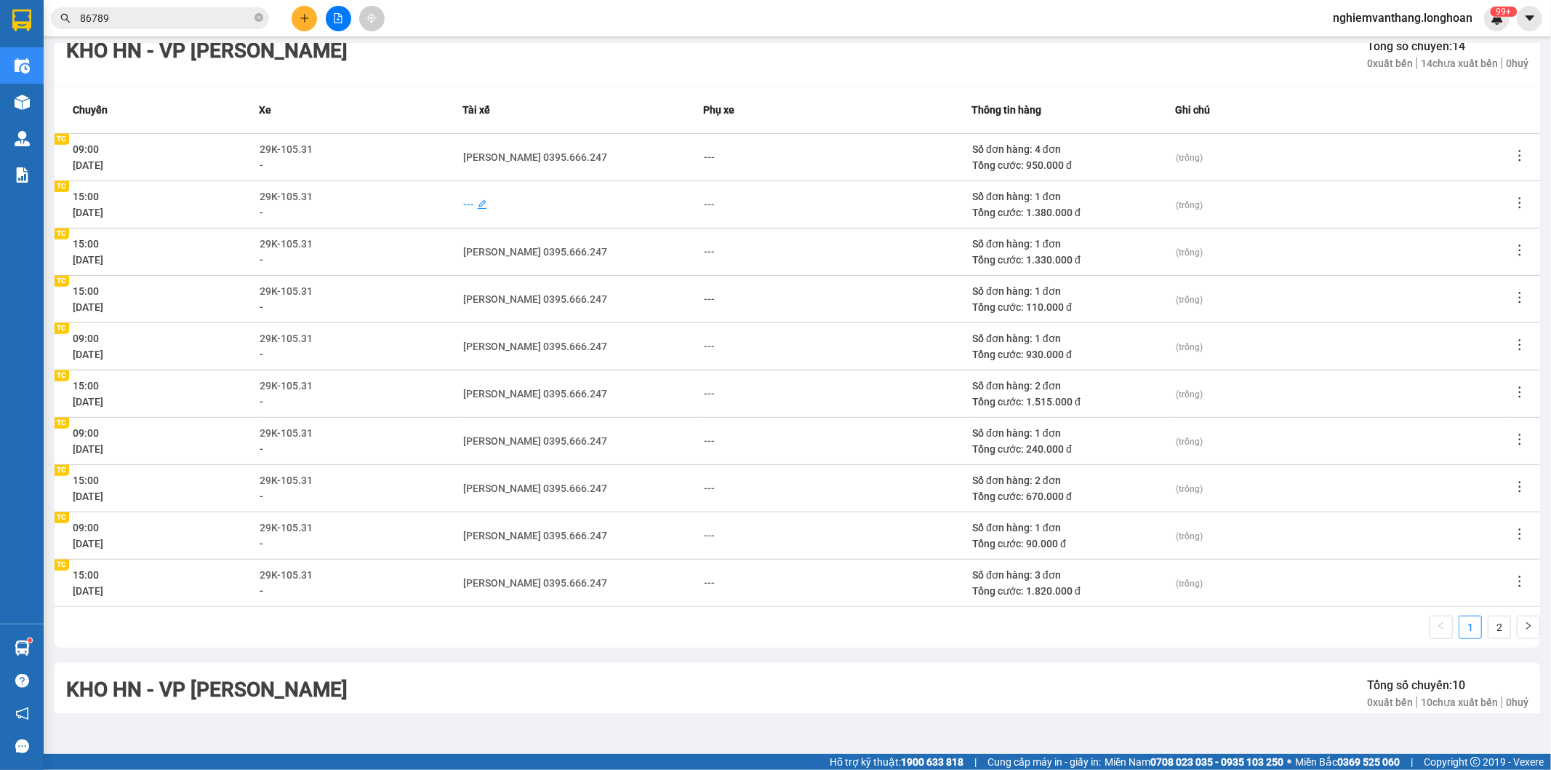
click at [466, 199] on div "---" at bounding box center [468, 204] width 11 height 16
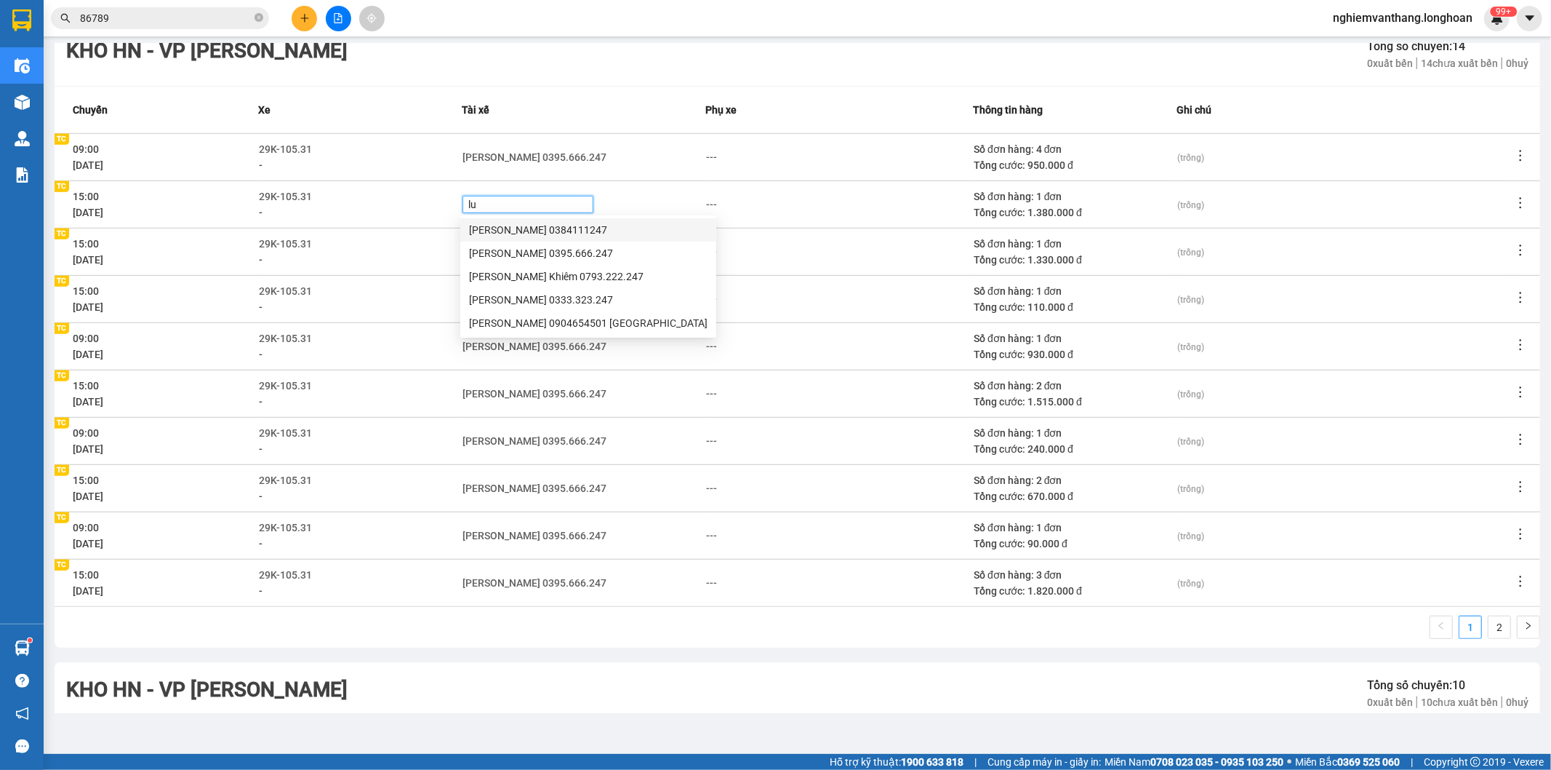
type input "l"
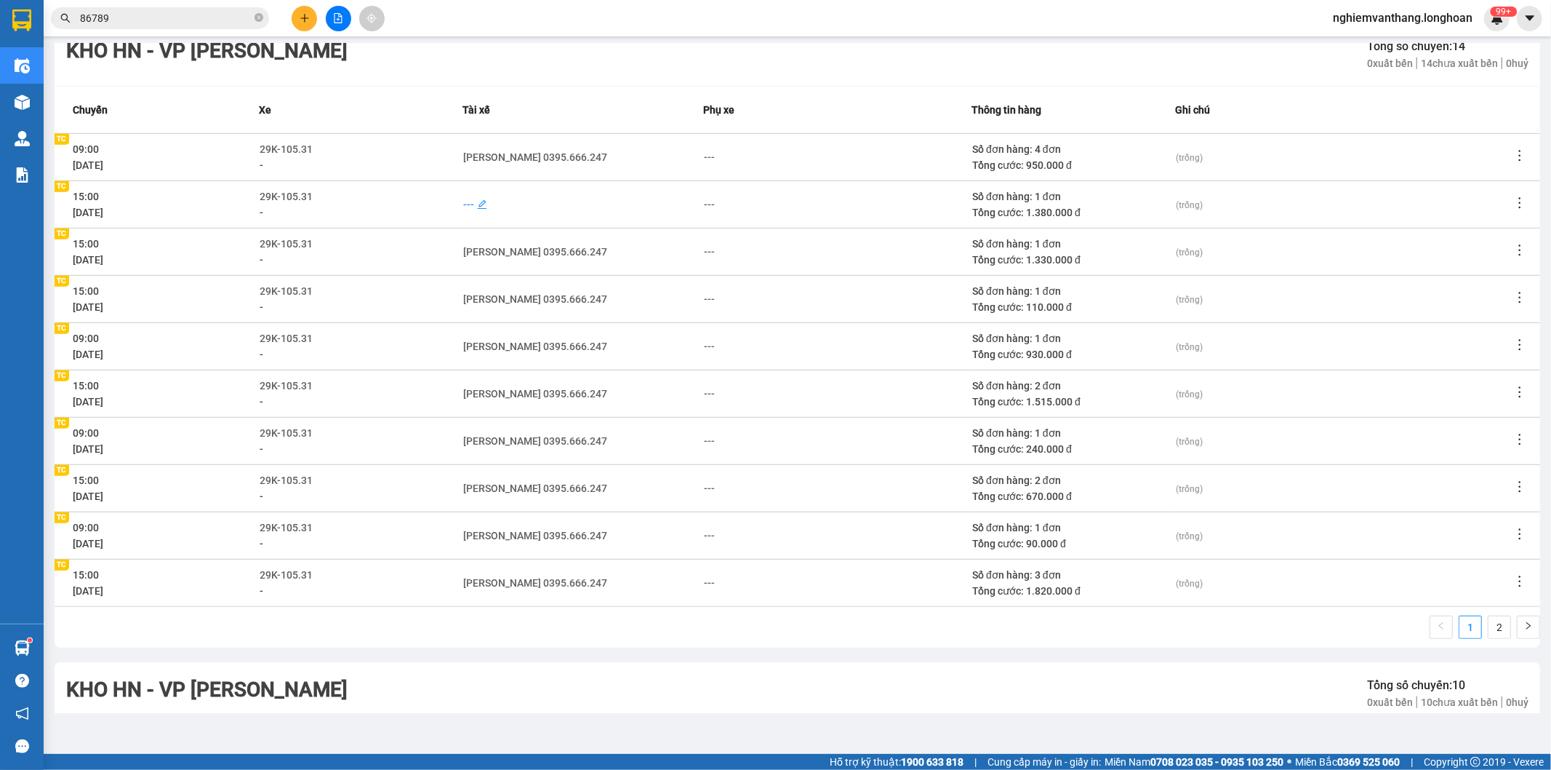
click at [464, 197] on div "---" at bounding box center [468, 204] width 11 height 16
type input "[PERSON_NAME]"
click at [503, 222] on div "[PERSON_NAME] 0395.666.247" at bounding box center [588, 230] width 239 height 16
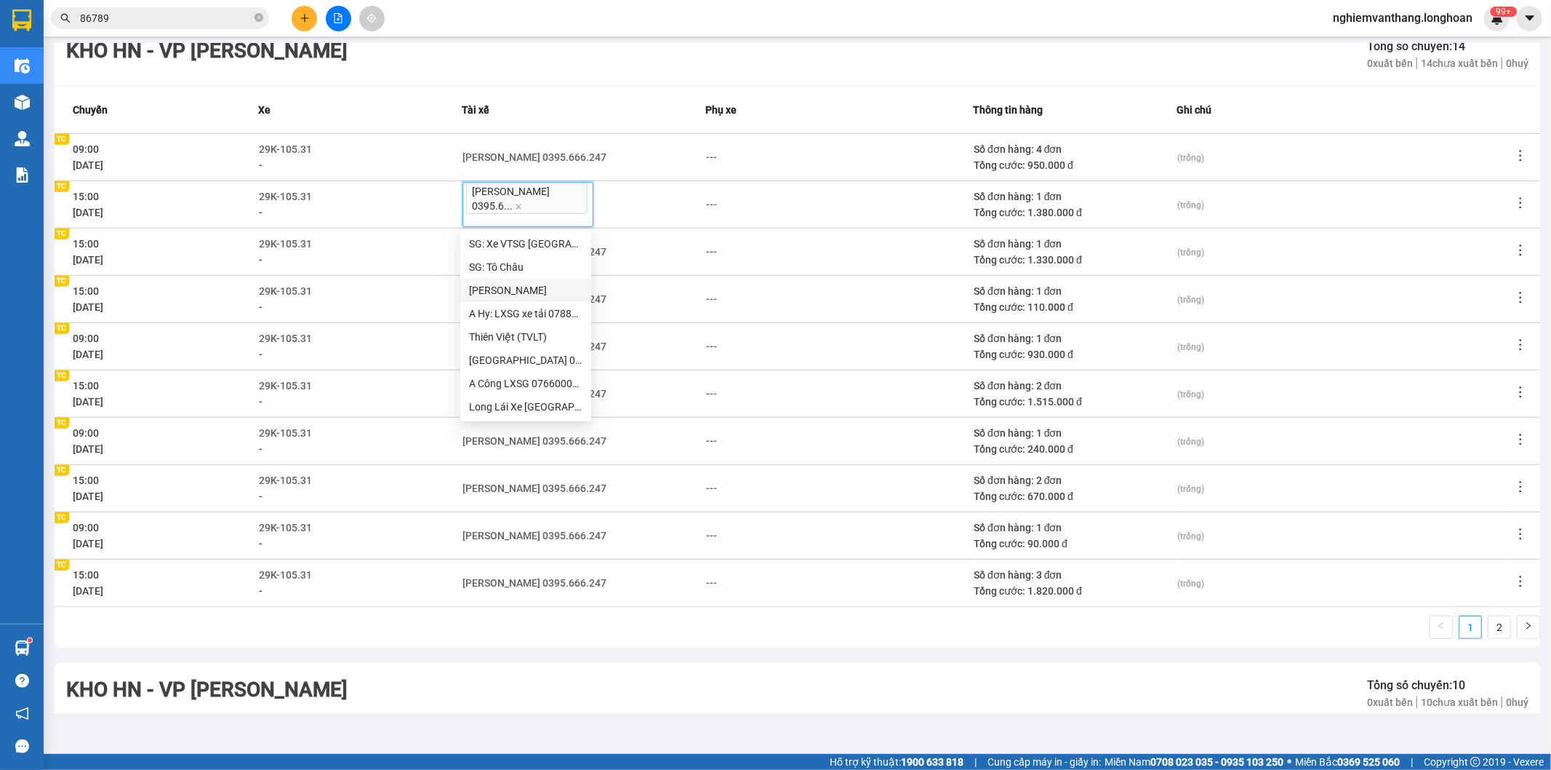
click at [820, 335] on td "---" at bounding box center [840, 345] width 268 height 47
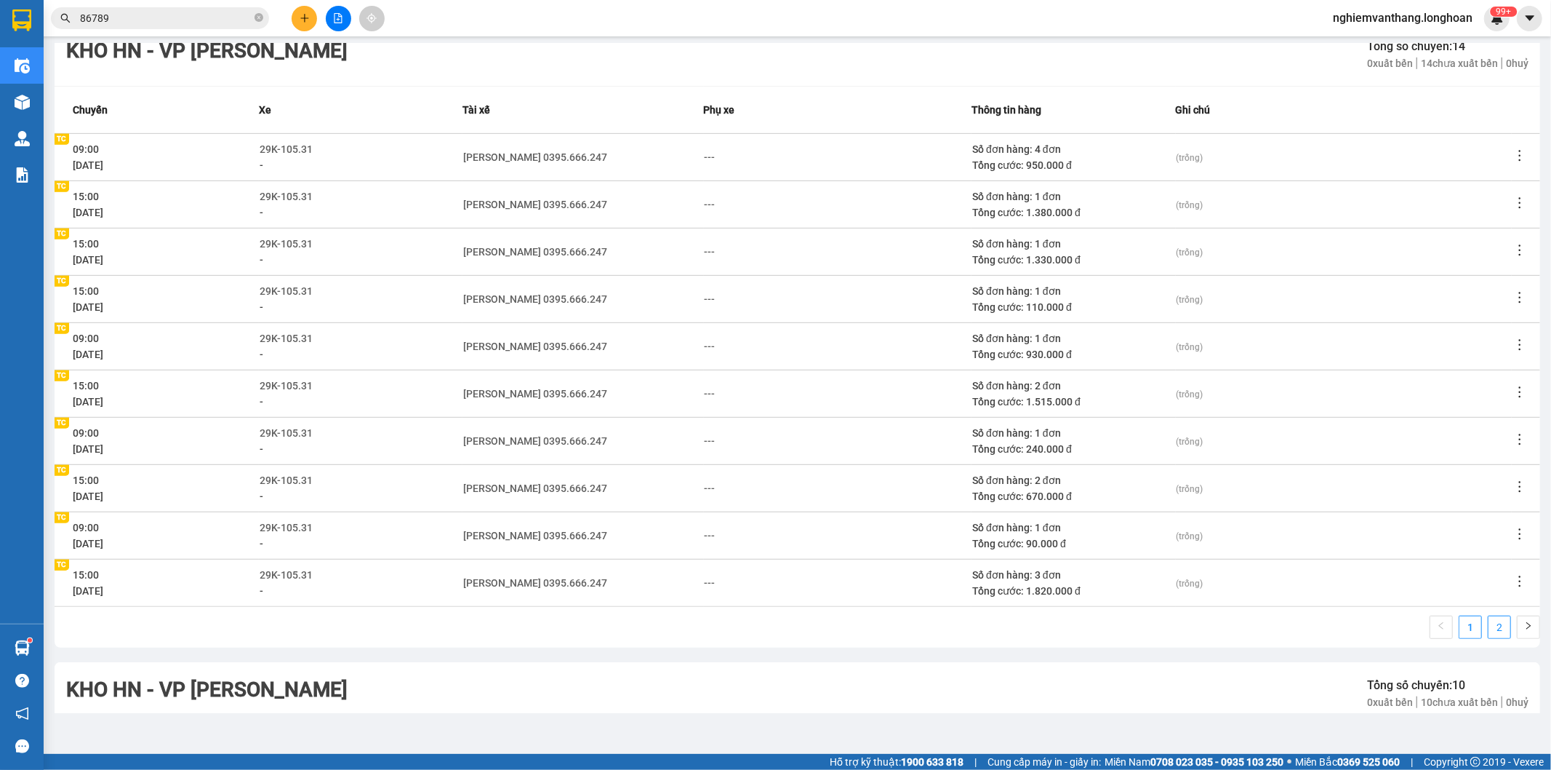
click at [1489, 622] on link "2" at bounding box center [1500, 627] width 22 height 22
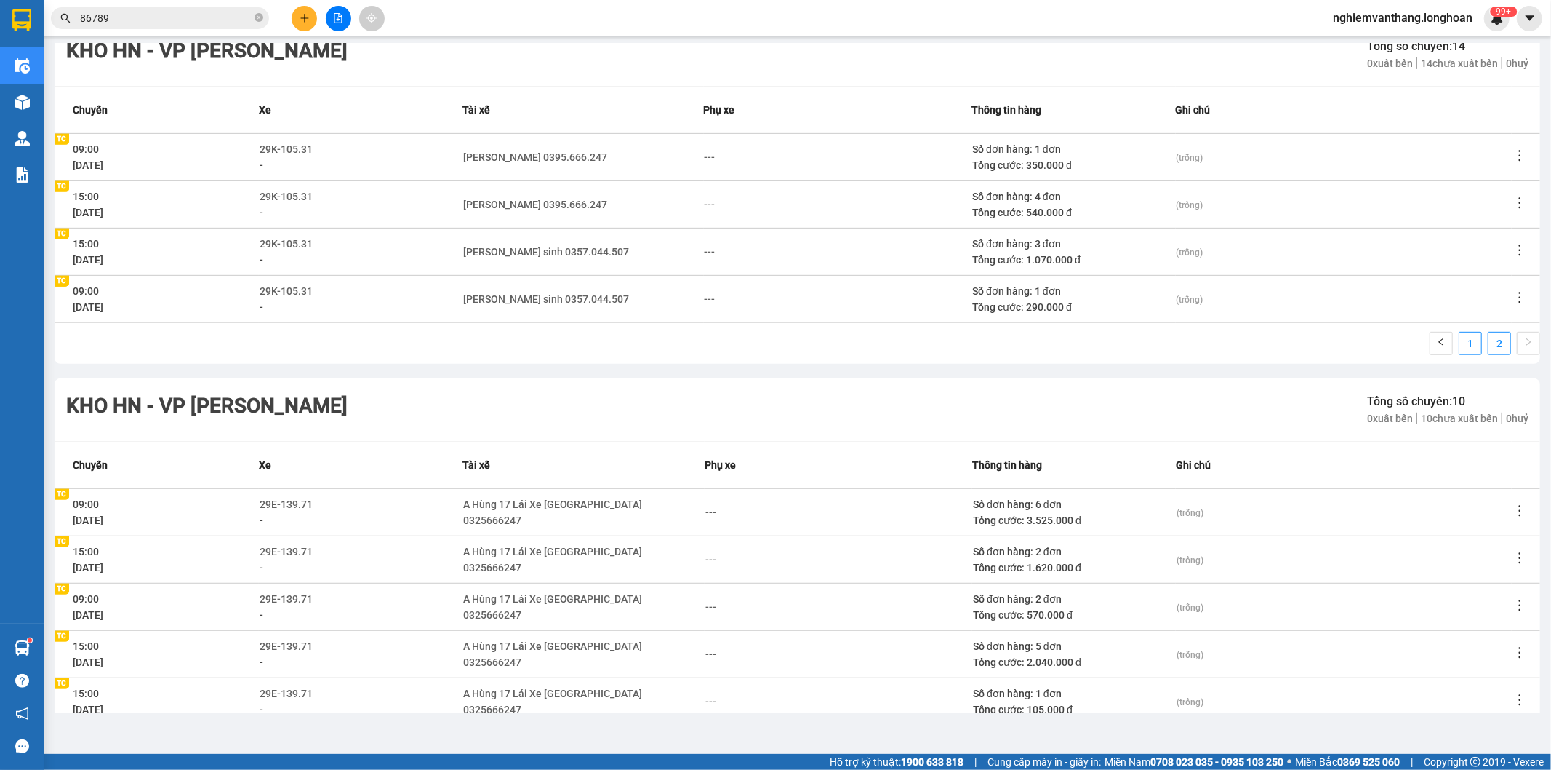
click at [1460, 348] on link "1" at bounding box center [1471, 343] width 22 height 22
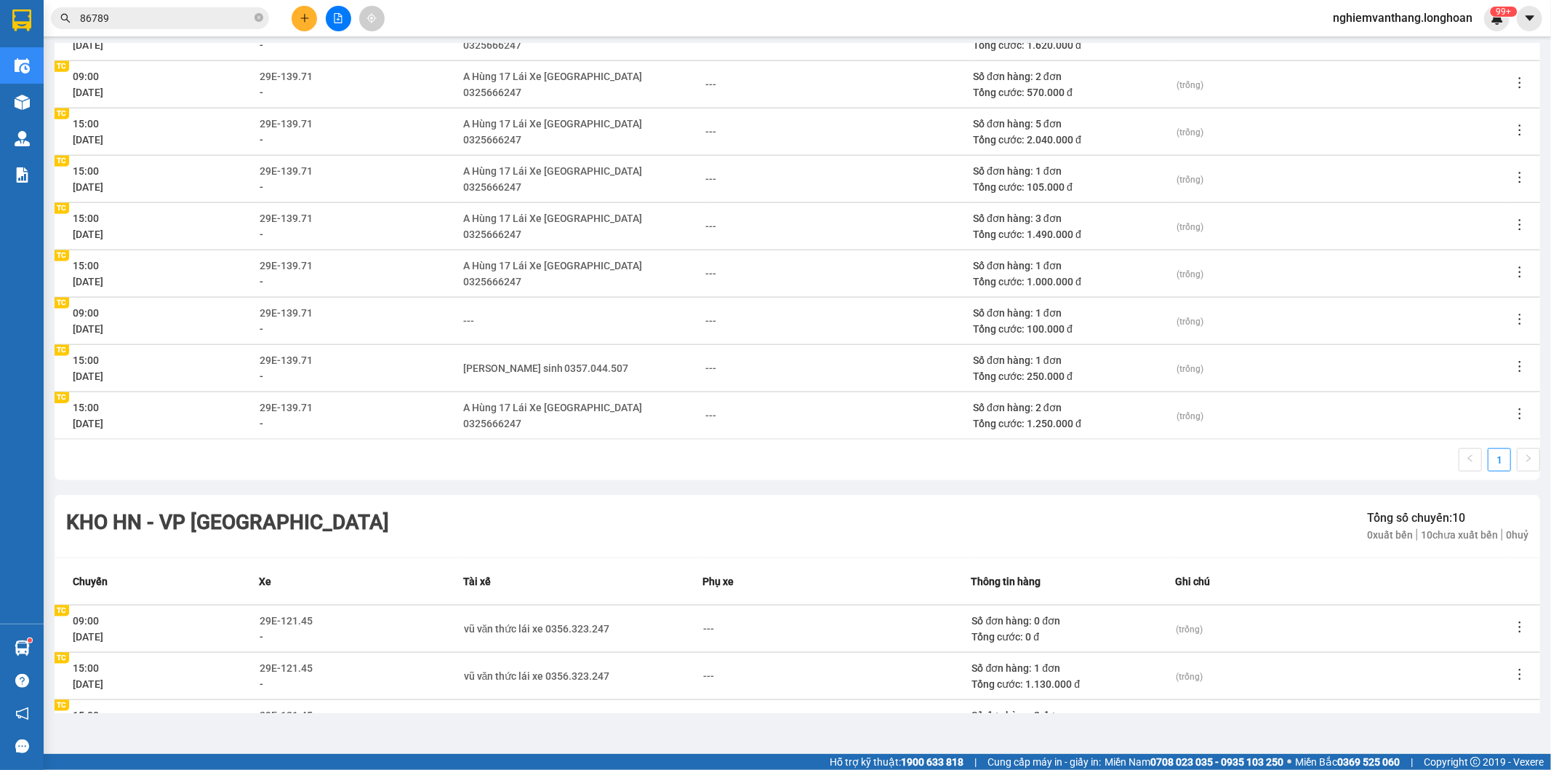
scroll to position [1373, 0]
click at [463, 311] on div "---" at bounding box center [468, 319] width 11 height 16
type input "sinh"
drag, startPoint x: 513, startPoint y: 340, endPoint x: 595, endPoint y: 364, distance: 85.1
click at [517, 340] on div "[PERSON_NAME] sinh 0357.044.507" at bounding box center [551, 344] width 165 height 16
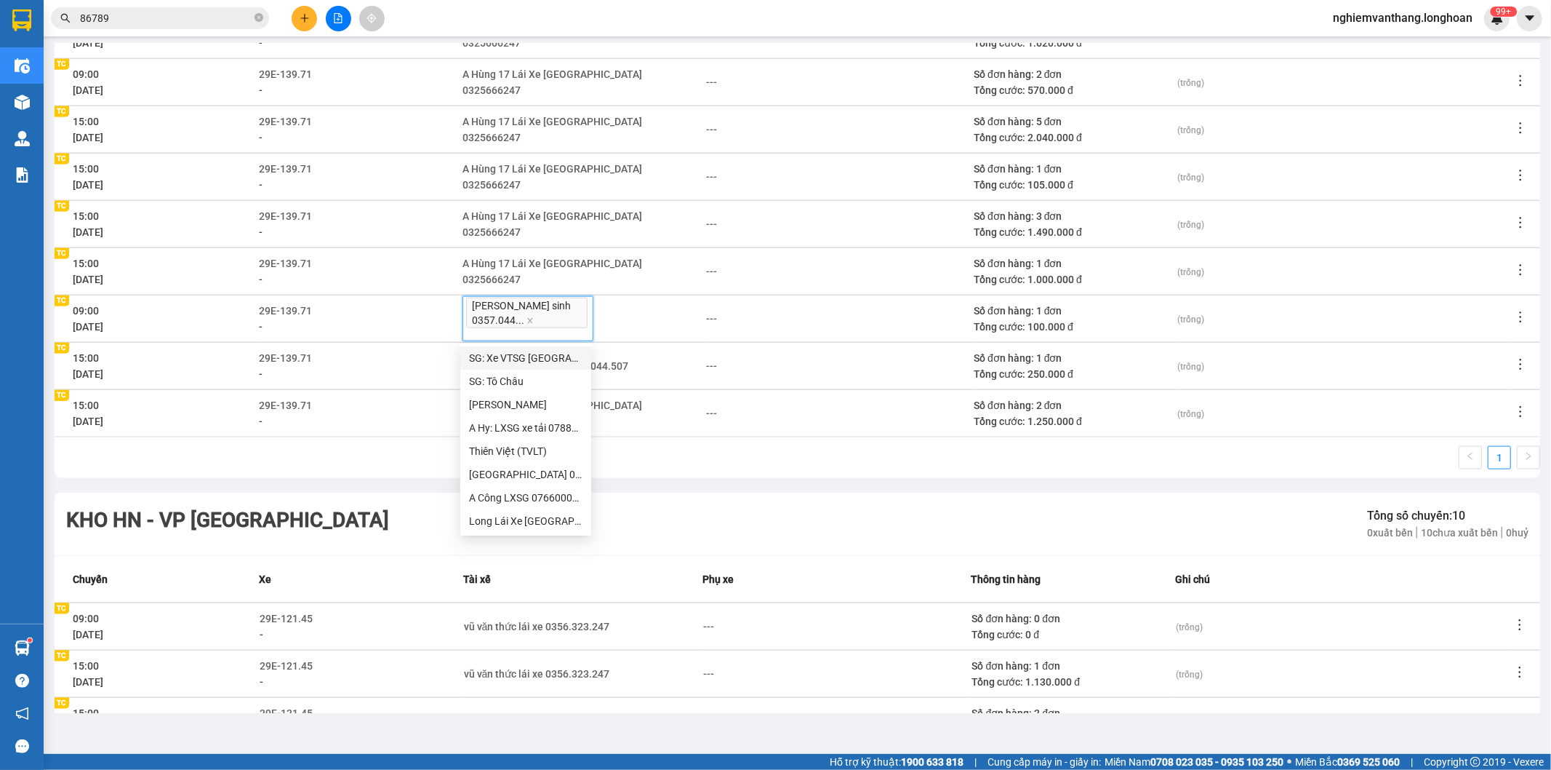
click at [774, 475] on div "1" at bounding box center [798, 462] width 1486 height 32
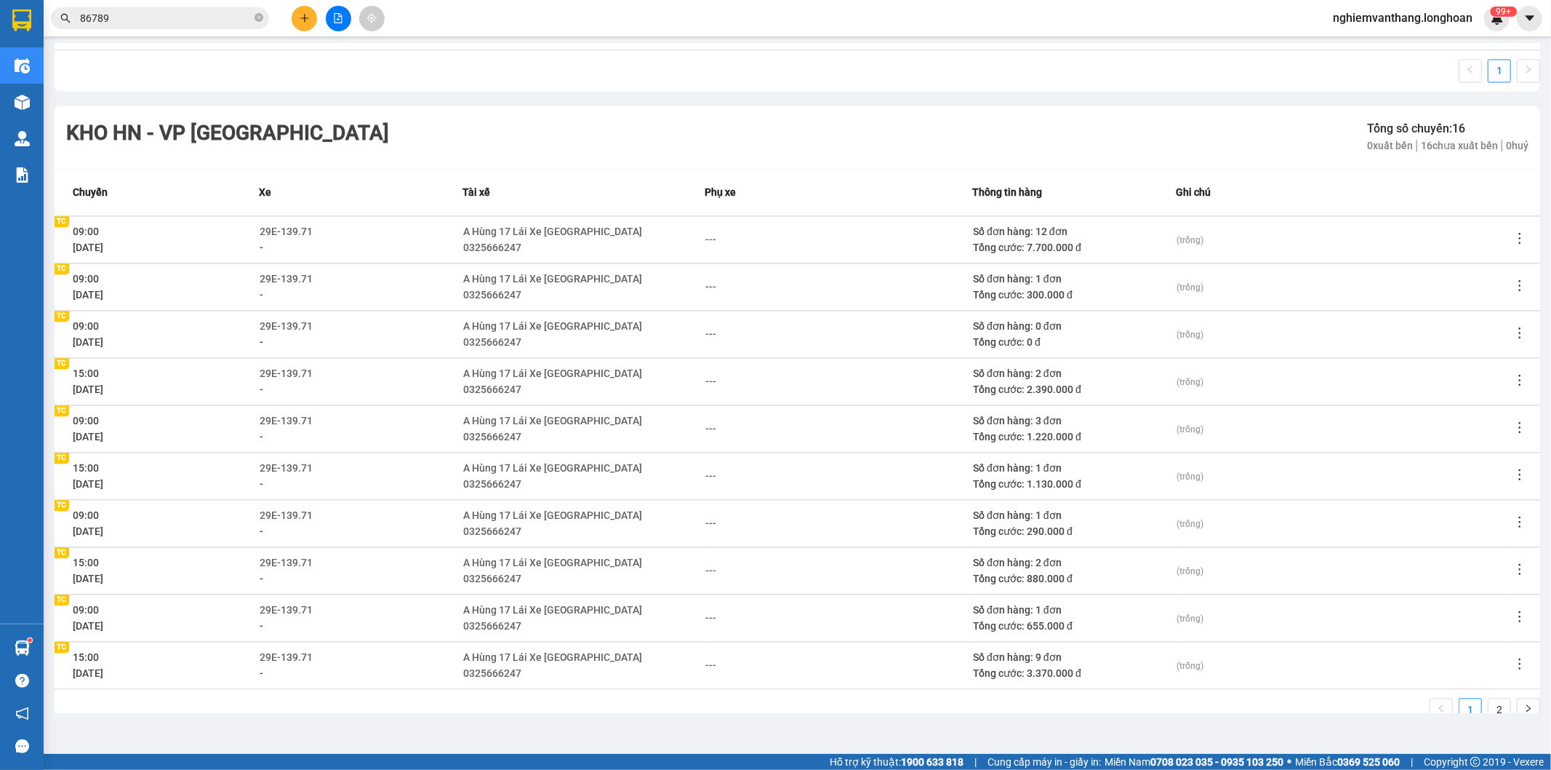
scroll to position [2424, 0]
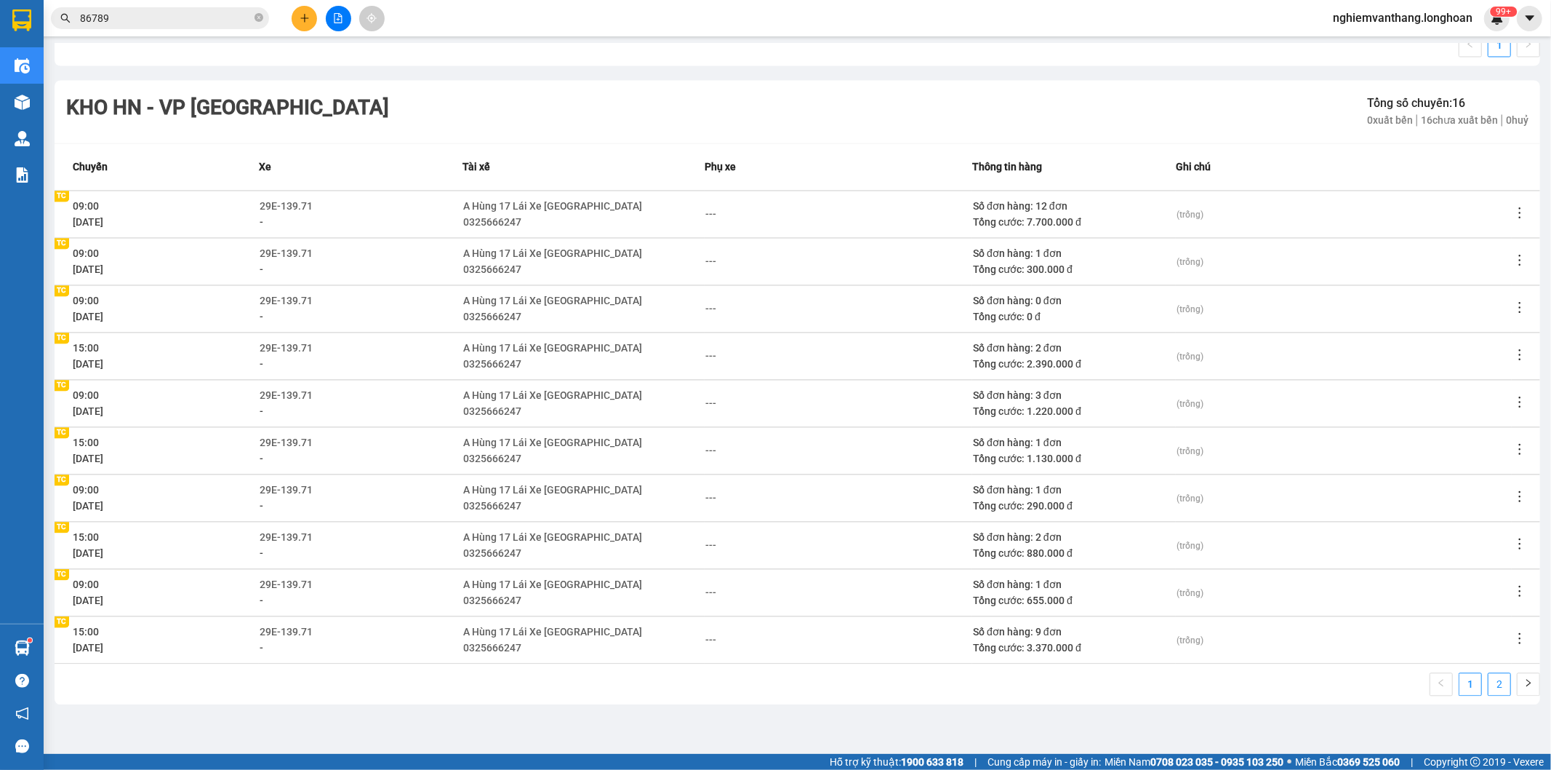
click at [1495, 682] on link "2" at bounding box center [1500, 684] width 22 height 22
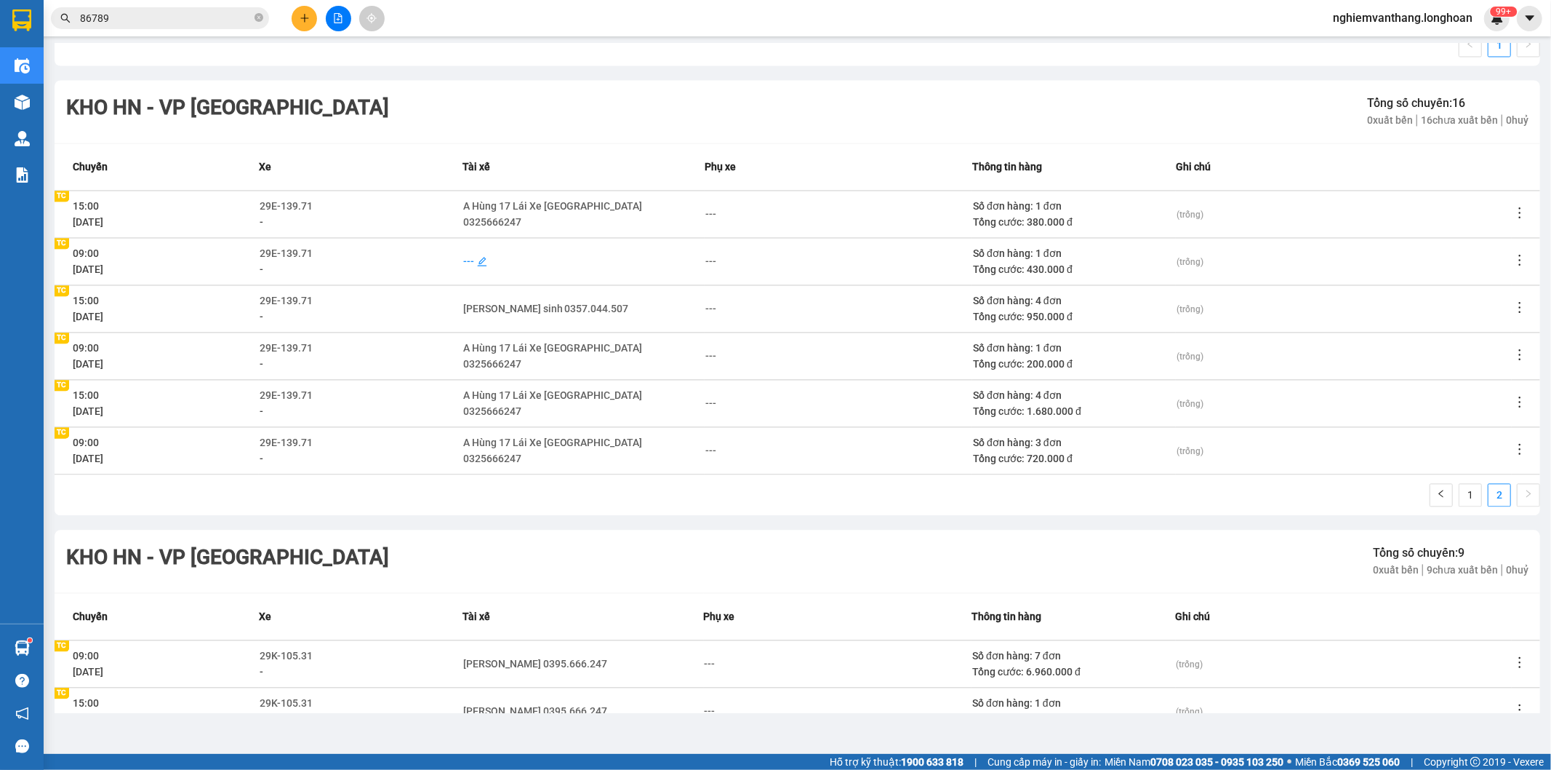
click at [465, 260] on div "---" at bounding box center [468, 261] width 11 height 16
type input "sinh"
click at [511, 293] on div "[PERSON_NAME] sinh 0357.044.507" at bounding box center [551, 287] width 165 height 16
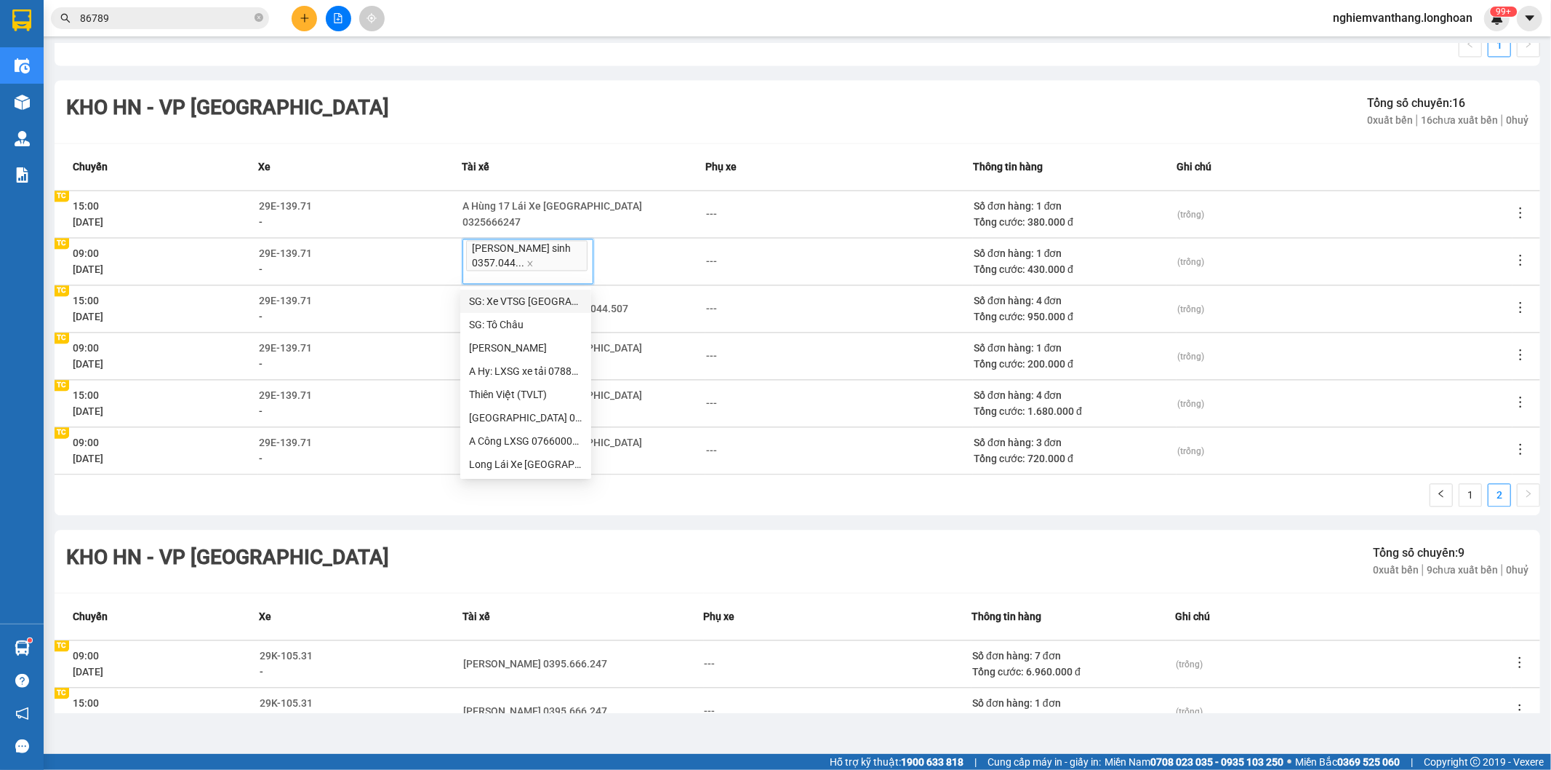
click at [764, 115] on div "Kho HN - VP Hà Đông Tổng số chuyến: 16 0 xuất bến 16 chưa xuất bến 0 huỷ" at bounding box center [798, 111] width 1486 height 63
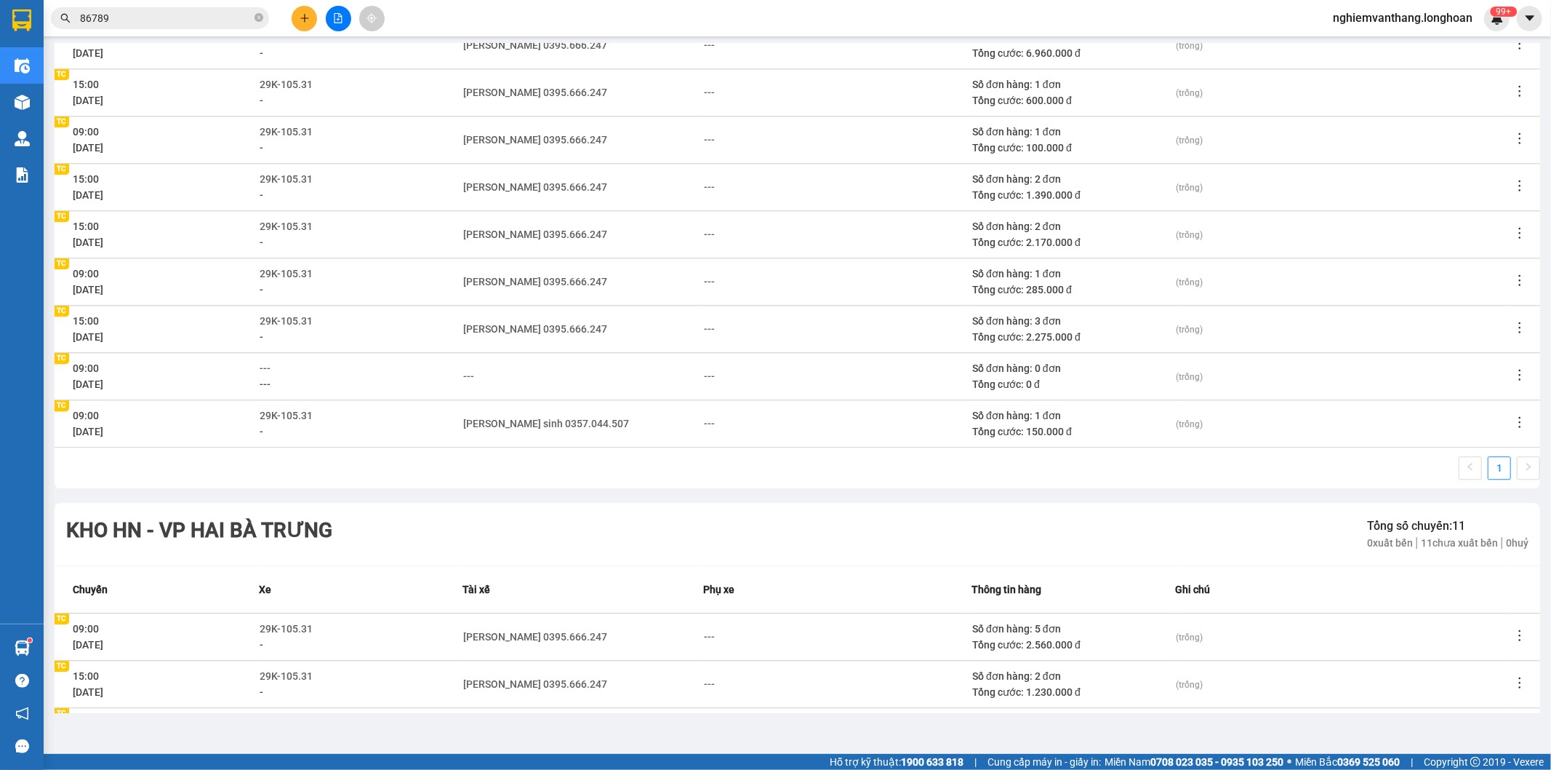
scroll to position [3071, 0]
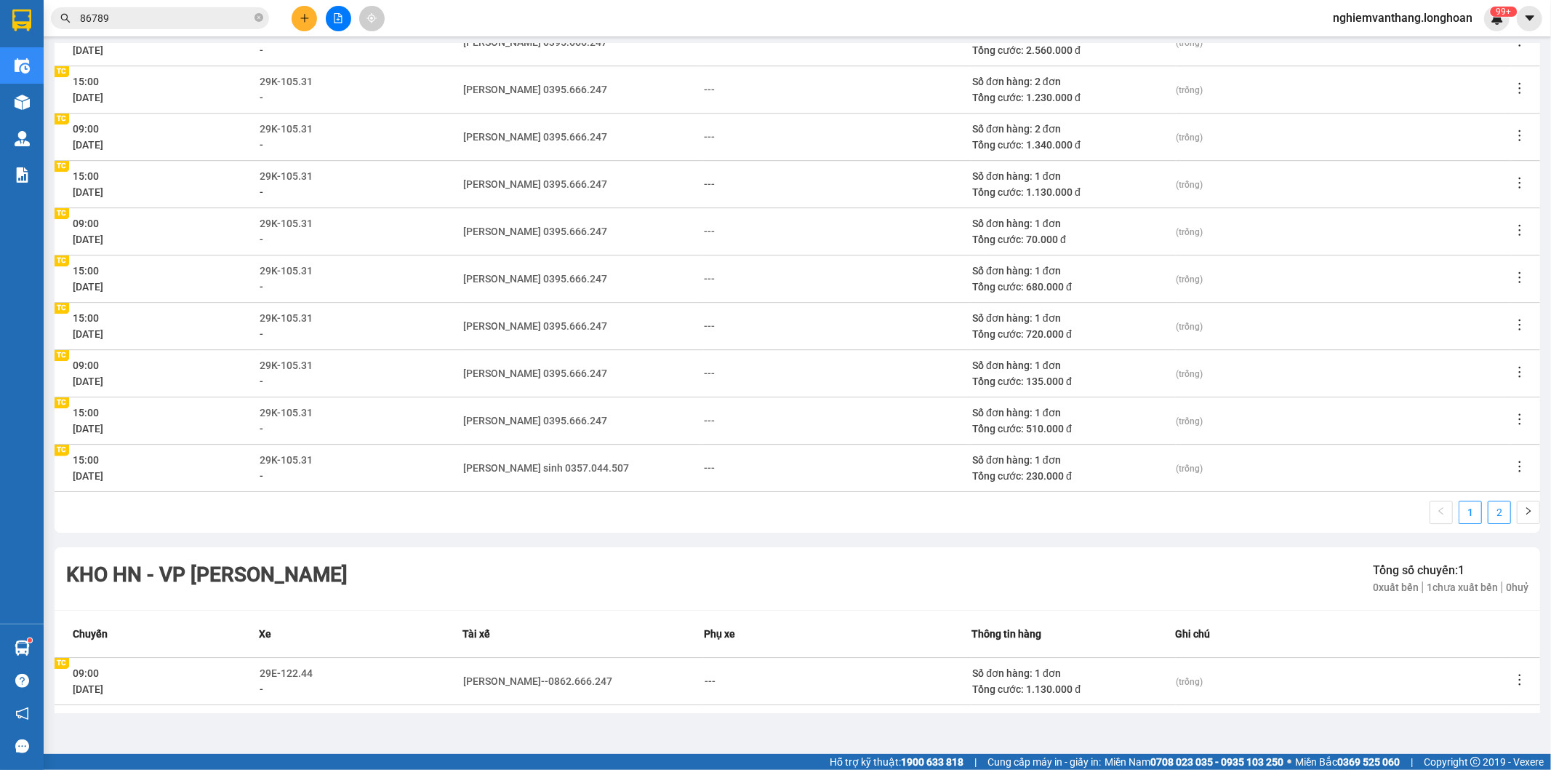
click at [1489, 515] on link "2" at bounding box center [1500, 512] width 22 height 22
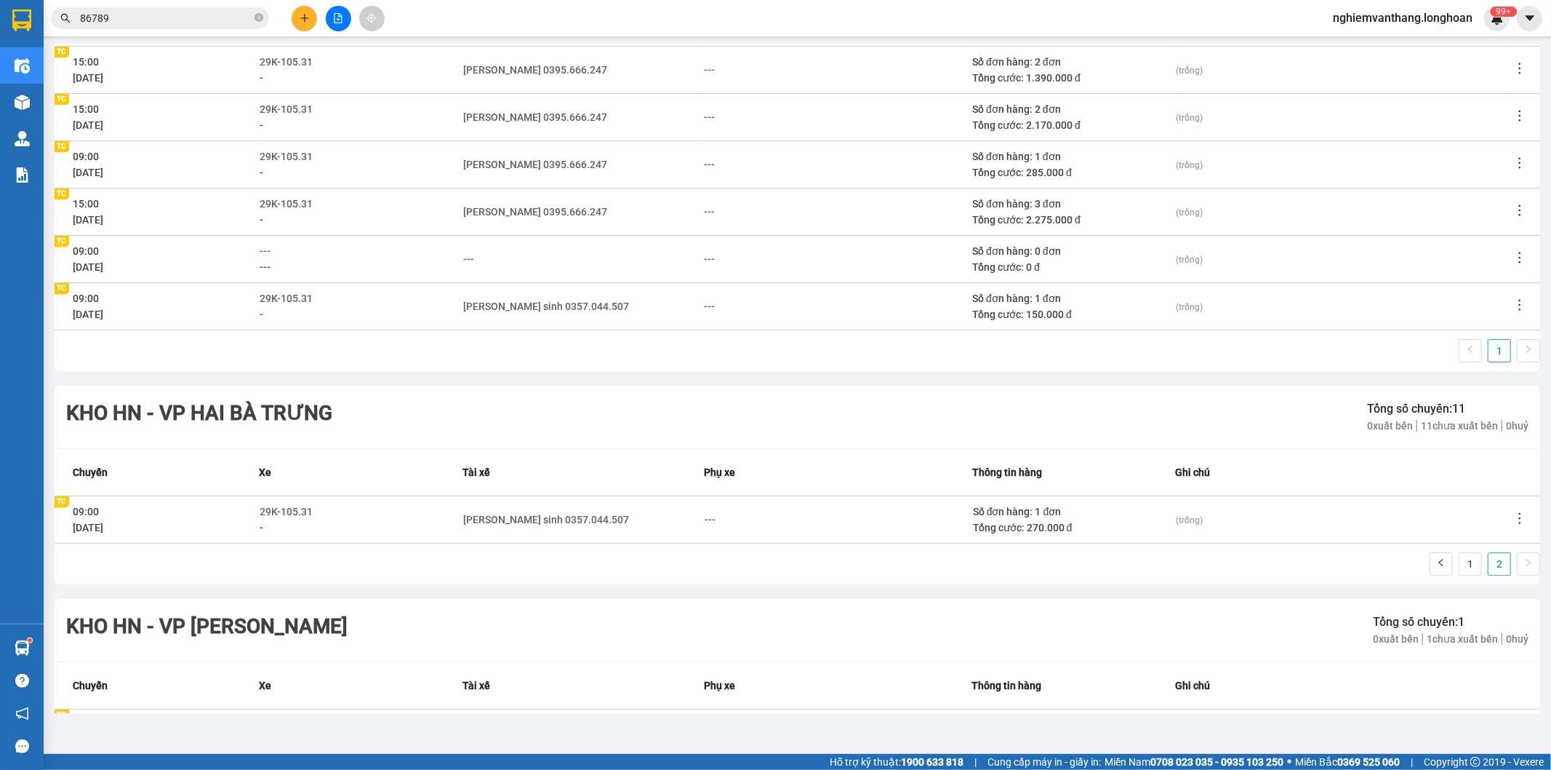
scroll to position [3261, 0]
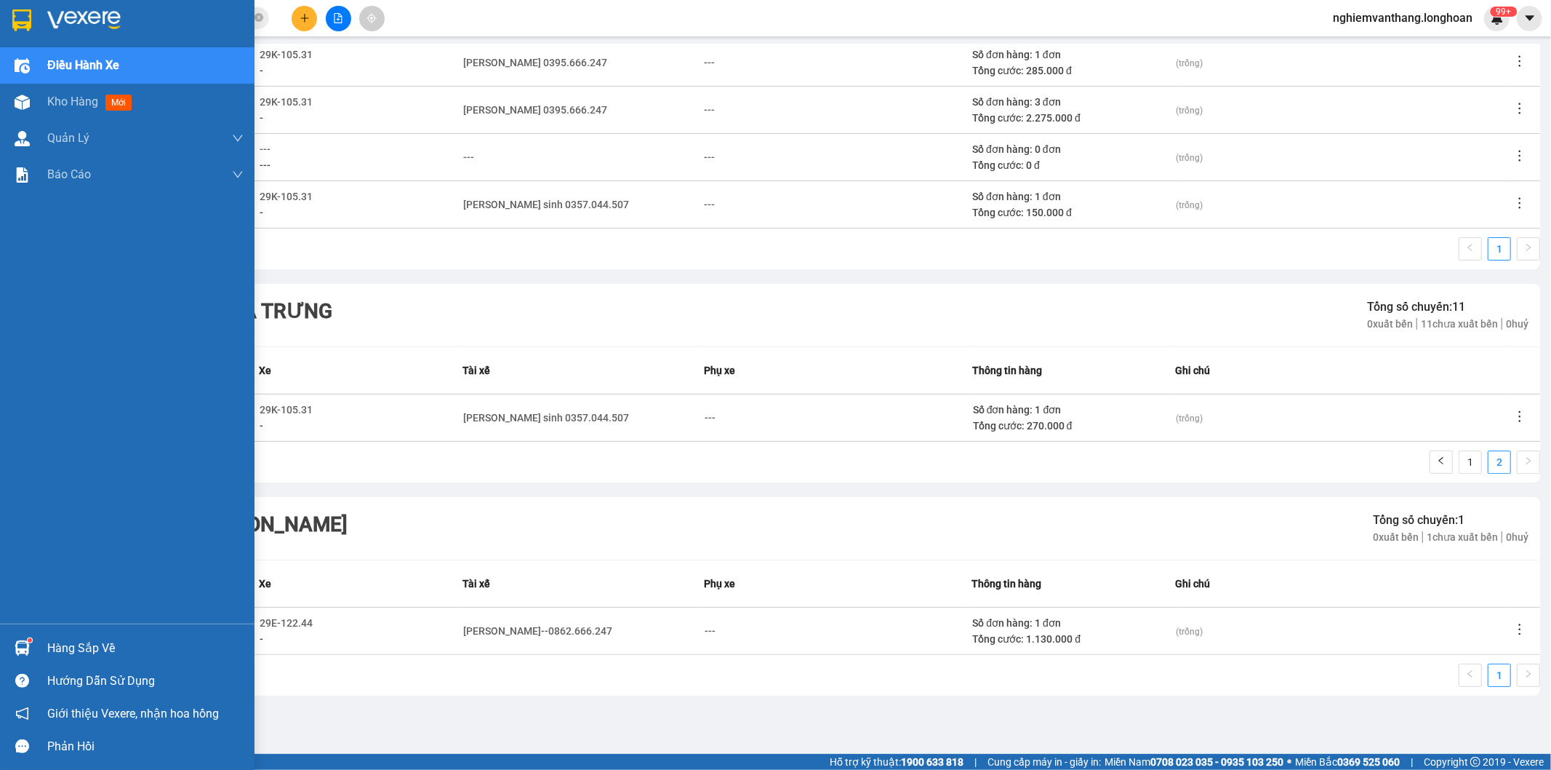
click at [13, 11] on img at bounding box center [21, 20] width 19 height 22
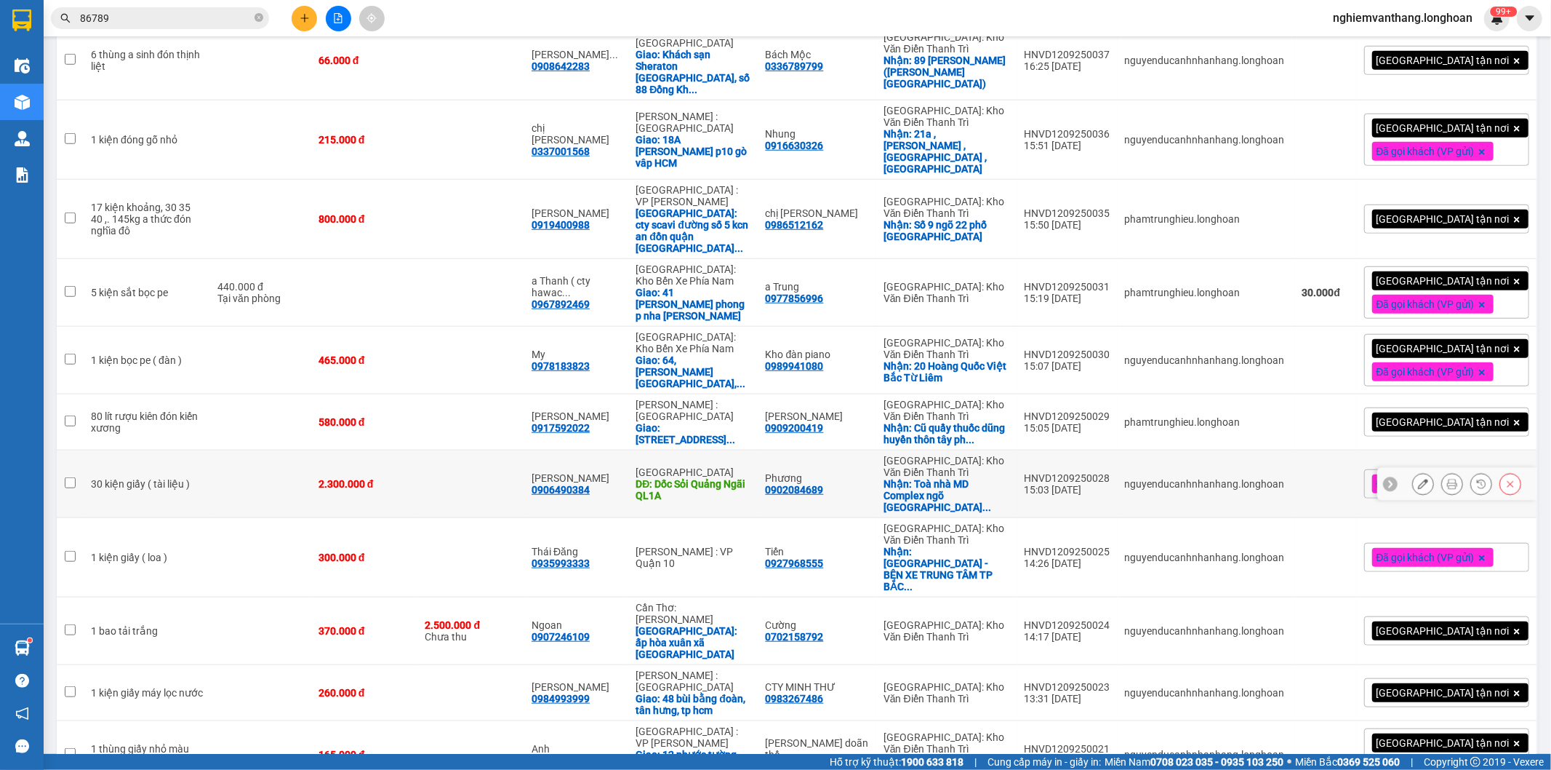
scroll to position [1118, 0]
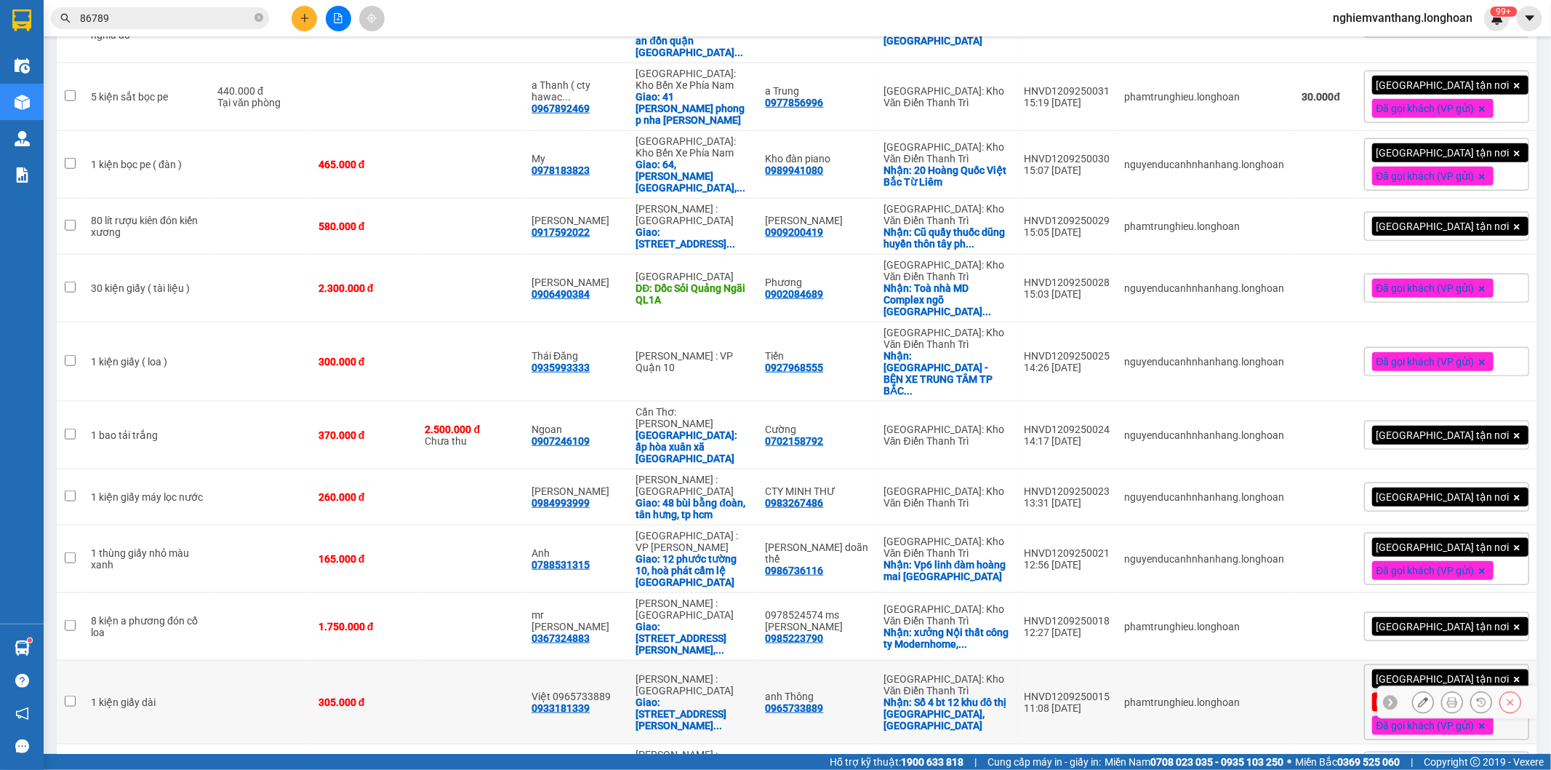
click at [315, 660] on td "305.000 đ" at bounding box center [364, 702] width 107 height 84
checkbox input "true"
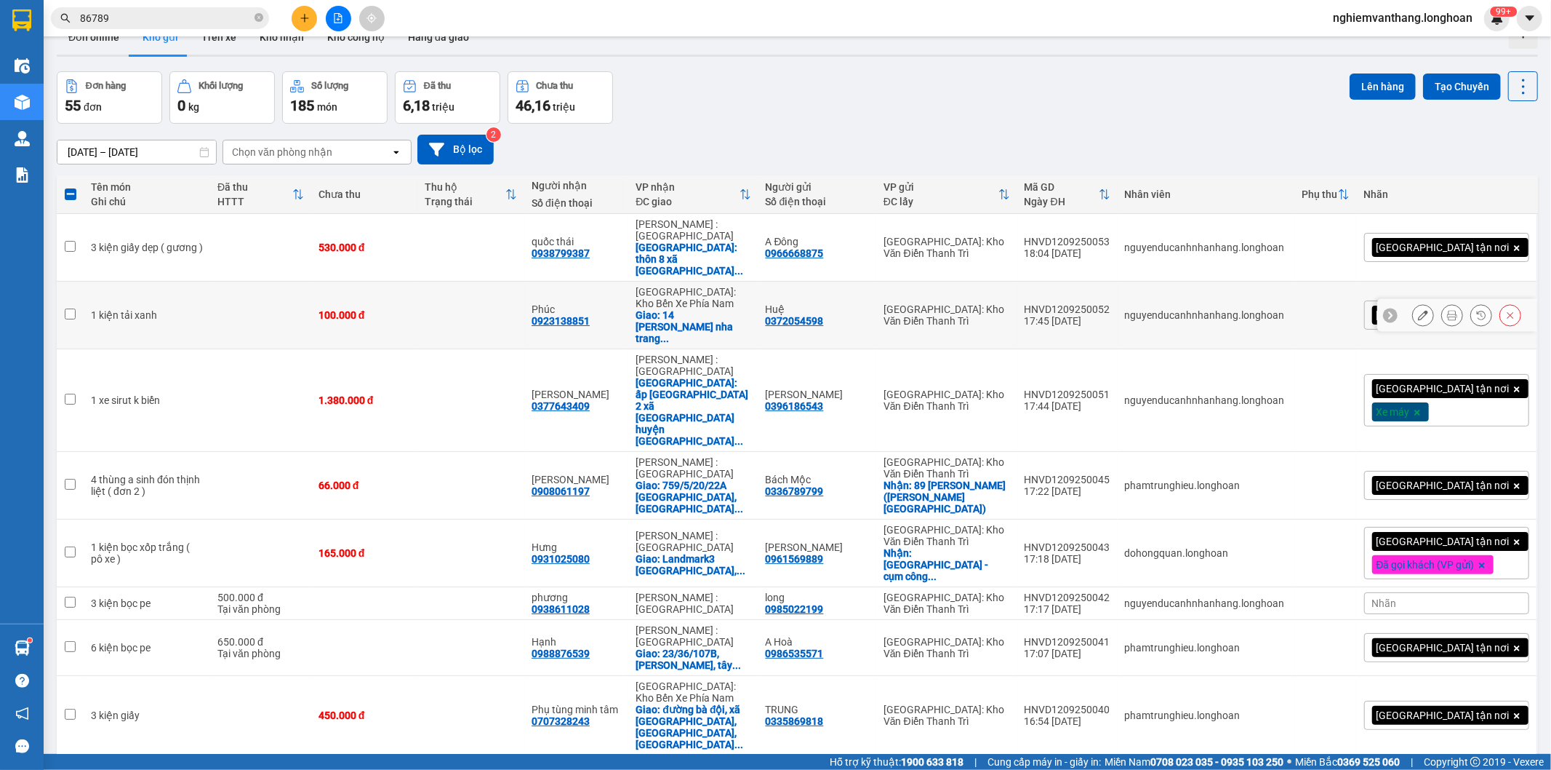
scroll to position [0, 0]
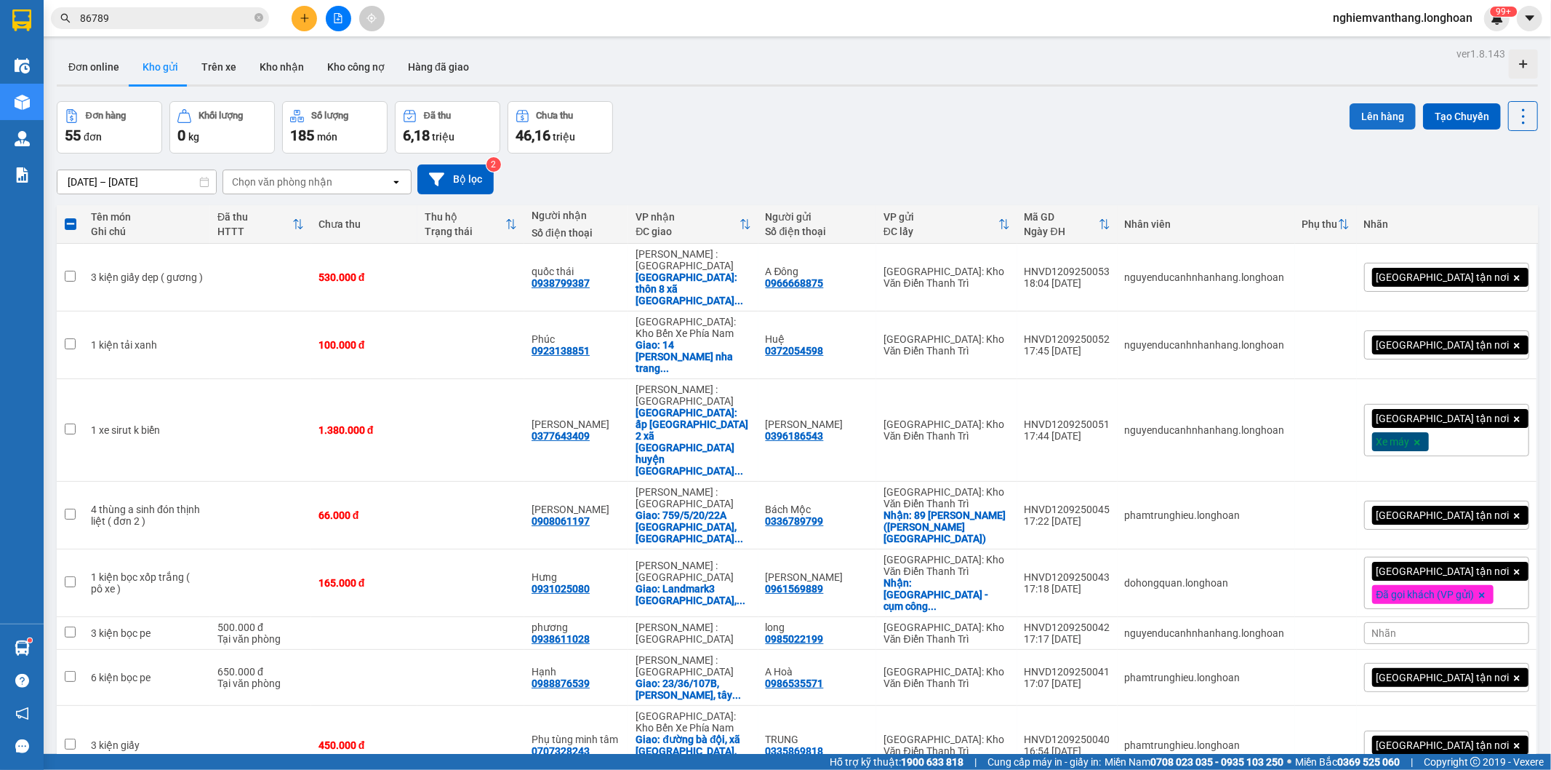
click at [1354, 115] on button "Lên hàng" at bounding box center [1383, 116] width 66 height 26
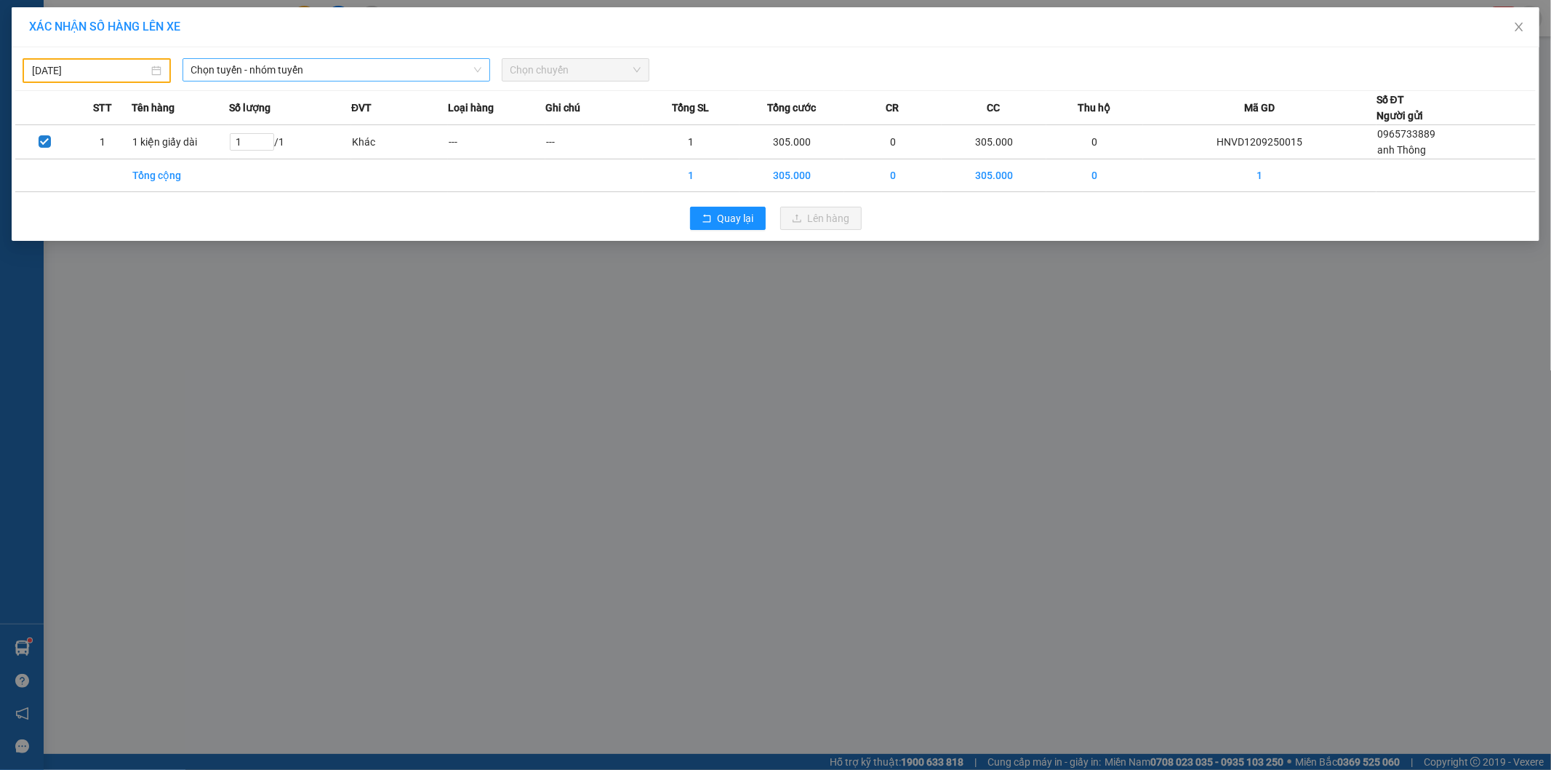
click at [265, 73] on span "Chọn tuyến - nhóm tuyến" at bounding box center [336, 70] width 290 height 22
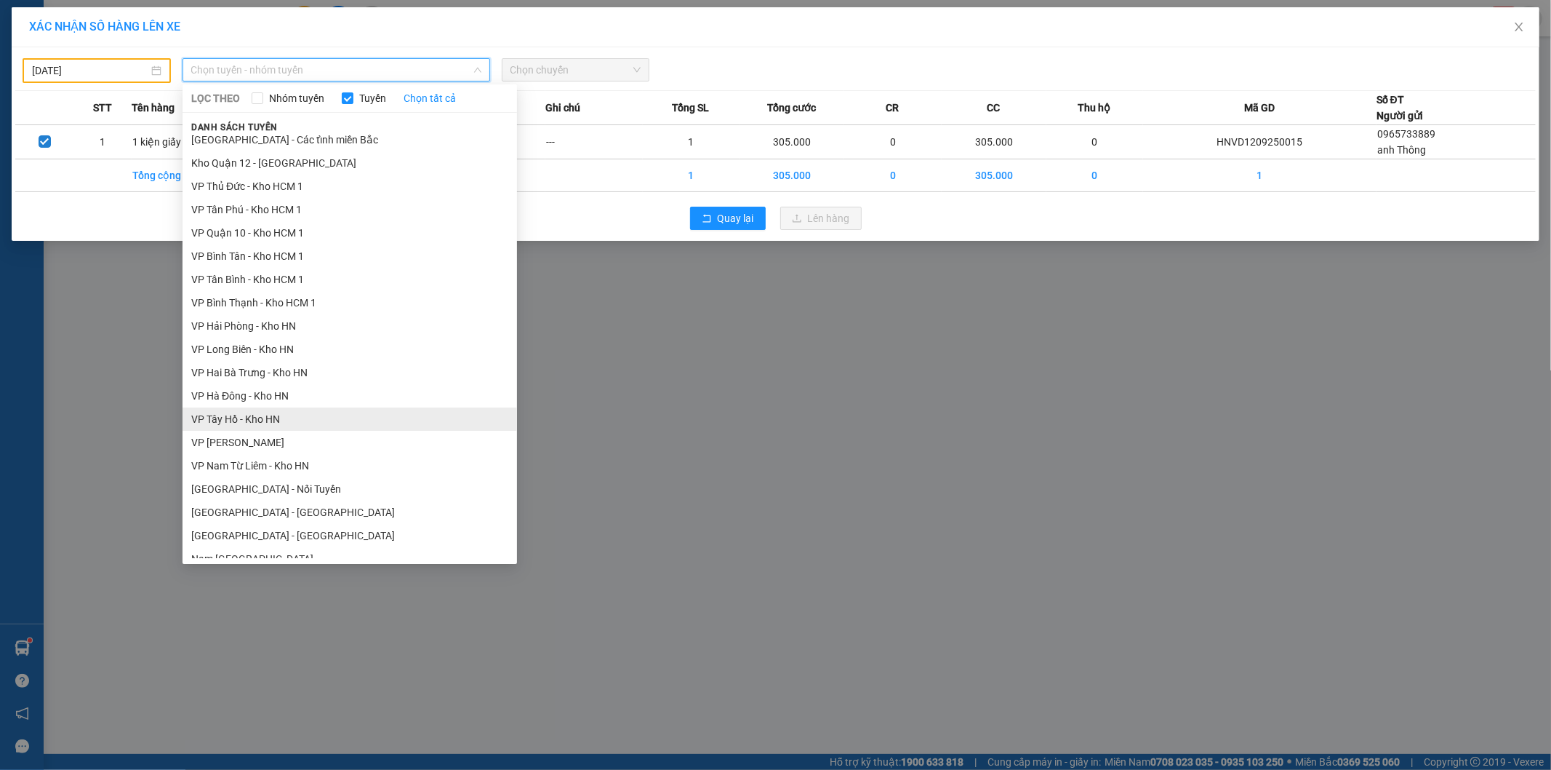
scroll to position [739, 0]
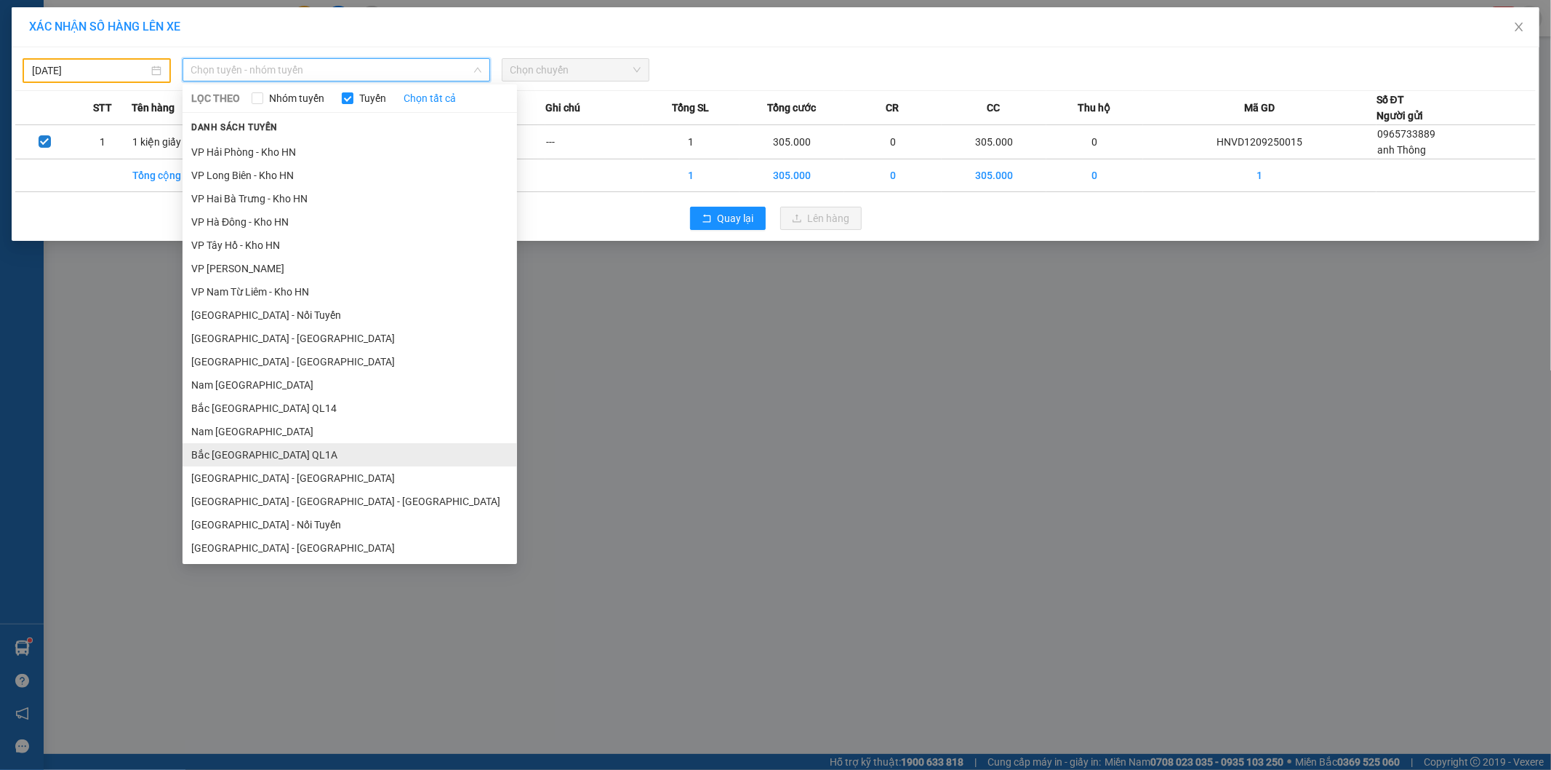
click at [289, 460] on li "Bắc [GEOGRAPHIC_DATA] QL1A" at bounding box center [350, 454] width 335 height 23
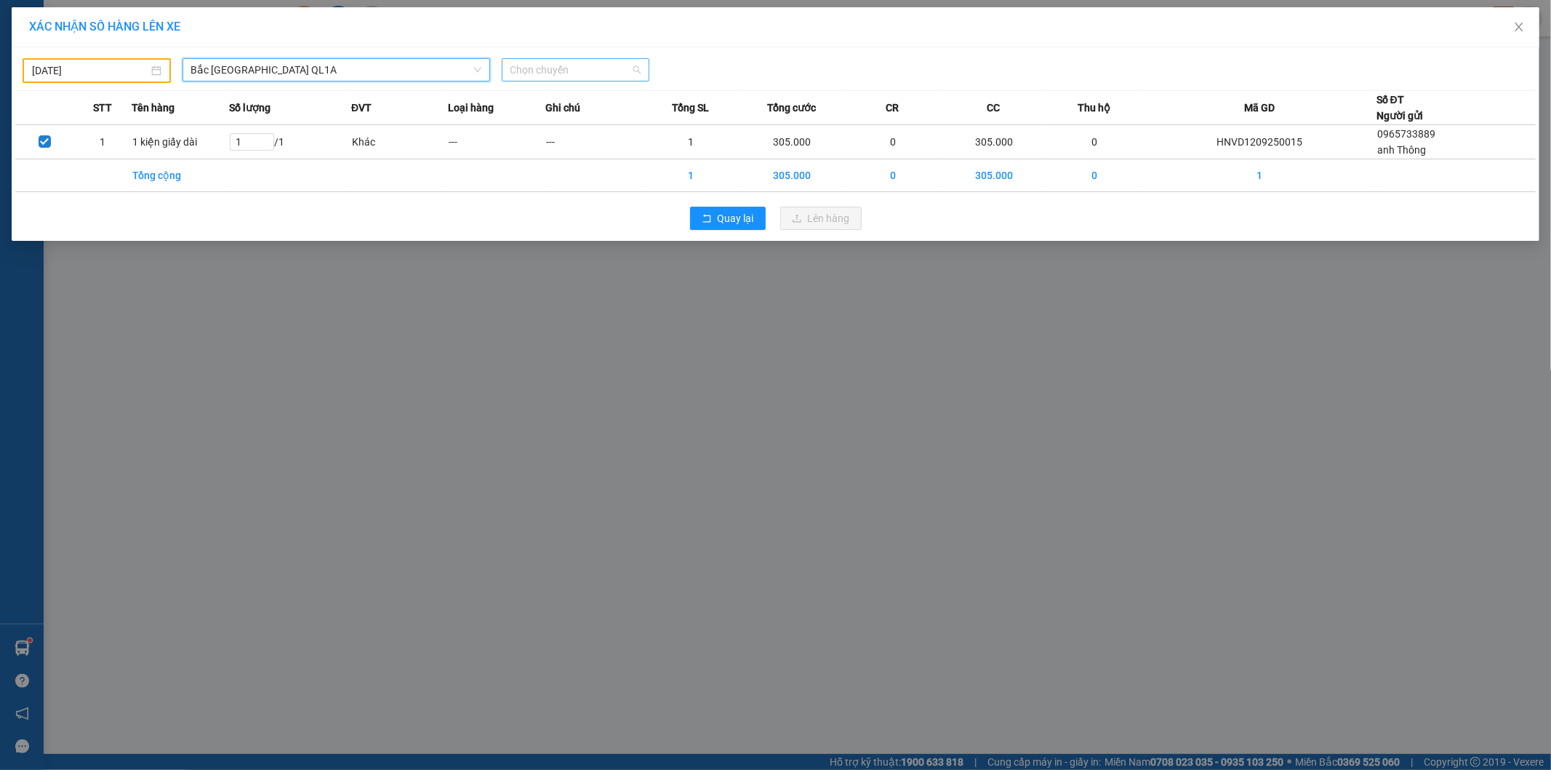
click at [541, 71] on span "Chọn chuyến" at bounding box center [576, 70] width 131 height 22
drag, startPoint x: 564, startPoint y: 127, endPoint x: 589, endPoint y: 126, distance: 24.8
click at [565, 127] on div "16:00 (TC) - 29K-107.57" at bounding box center [567, 122] width 113 height 16
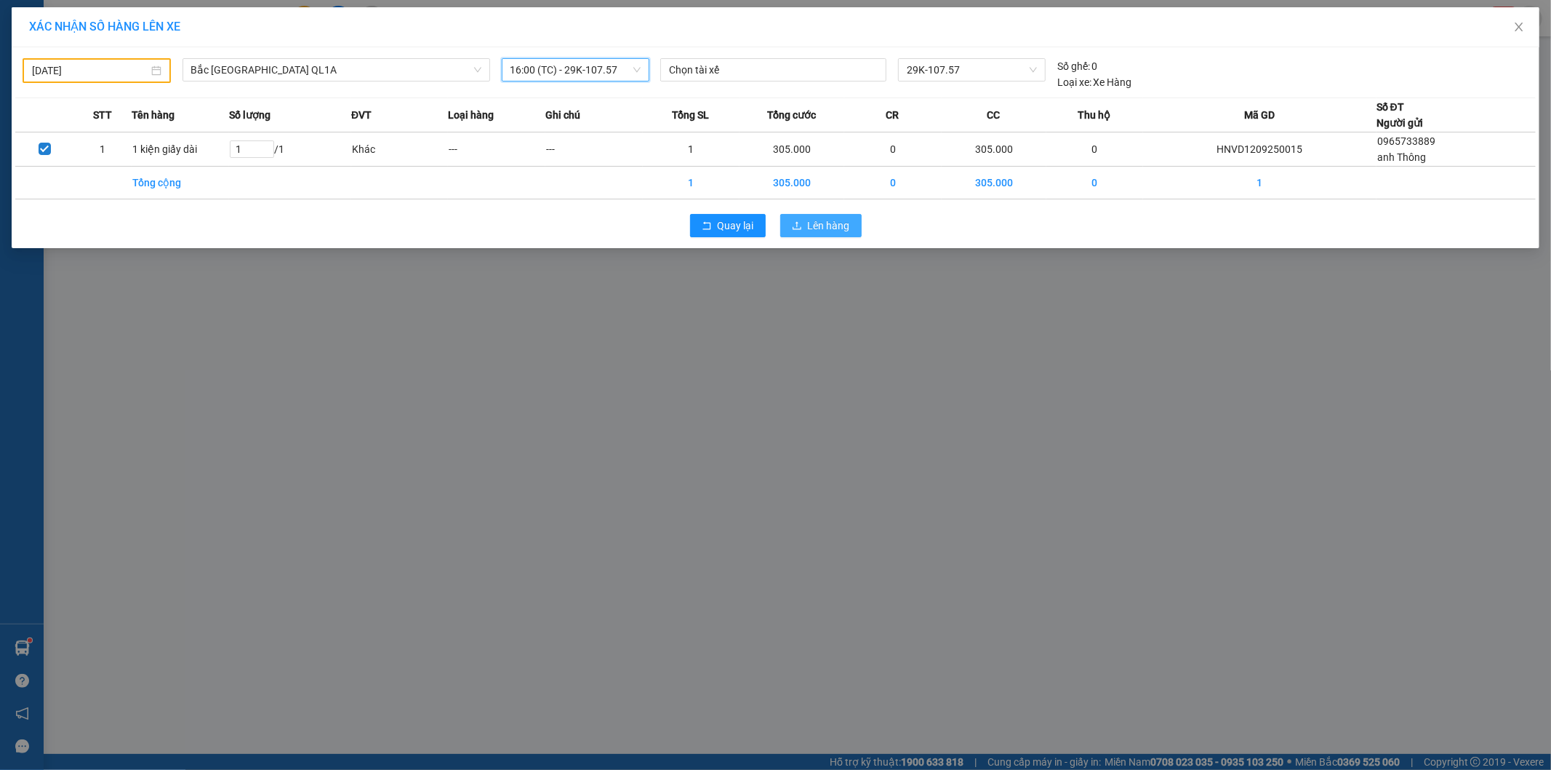
click at [836, 223] on span "Lên hàng" at bounding box center [829, 225] width 42 height 16
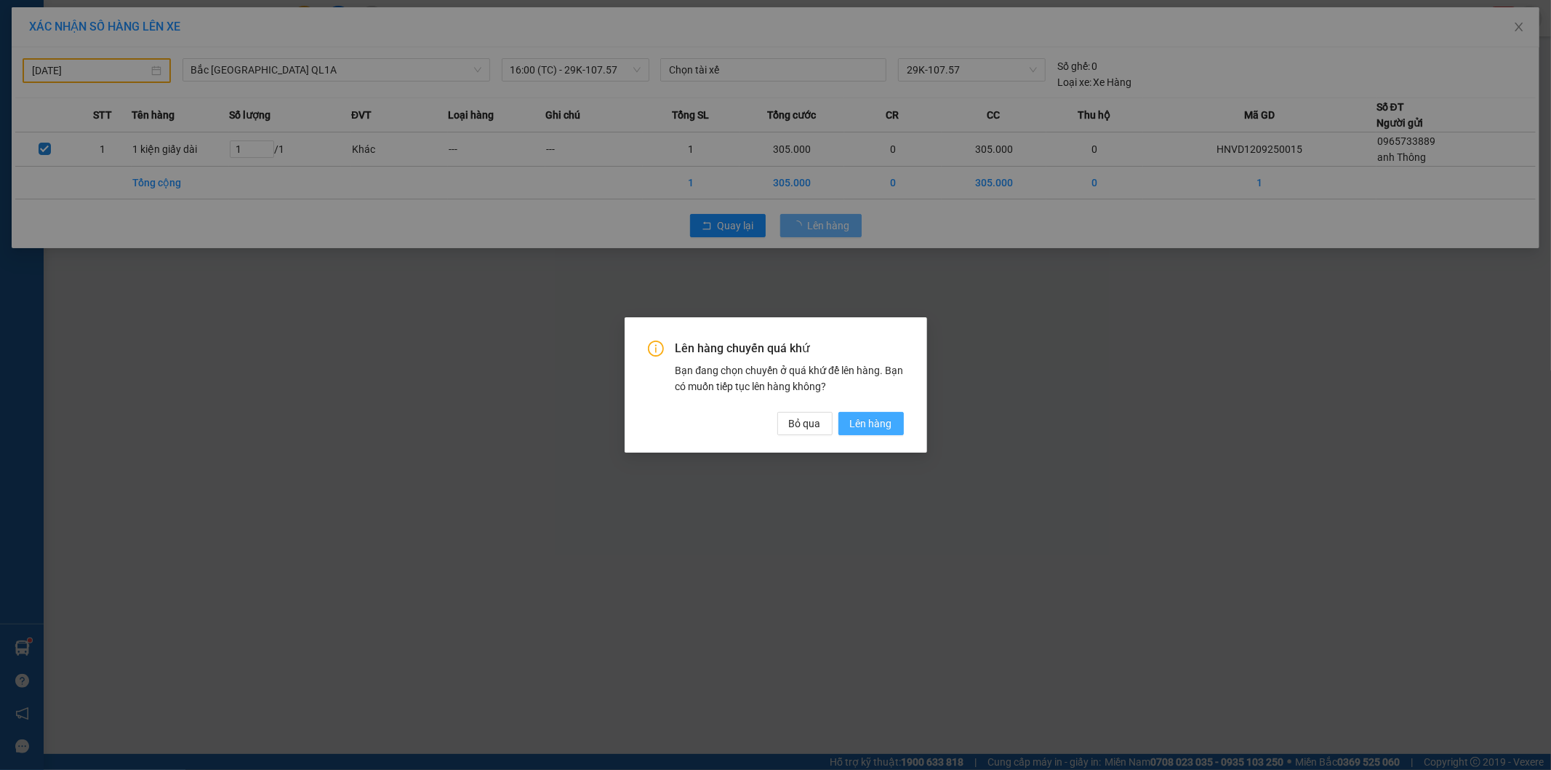
click at [863, 426] on span "Lên hàng" at bounding box center [871, 423] width 42 height 16
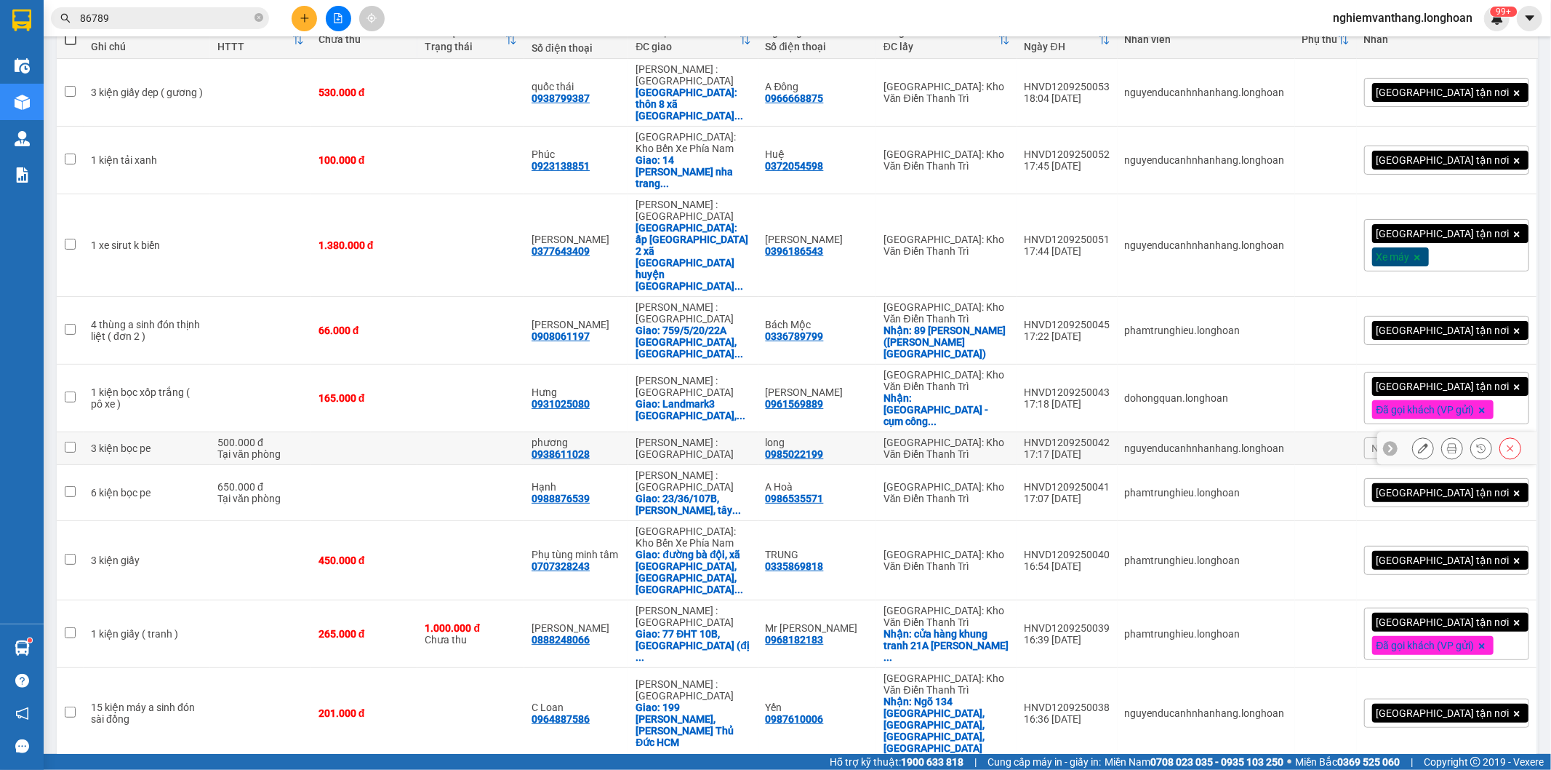
scroll to position [323, 0]
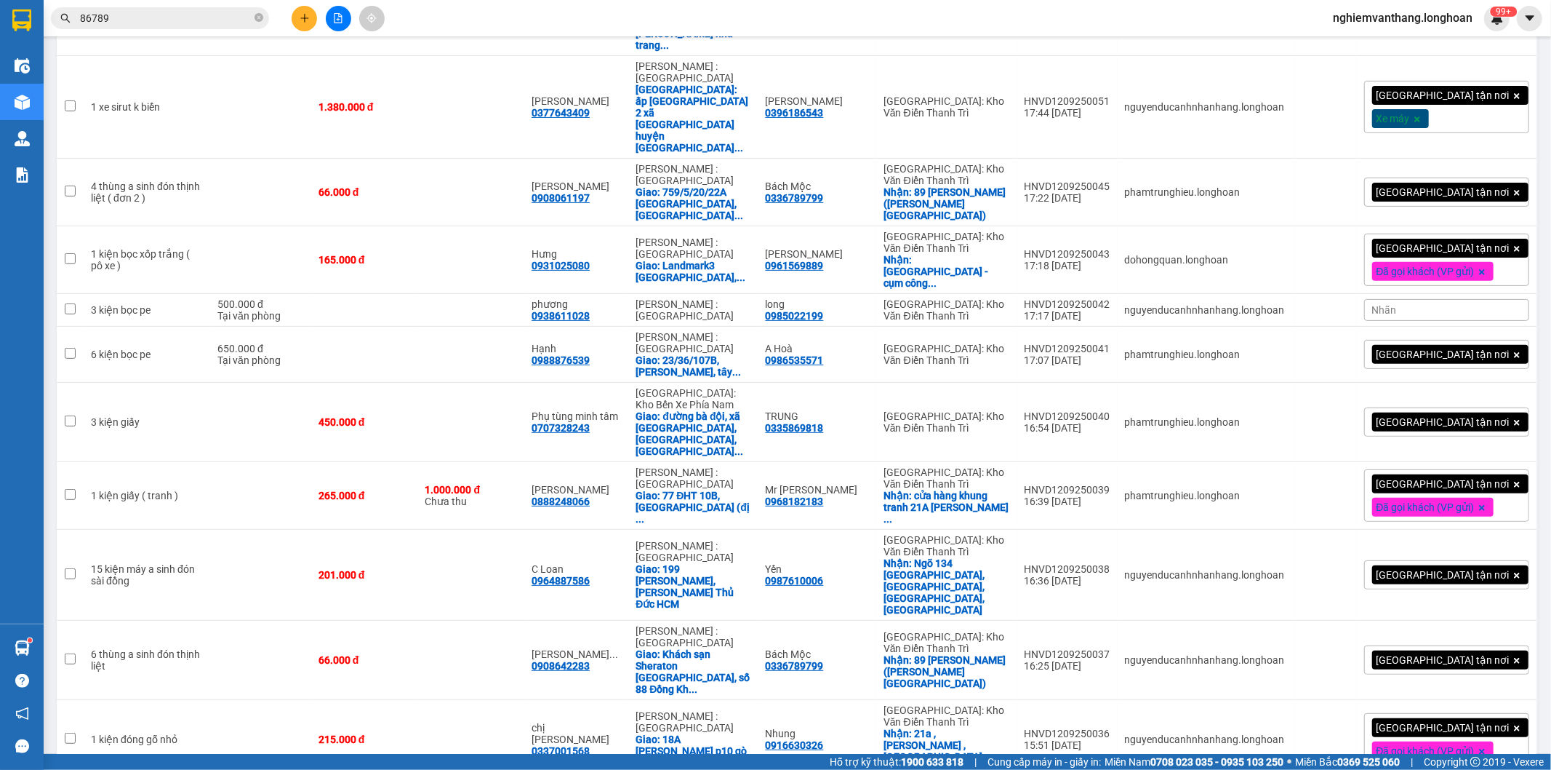
click at [172, 15] on input "86789" at bounding box center [166, 18] width 172 height 16
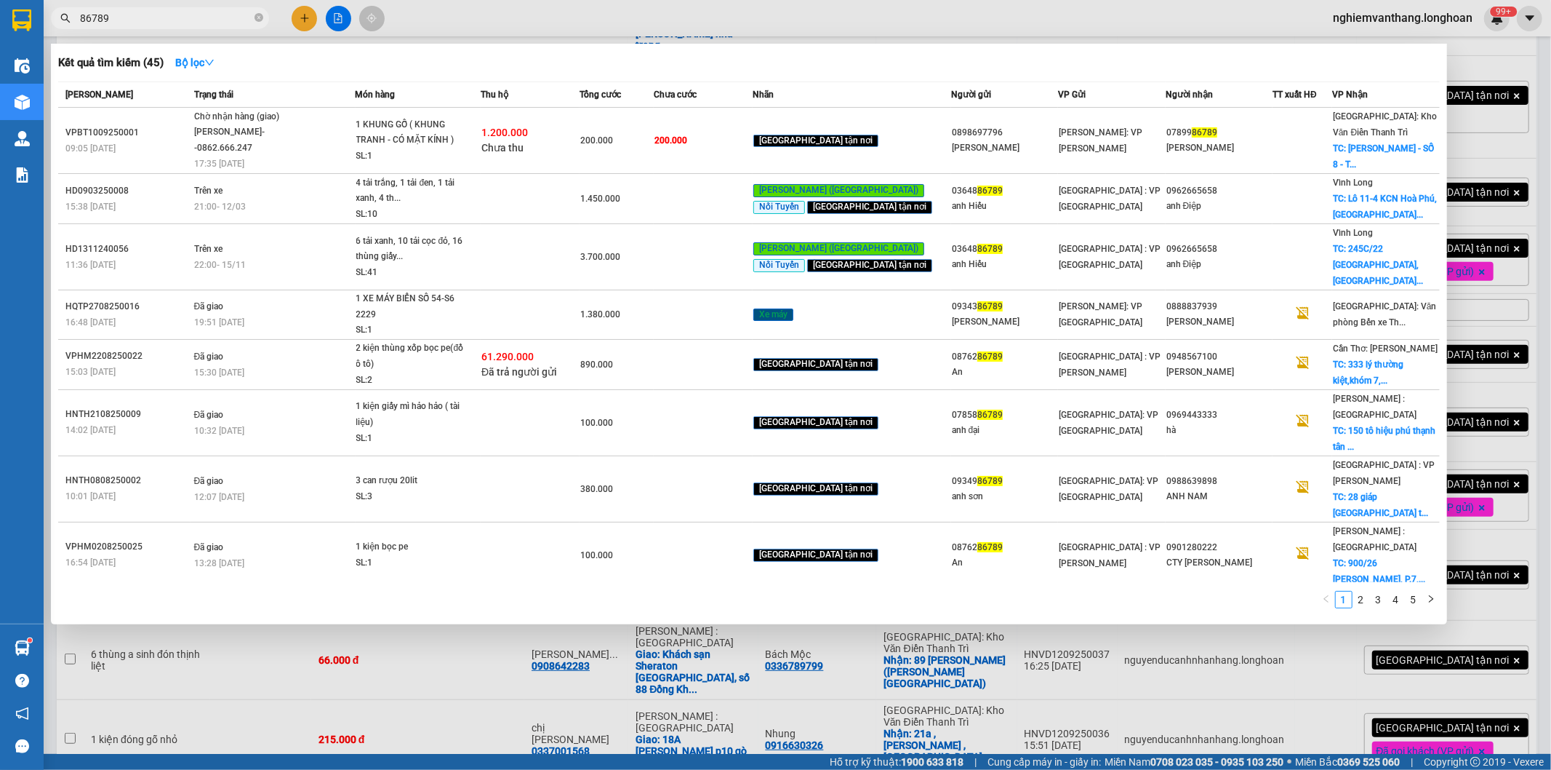
click at [172, 16] on input "86789" at bounding box center [166, 18] width 172 height 16
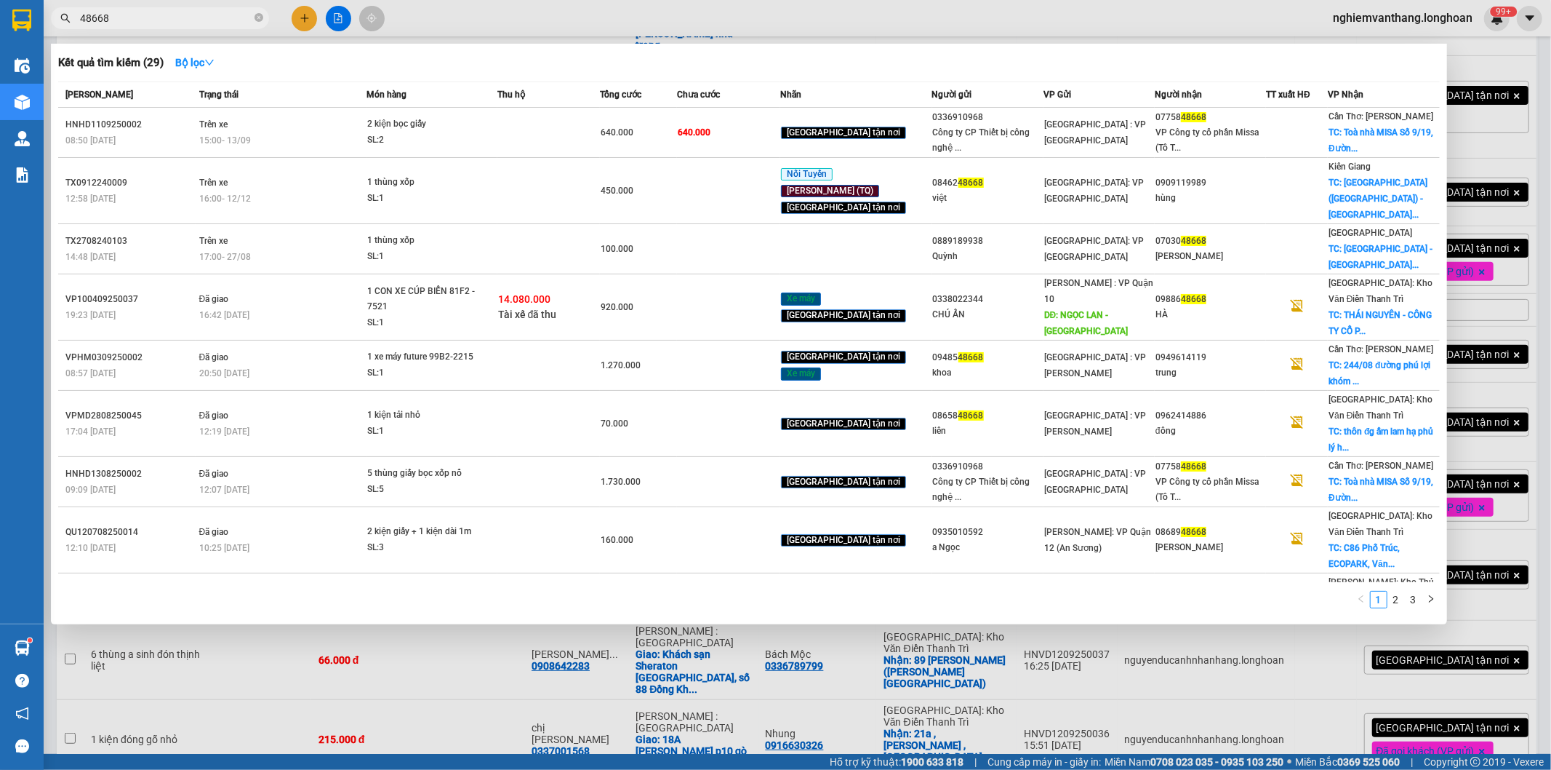
click at [143, 28] on span "48668" at bounding box center [160, 18] width 218 height 22
click at [143, 20] on input "48668" at bounding box center [166, 18] width 172 height 16
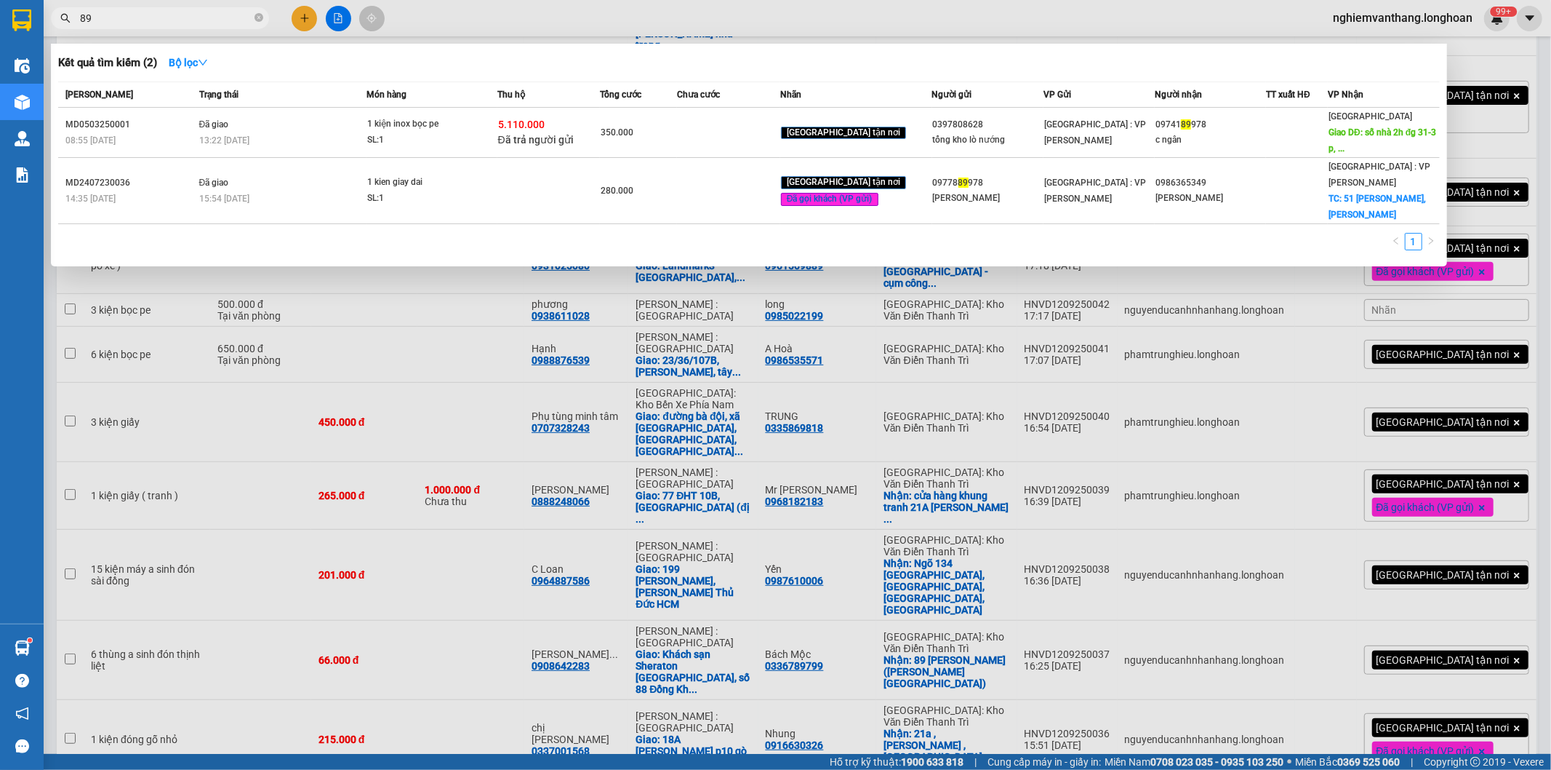
type input "8"
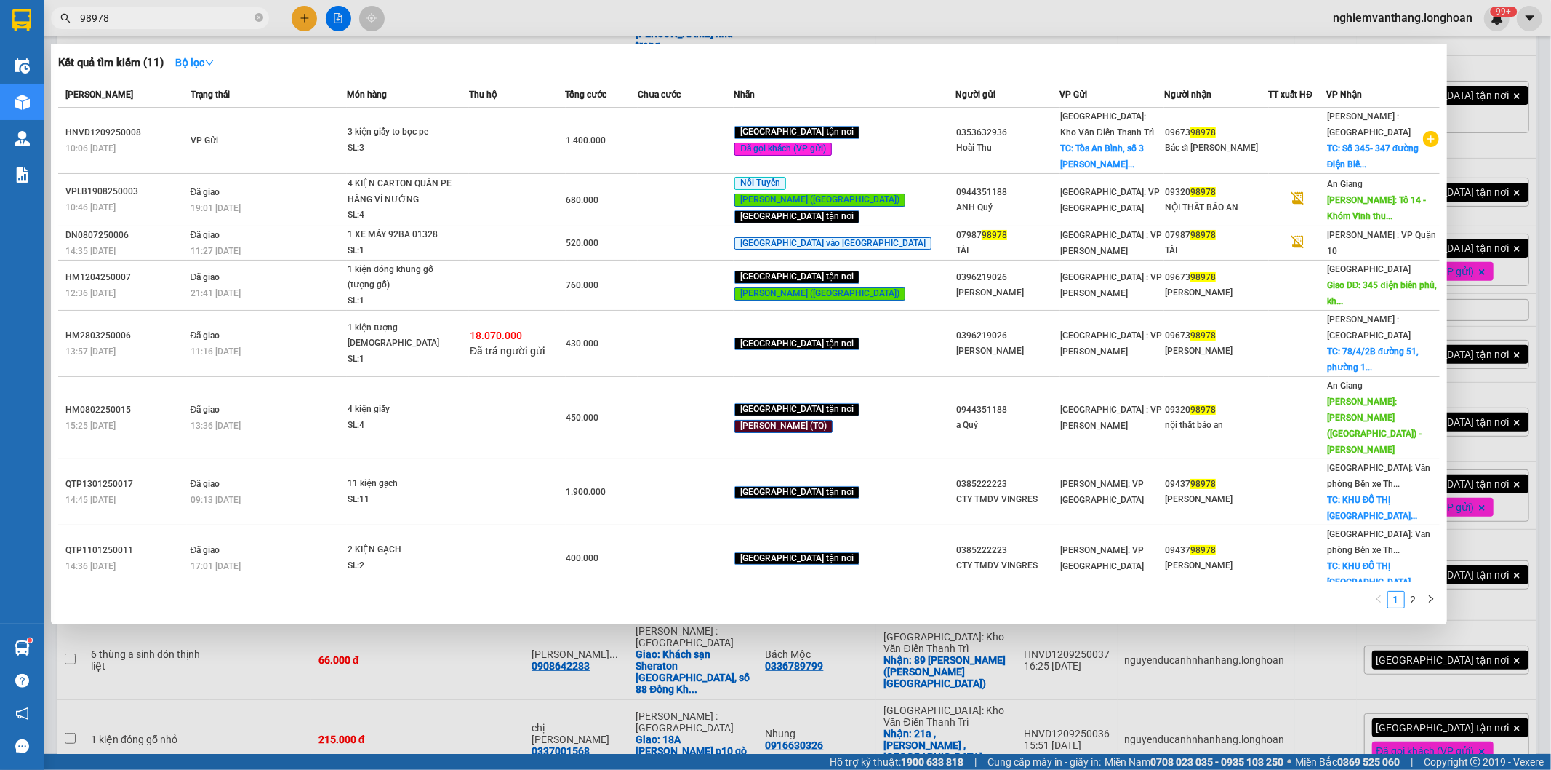
click at [144, 23] on input "98978" at bounding box center [166, 18] width 172 height 16
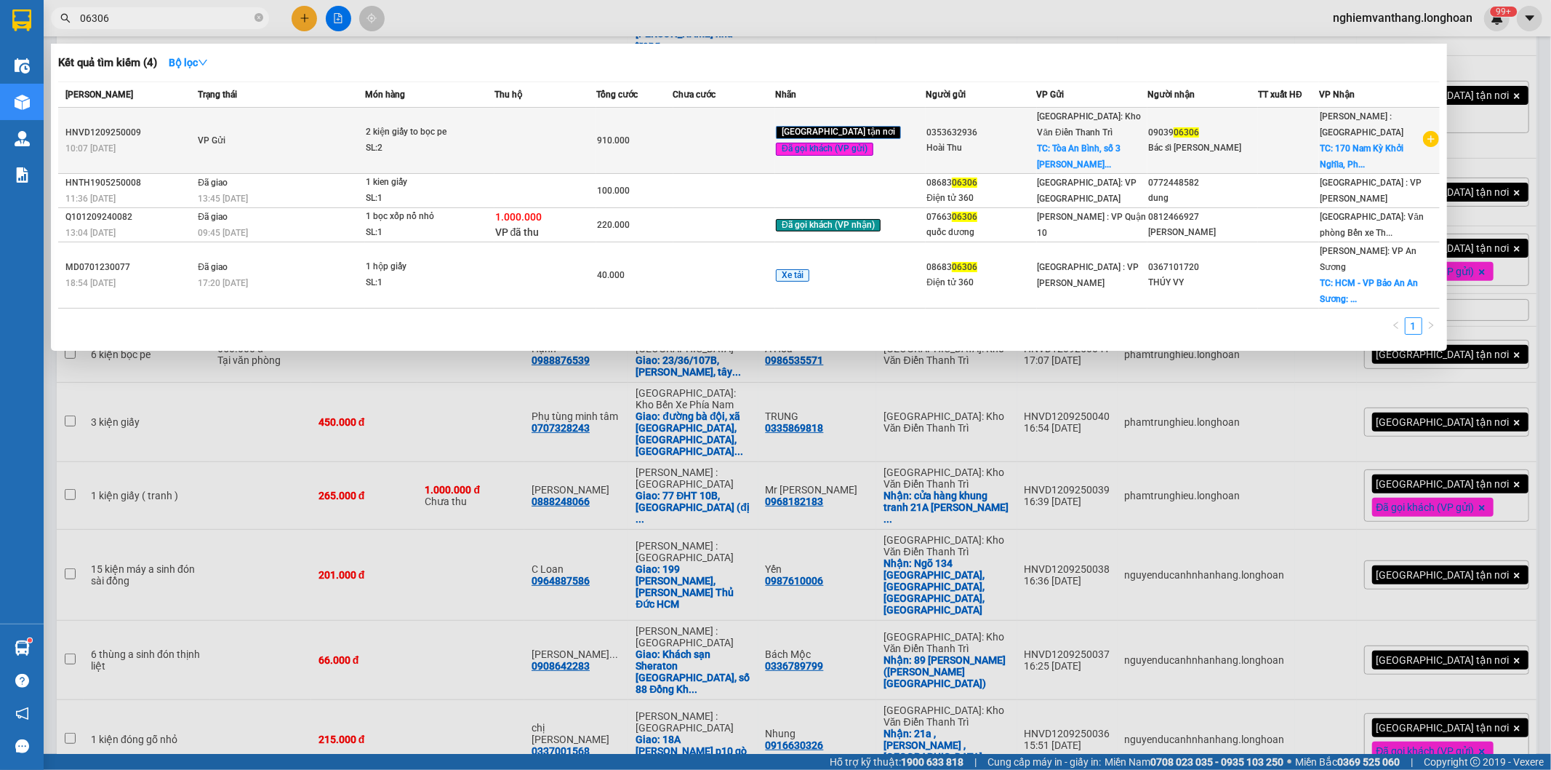
type input "06306"
click at [448, 154] on div "SL: 2" at bounding box center [420, 148] width 109 height 16
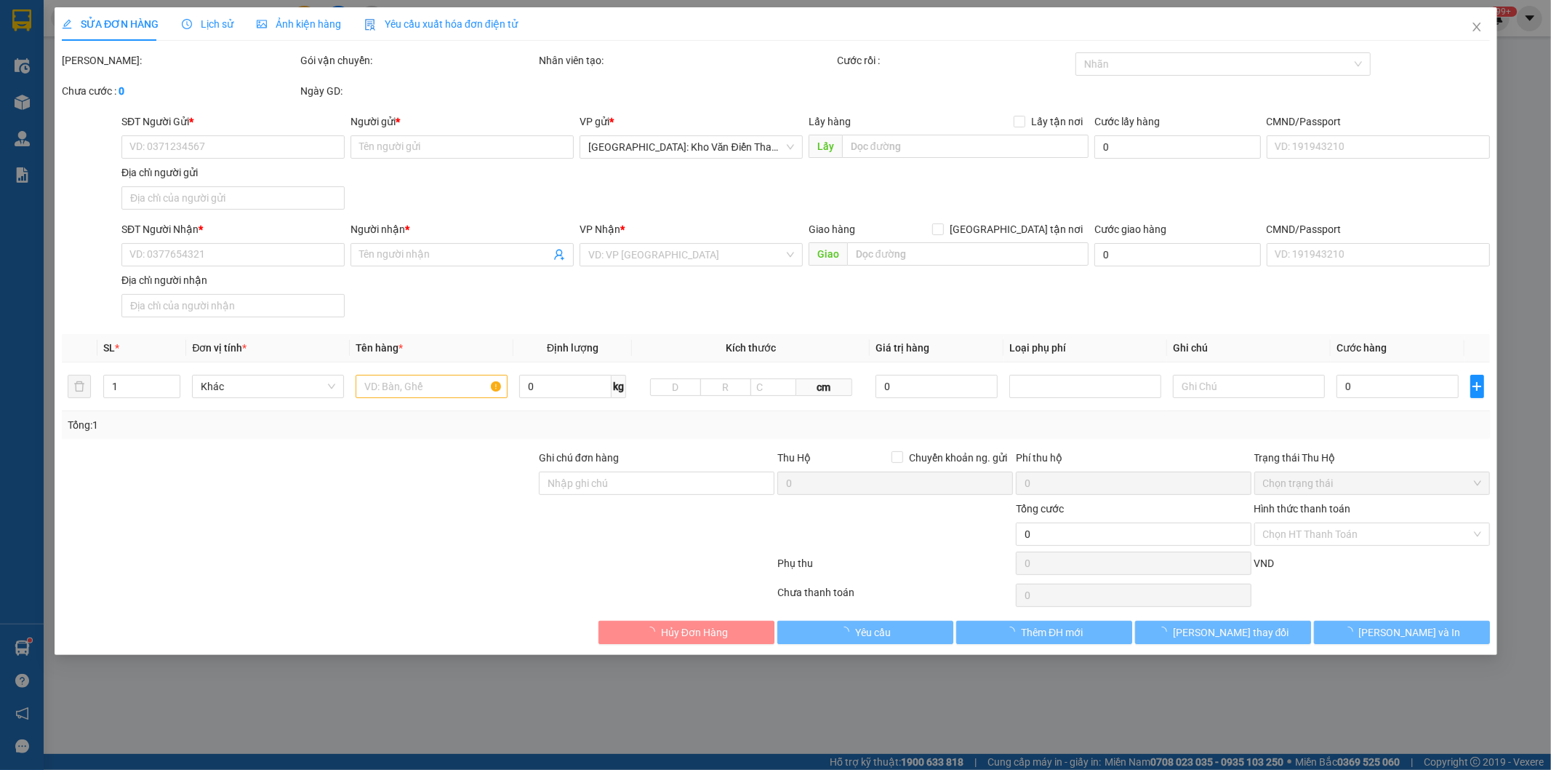
type input "0353632936"
type input "Hoài Thu"
checkbox input "true"
type input "Tòa An Bình, [STREET_ADDRESS][PERSON_NAME][PERSON_NAME]"
type input "65.000"
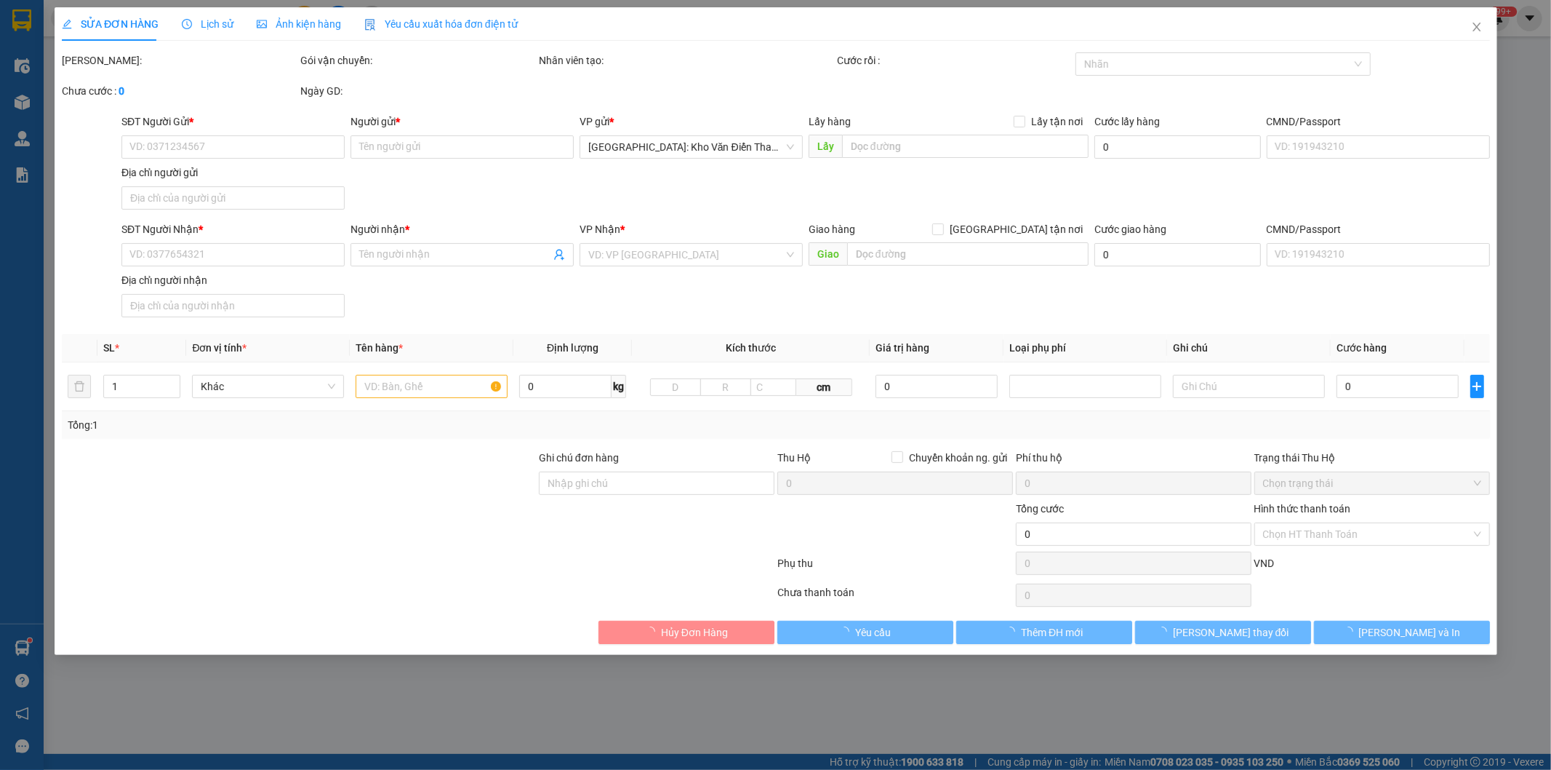
type input "0903906306"
type input "Bác sĩ [PERSON_NAME]"
checkbox input "true"
type input "[STREET_ADDRESS]"
type input "nhận nguyên kiện,giao nguyên kiện,bể vỡ khồng đền, XIN NHẸ TAY"
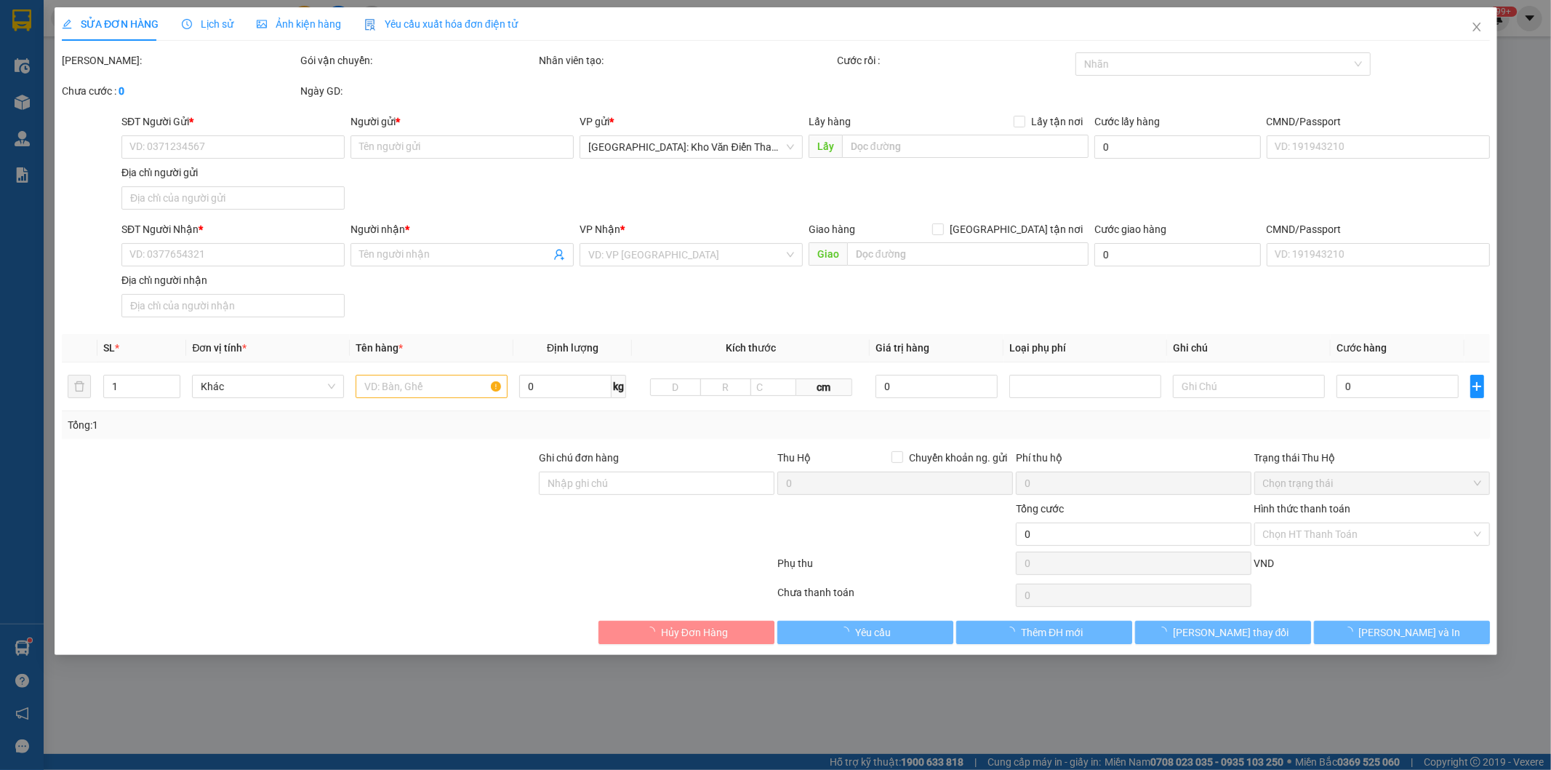
type input "910.000"
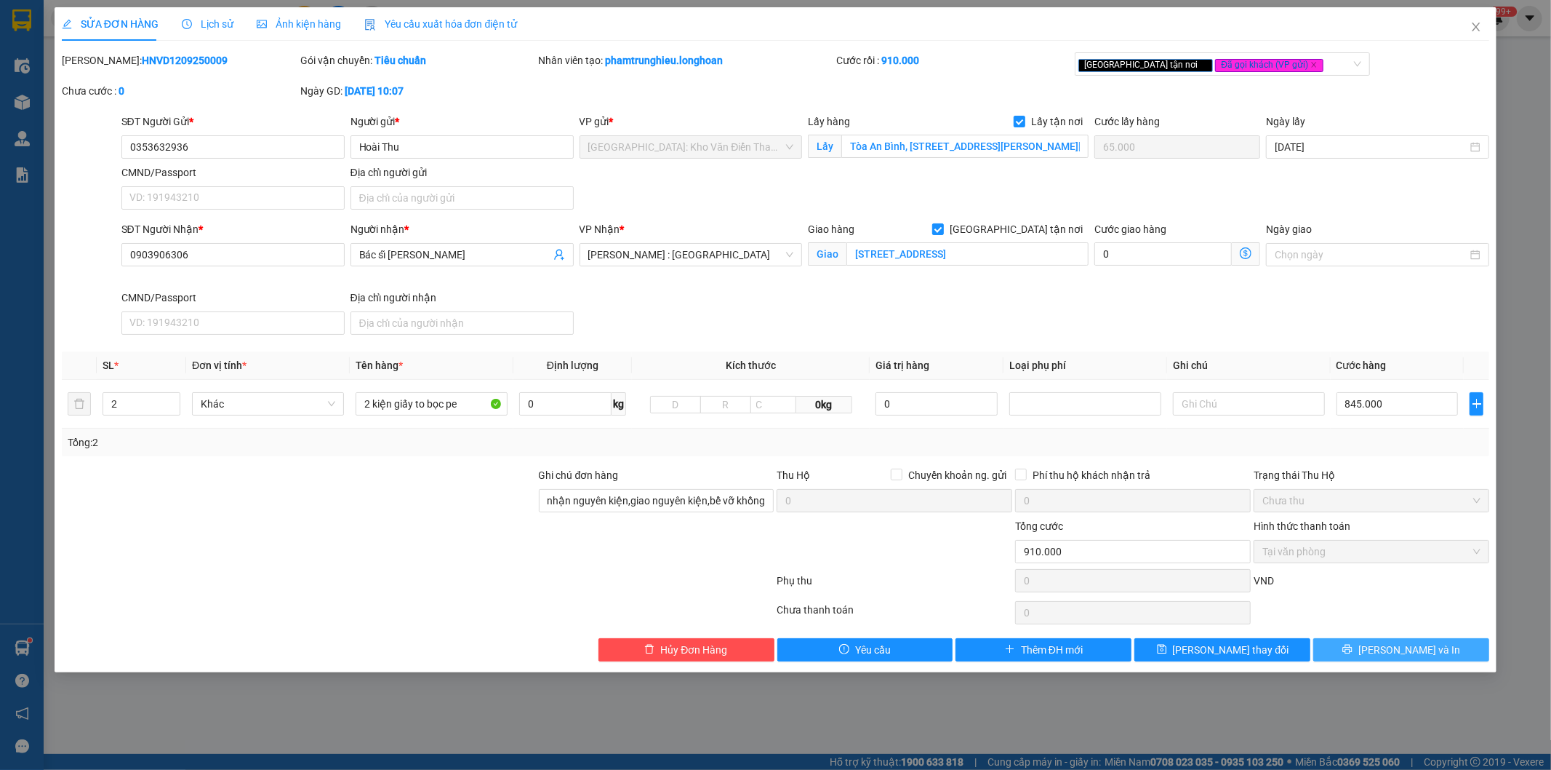
click at [1364, 649] on button "[PERSON_NAME] và In" at bounding box center [1402, 649] width 176 height 23
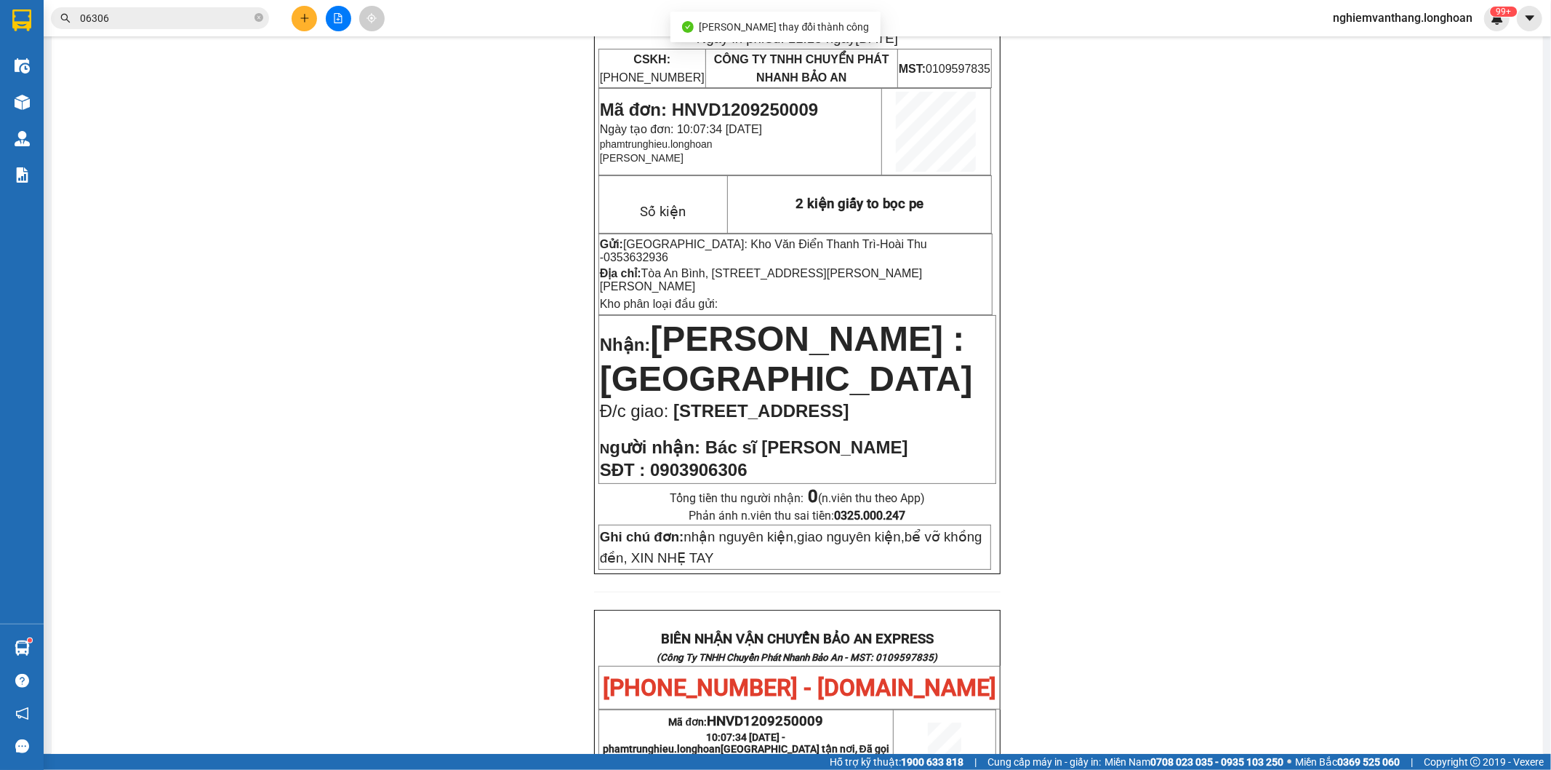
scroll to position [161, 0]
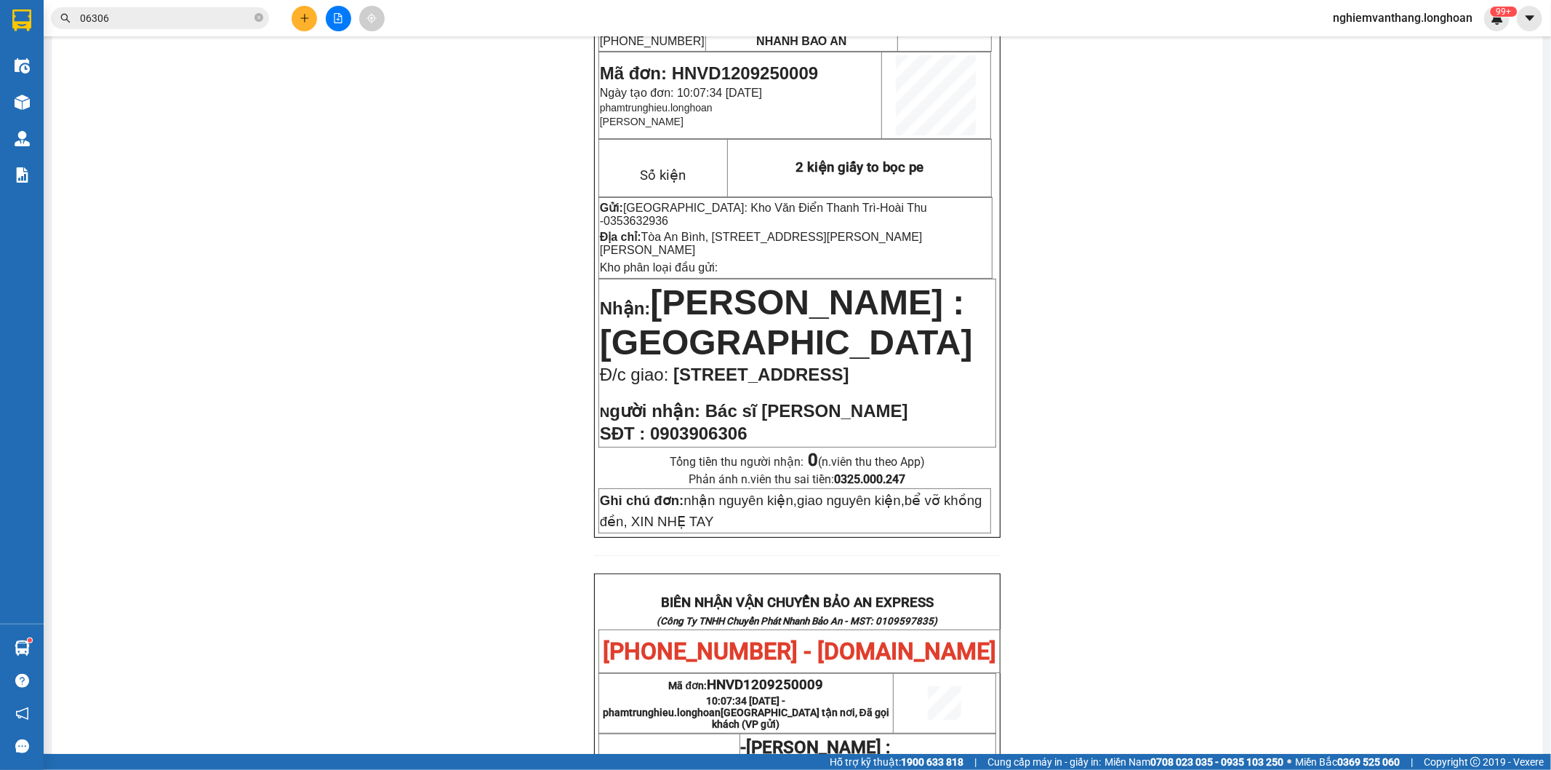
drag, startPoint x: 274, startPoint y: 148, endPoint x: 202, endPoint y: 82, distance: 97.8
click at [276, 149] on div "PHIẾU DÁN LÊN HÀNG Ngày in phiếu: 11:18 [DATE] CSKH: [PHONE_NUMBER] CÔNG TY TNH…" at bounding box center [797, 634] width 1457 height 1338
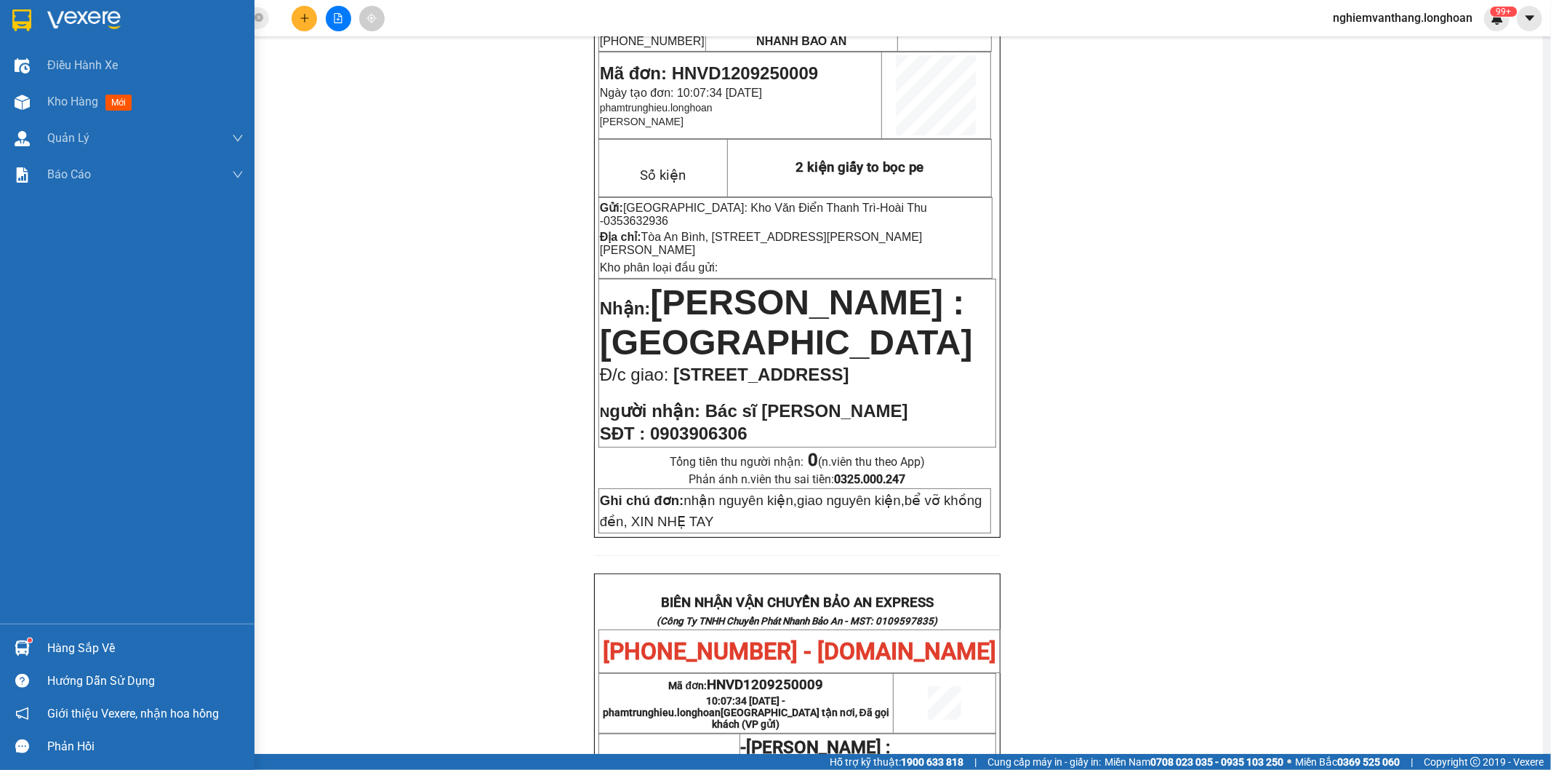
click at [6, 18] on div at bounding box center [127, 23] width 255 height 47
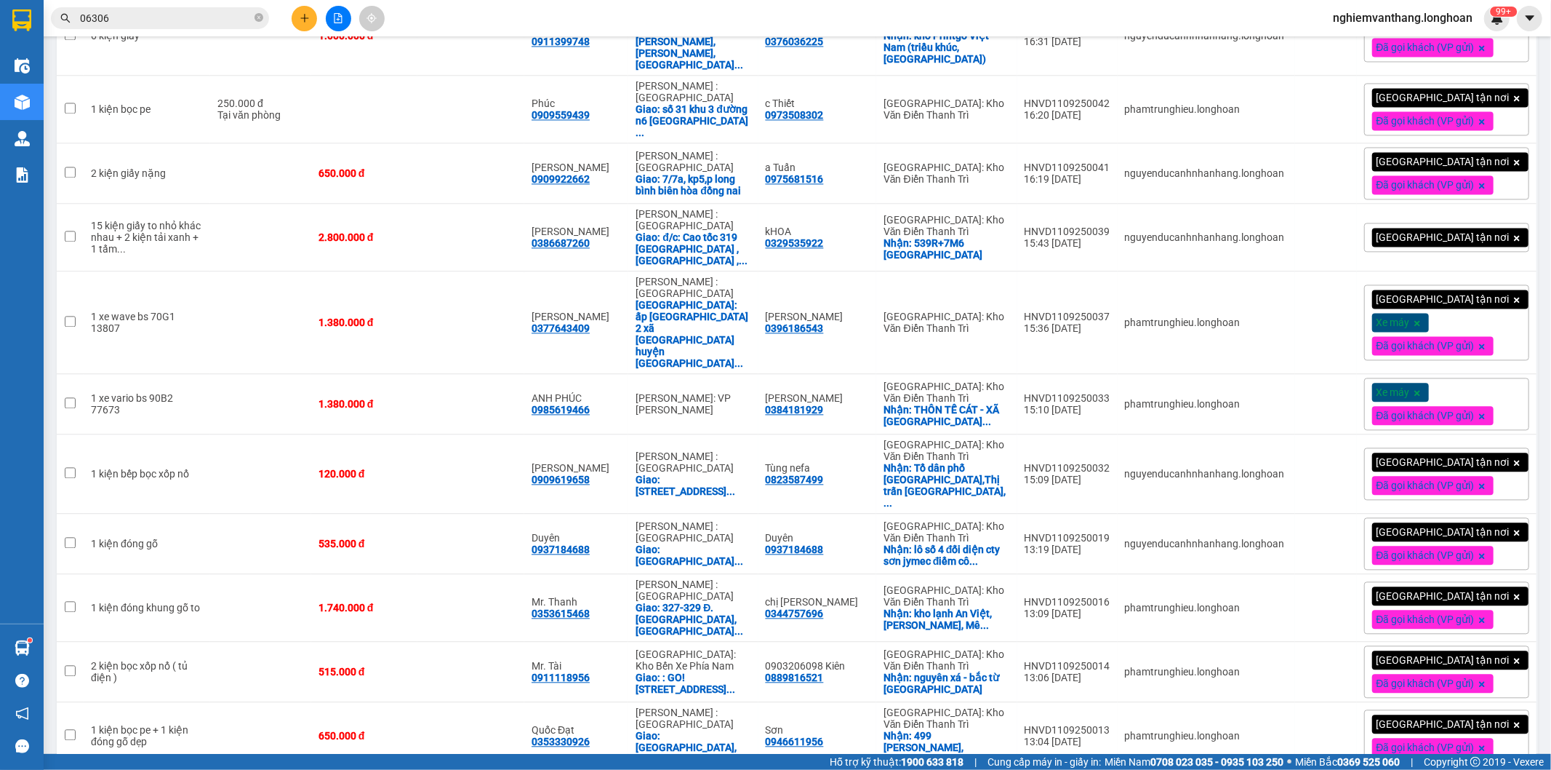
scroll to position [2458, 0]
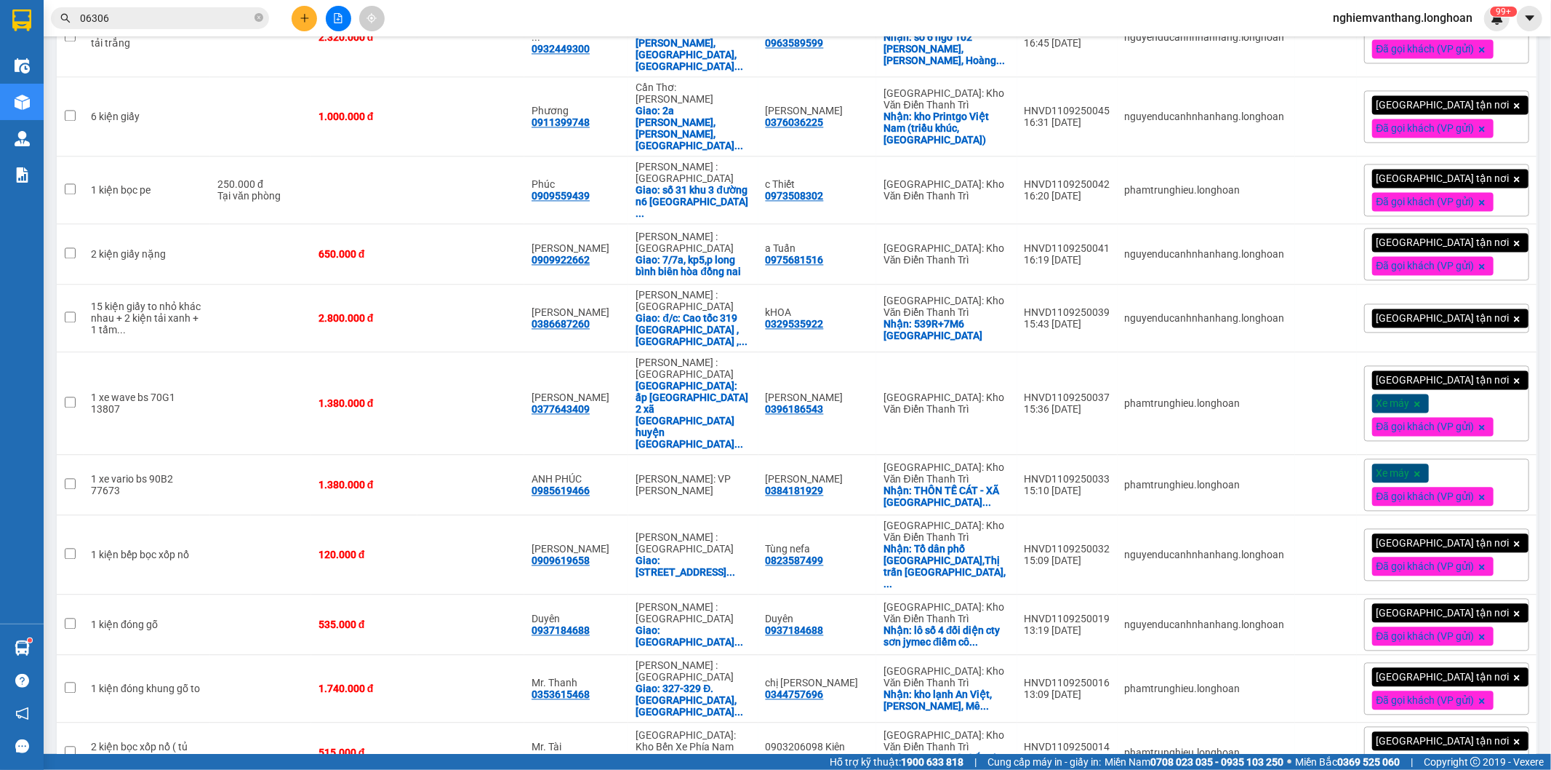
click at [140, 15] on input "06306" at bounding box center [166, 18] width 172 height 16
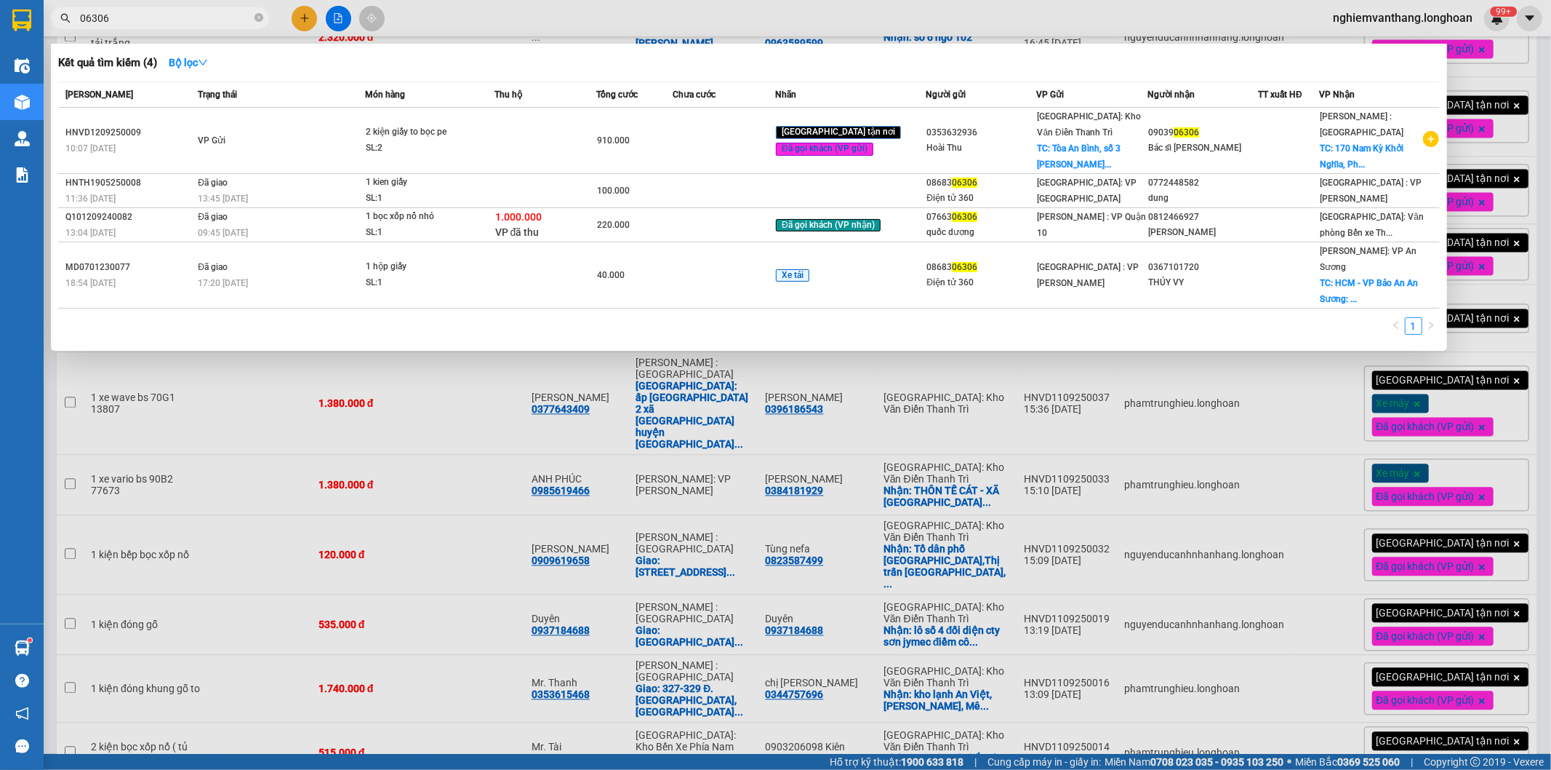
click at [139, 15] on input "06306" at bounding box center [166, 18] width 172 height 16
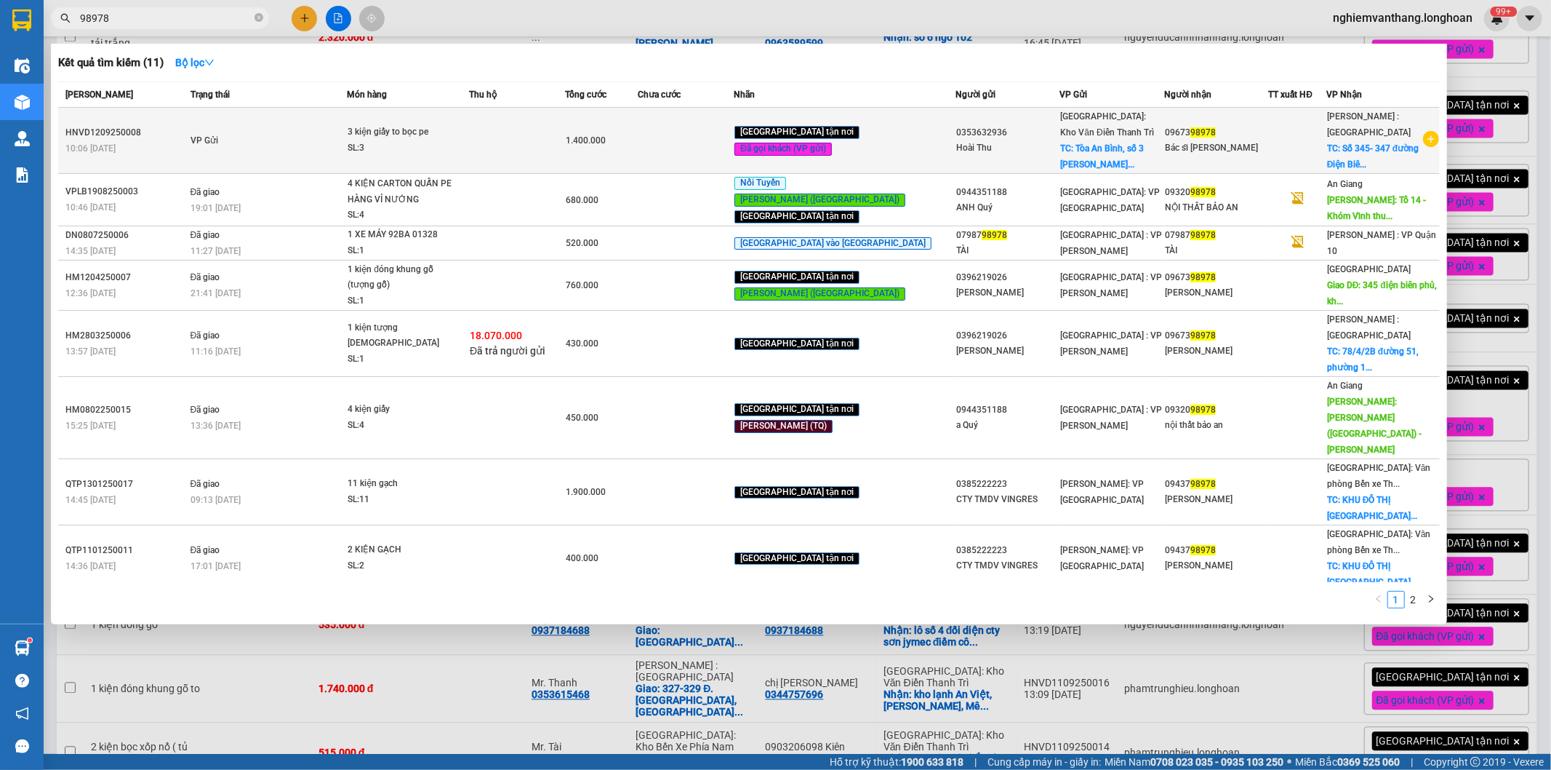
type input "98978"
click at [407, 146] on div "SL: 3" at bounding box center [402, 148] width 109 height 16
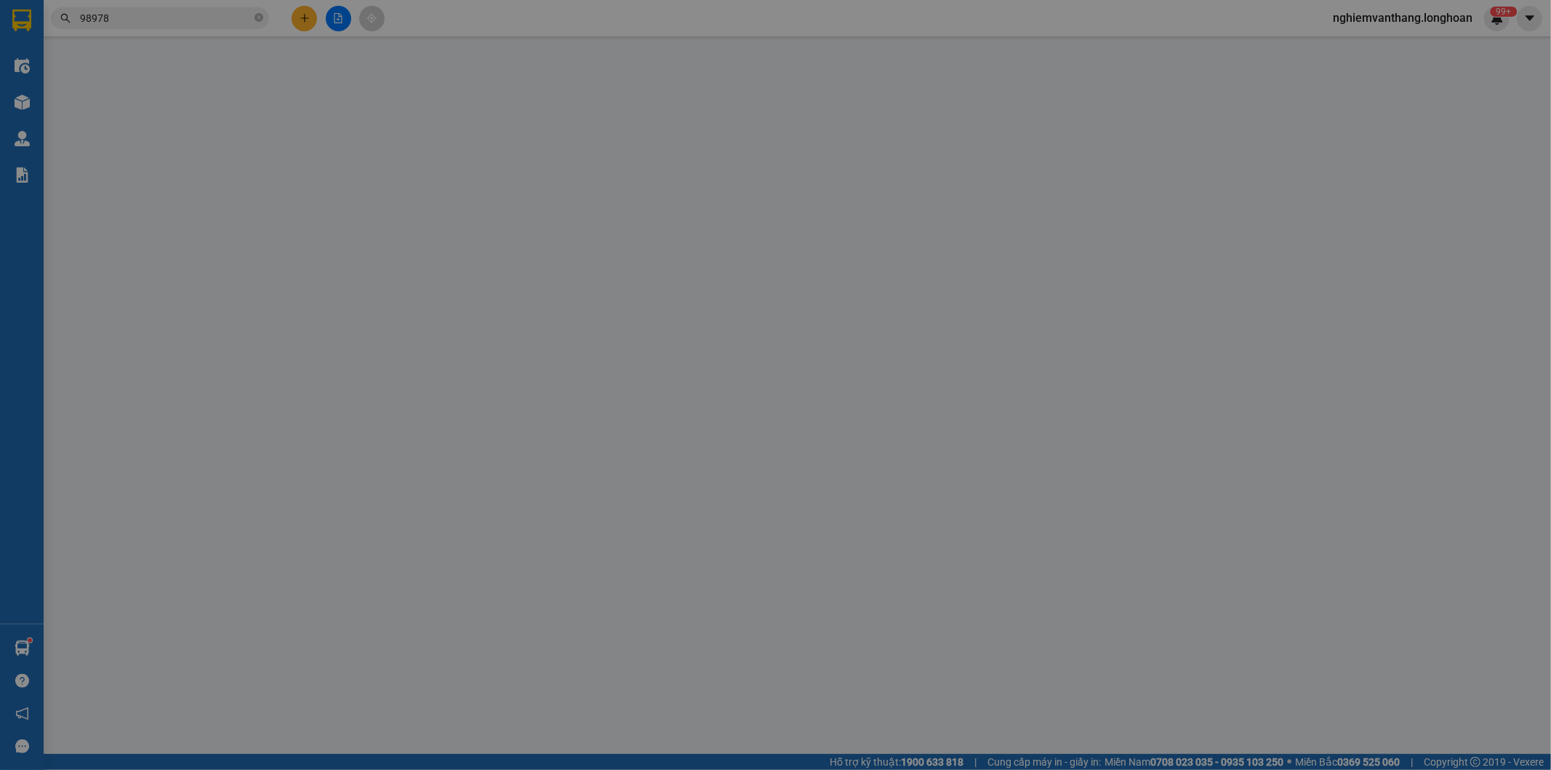
type input "0353632936"
type input "Hoài Thu"
checkbox input "true"
type input "Tòa An Bình, [STREET_ADDRESS][PERSON_NAME][PERSON_NAME]"
type input "65.000"
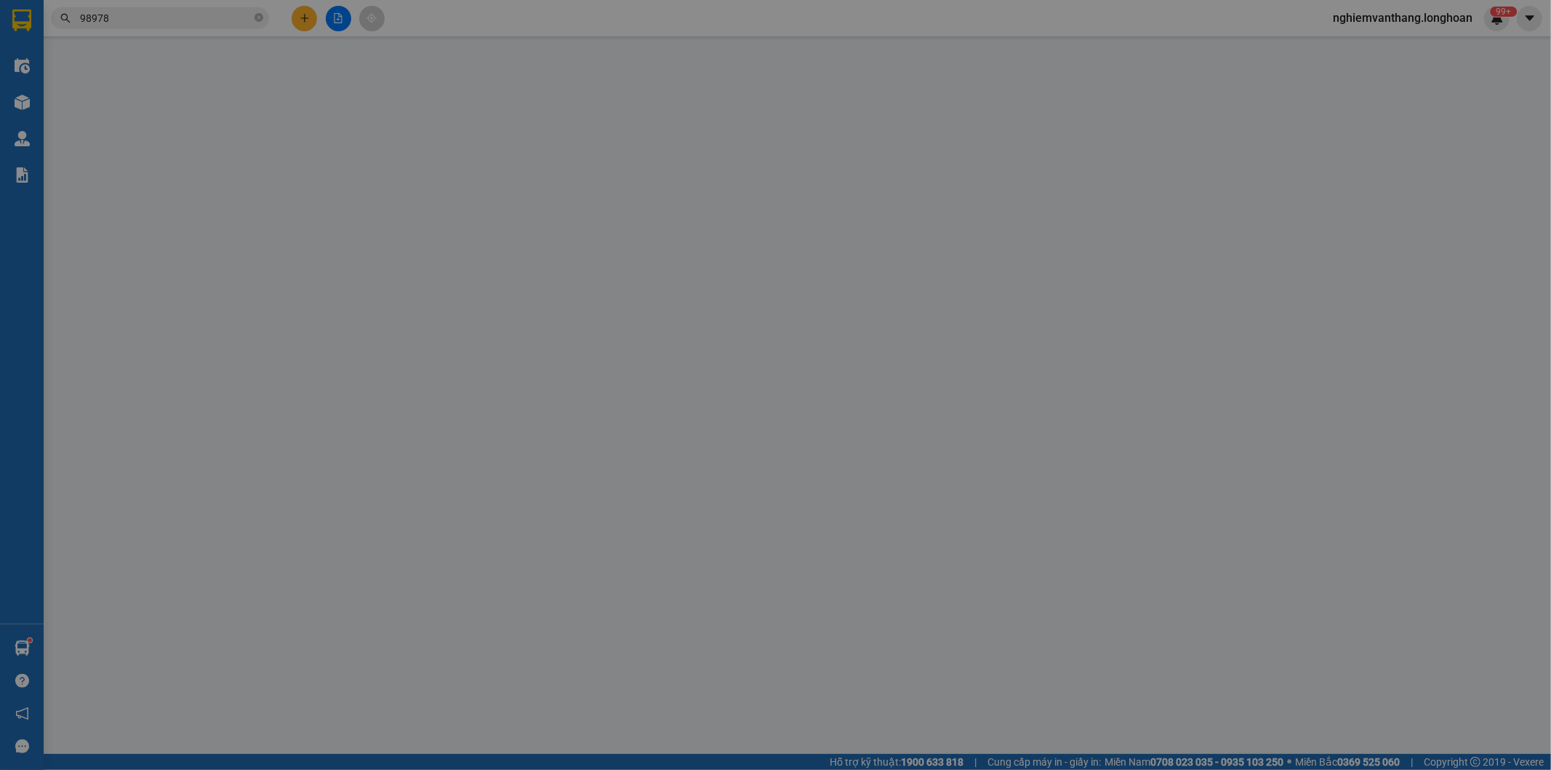
type input "0967398978"
type input "Bác sĩ [PERSON_NAME]"
checkbox input "true"
type input "Số 345- 347 [GEOGRAPHIC_DATA], [GEOGRAPHIC_DATA], [GEOGRAPHIC_DATA], Tỉnh [GEOG…"
type input "nhận nguyên kiện,giao nguyên kiện,bể vỡ khồng đền, XIN NHẸ TAY"
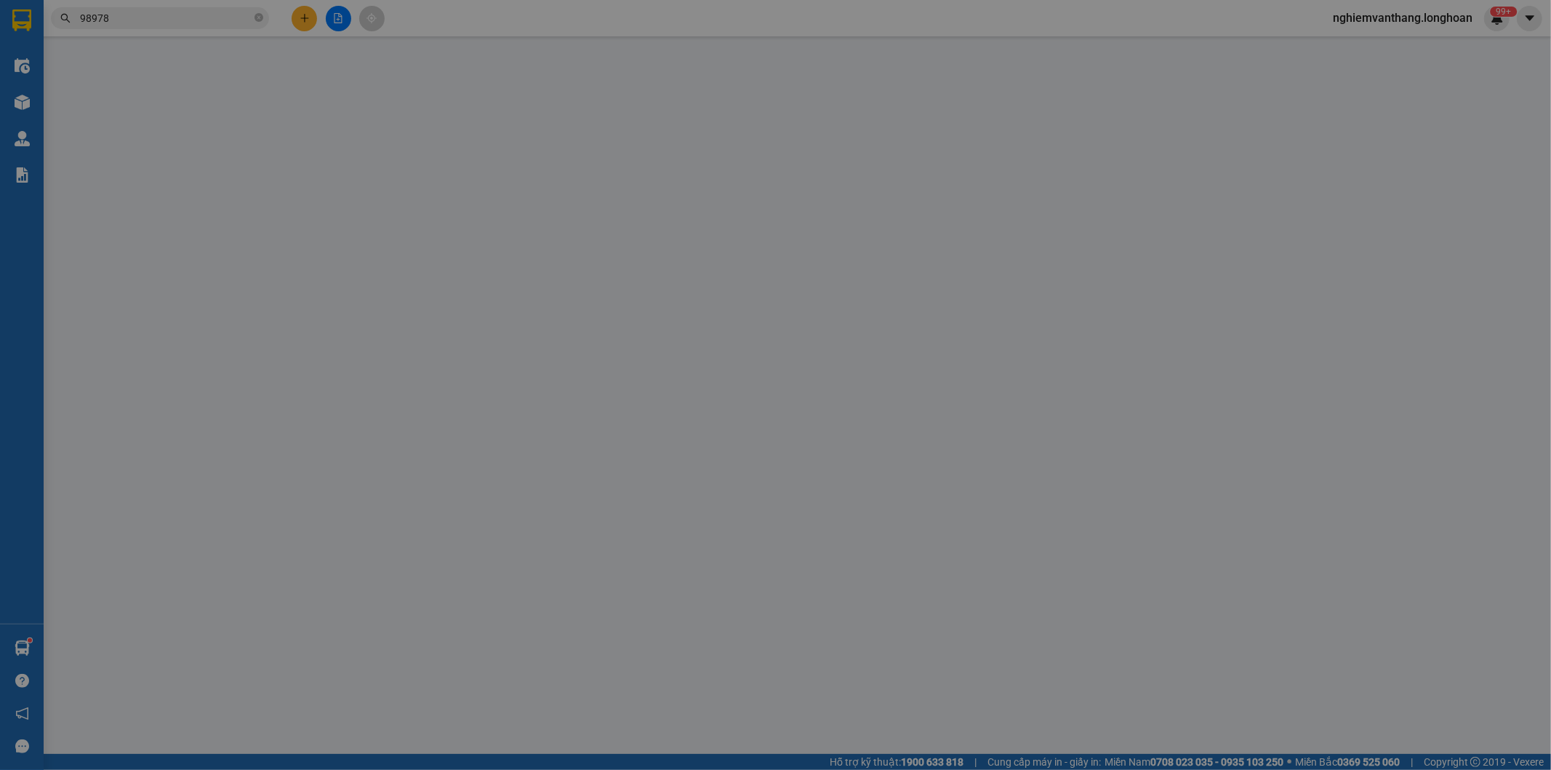
type input "1.400.000"
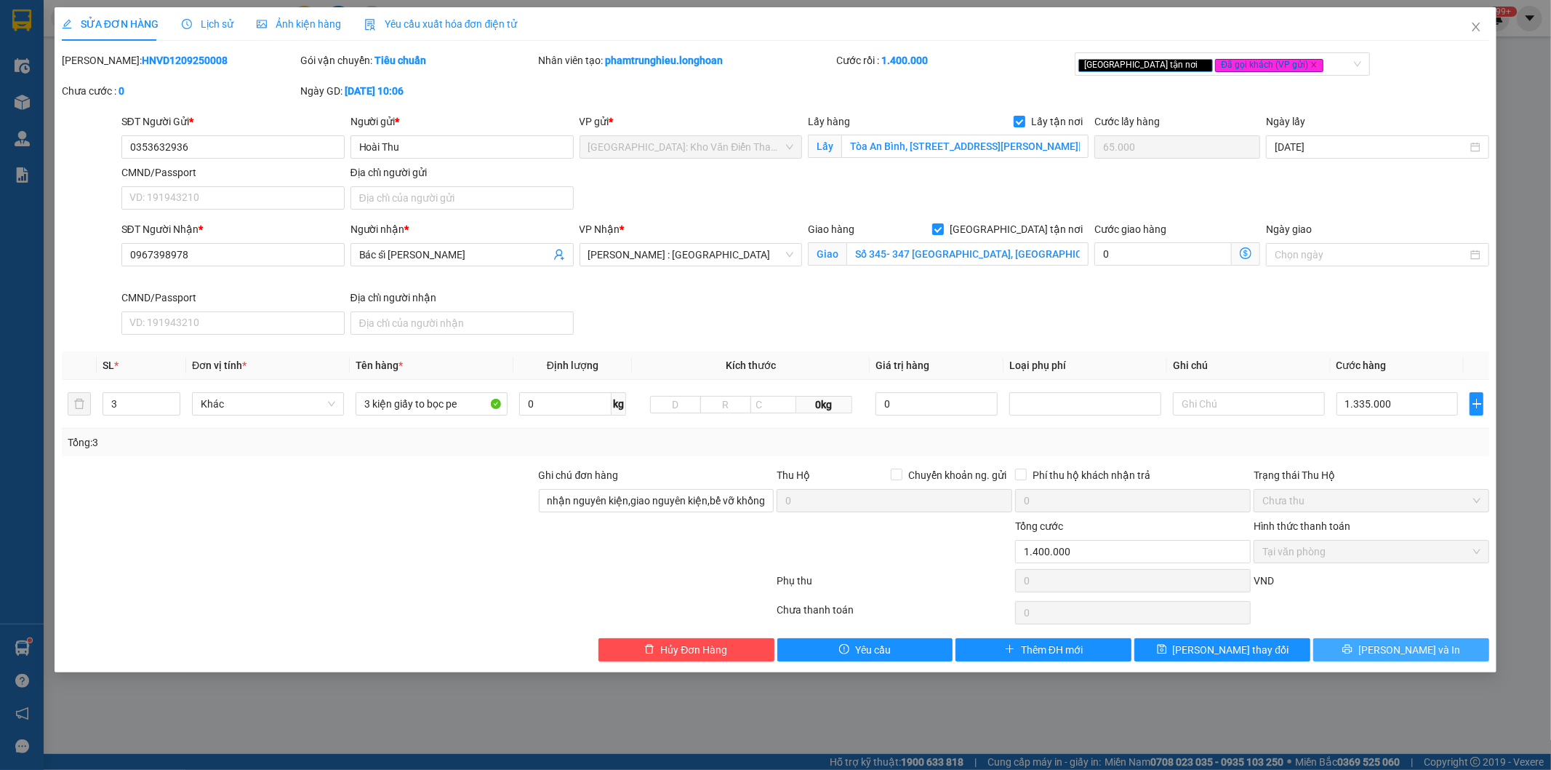
click at [1412, 652] on span "[PERSON_NAME] và In" at bounding box center [1410, 649] width 102 height 16
